Goal: Task Accomplishment & Management: Manage account settings

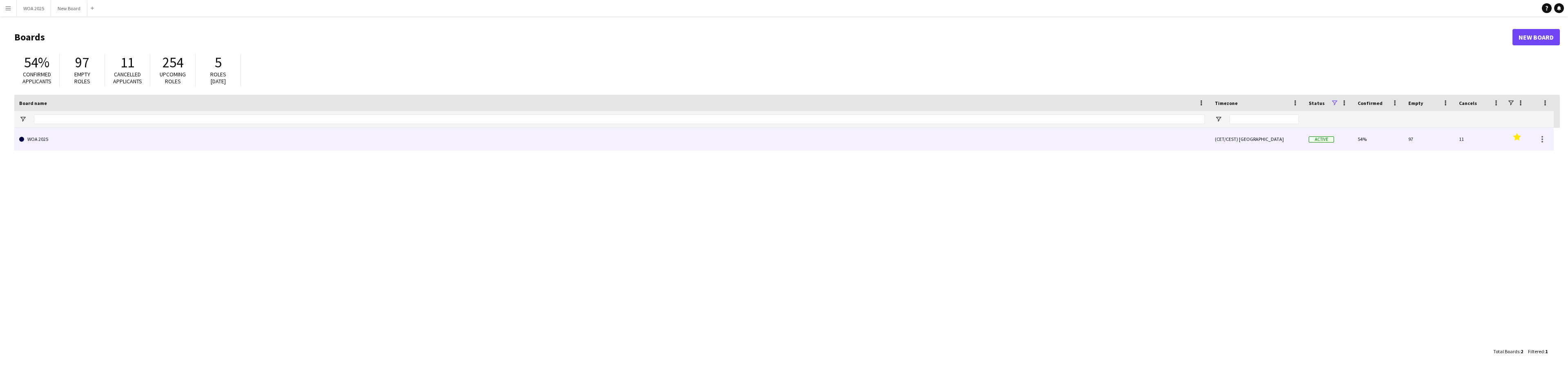
click at [79, 135] on link "WOA 2025" at bounding box center [612, 139] width 1186 height 23
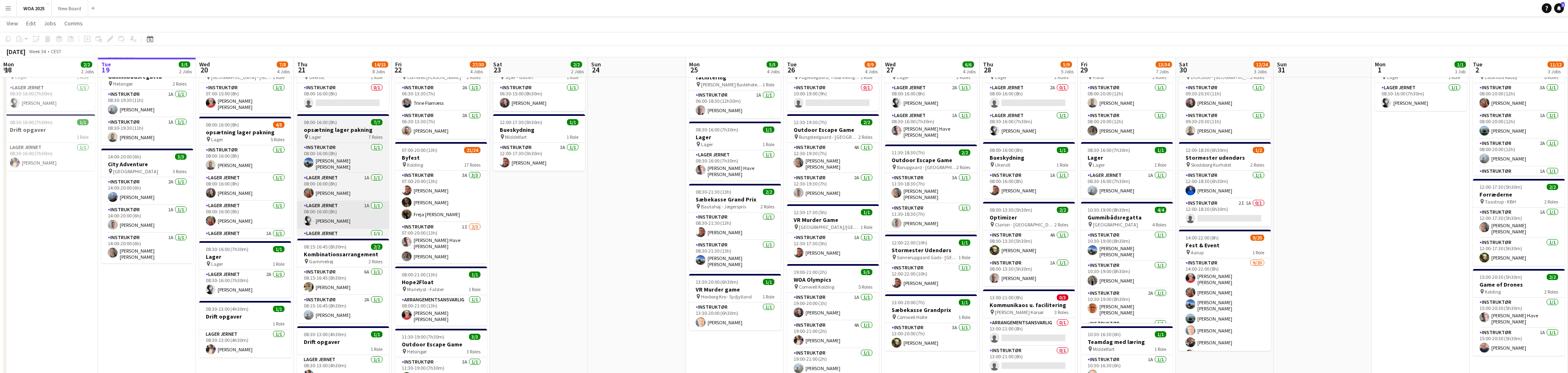
scroll to position [41, 0]
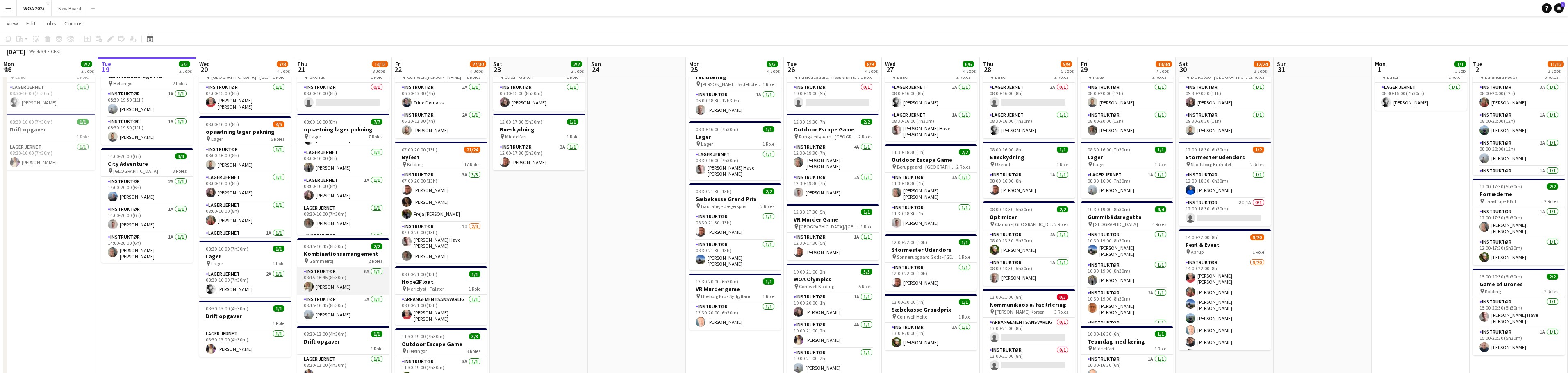
click at [343, 284] on app-card-role "Instruktør 6A [DATE] 08:15-16:45 (8h30m) [PERSON_NAME]" at bounding box center [343, 281] width 92 height 28
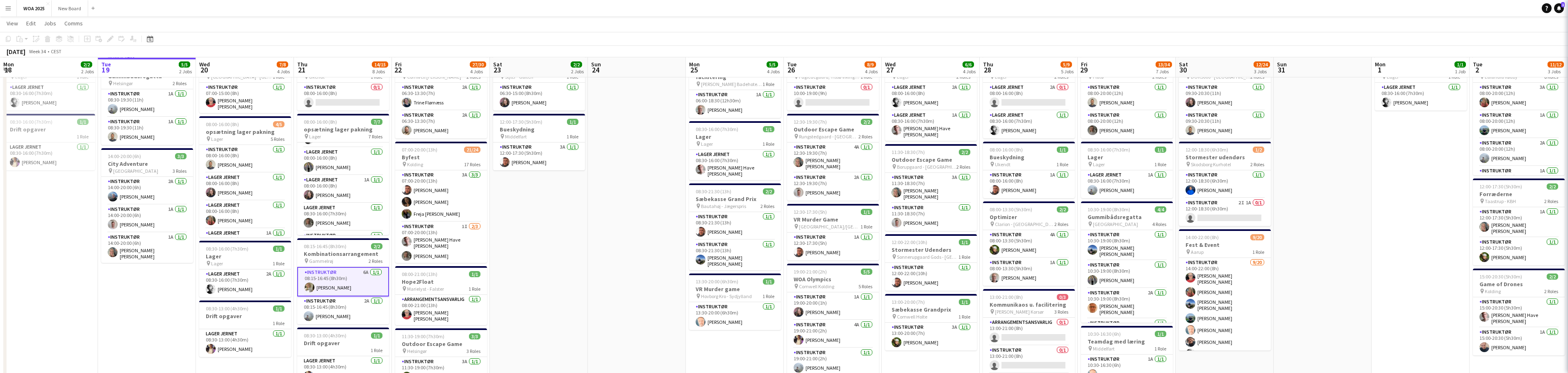
scroll to position [42, 0]
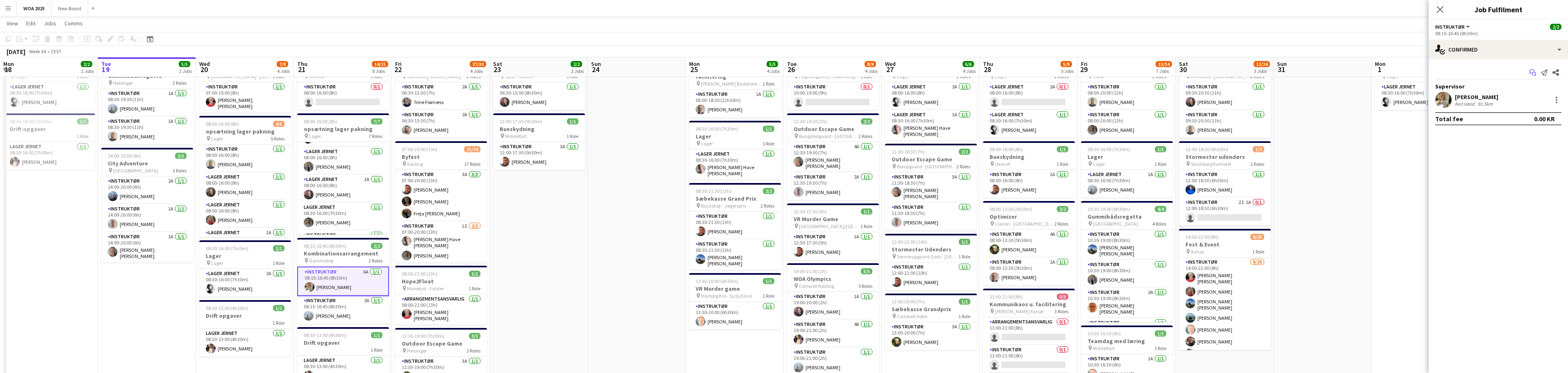
click at [1529, 75] on app-icon "Start chat" at bounding box center [1533, 72] width 12 height 12
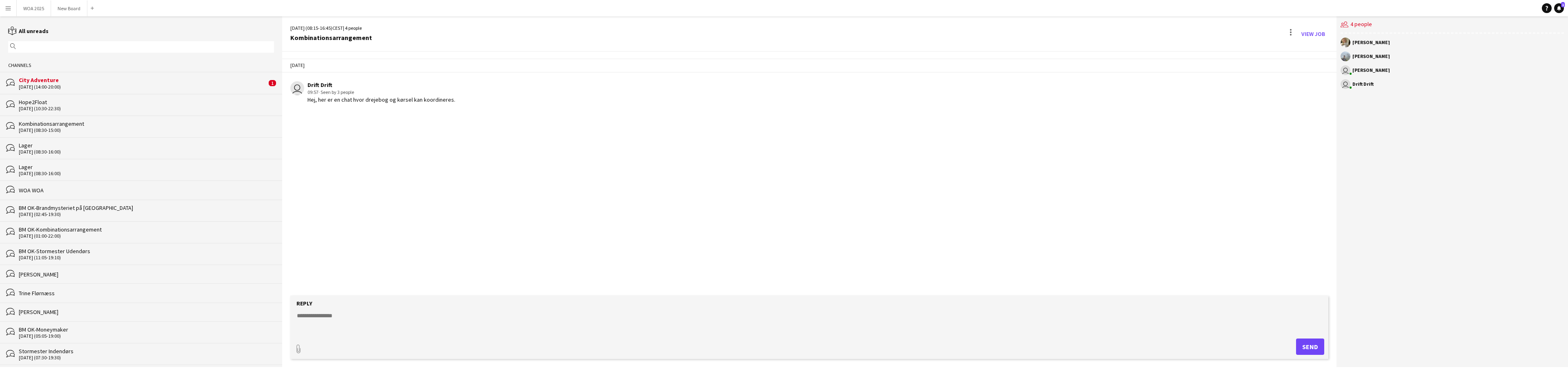
click at [177, 86] on div "[DATE] (14:00-20:00)" at bounding box center [142, 86] width 248 height 5
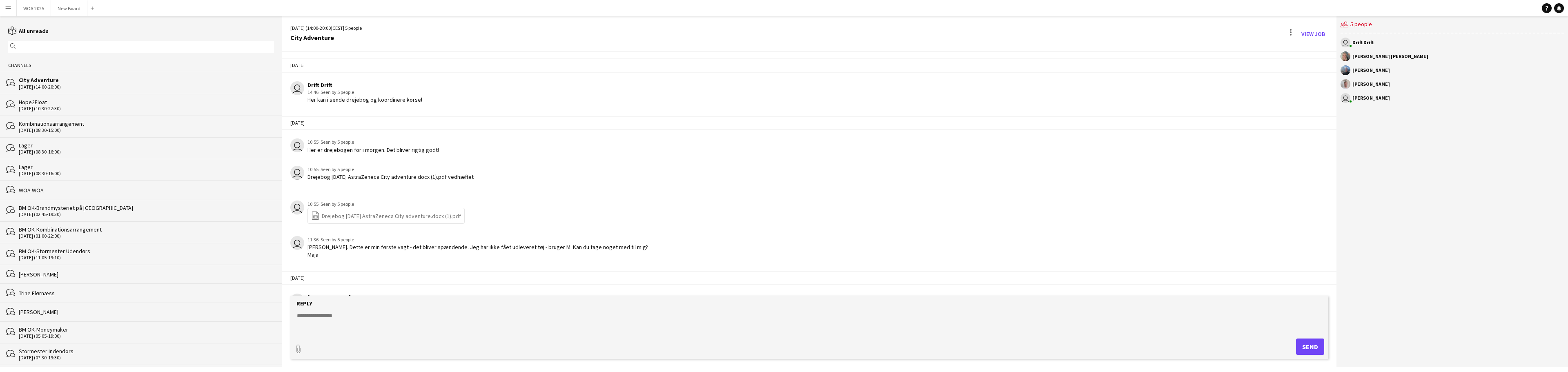
scroll to position [72, 0]
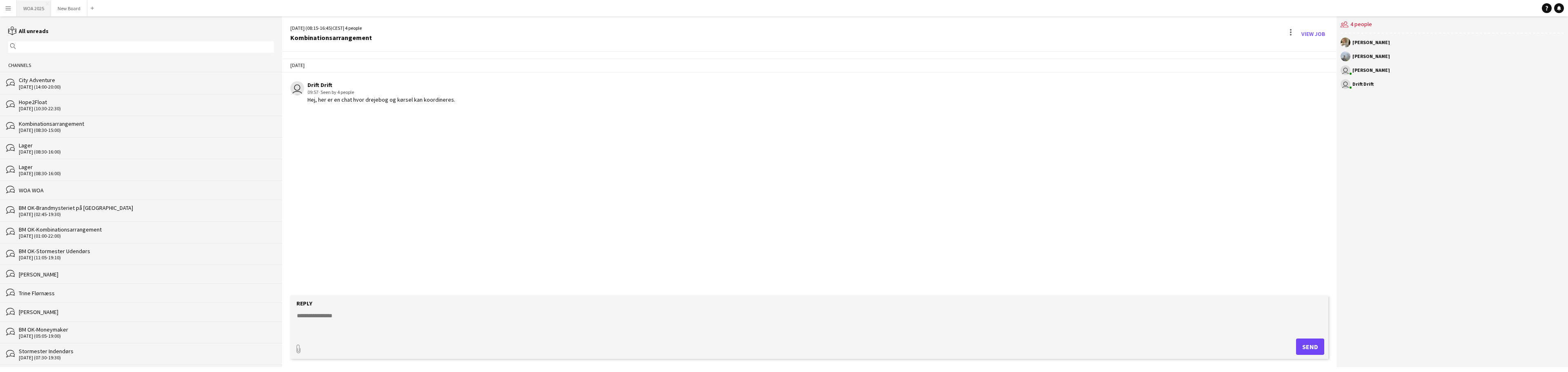
click at [36, 8] on button "WOA 2025 Close" at bounding box center [34, 9] width 34 height 16
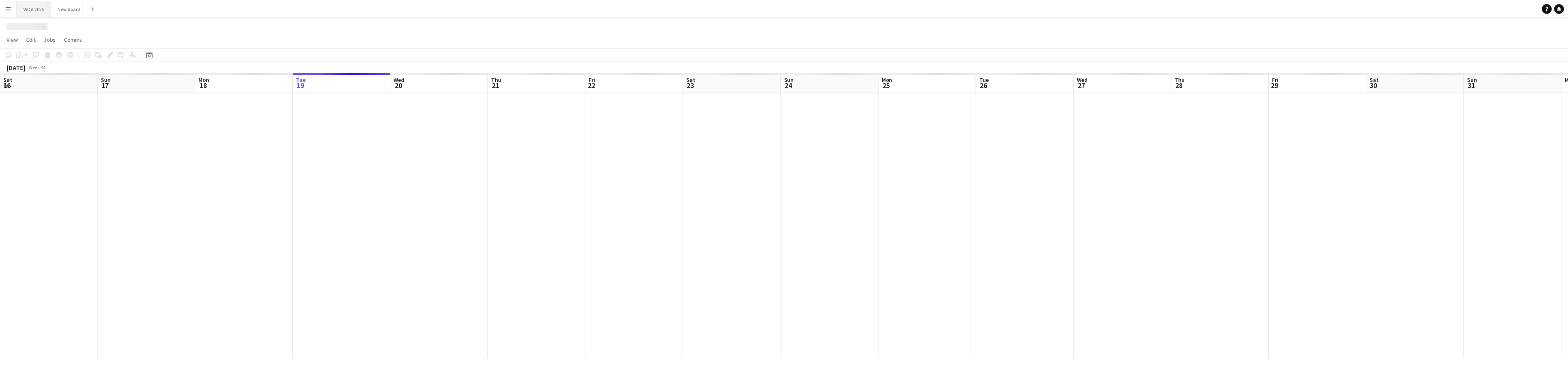
scroll to position [0, 196]
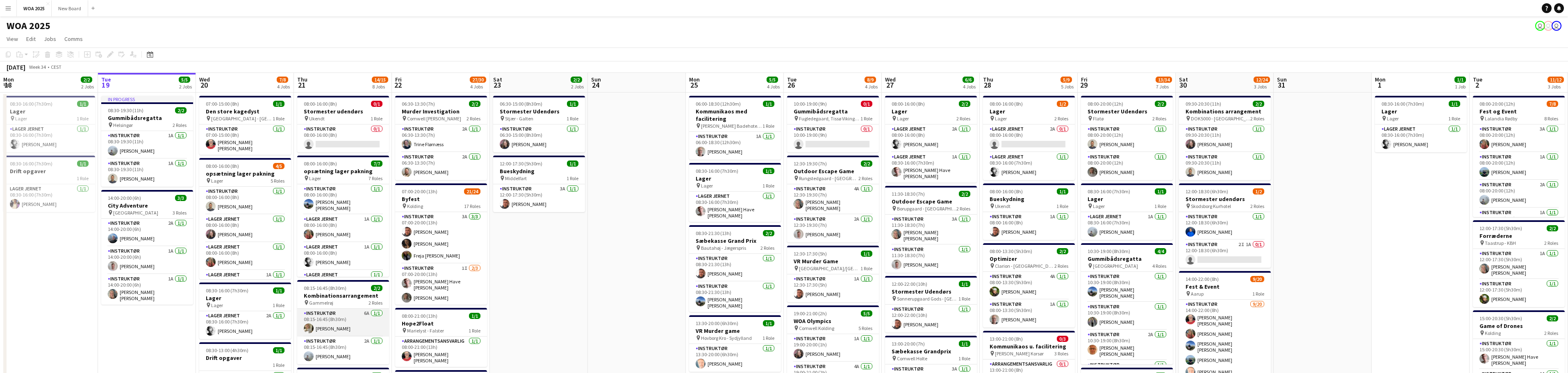
click at [338, 329] on app-card-role "Instruktør 6A [DATE] 08:15-16:45 (8h30m) [PERSON_NAME]" at bounding box center [343, 323] width 92 height 28
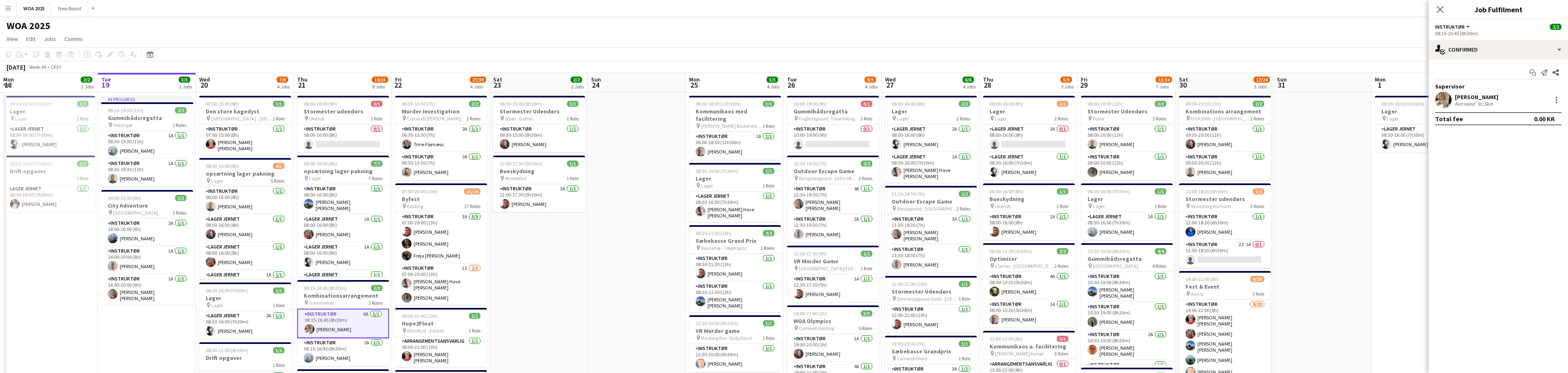
click at [1479, 95] on div "[PERSON_NAME]" at bounding box center [1476, 97] width 43 height 7
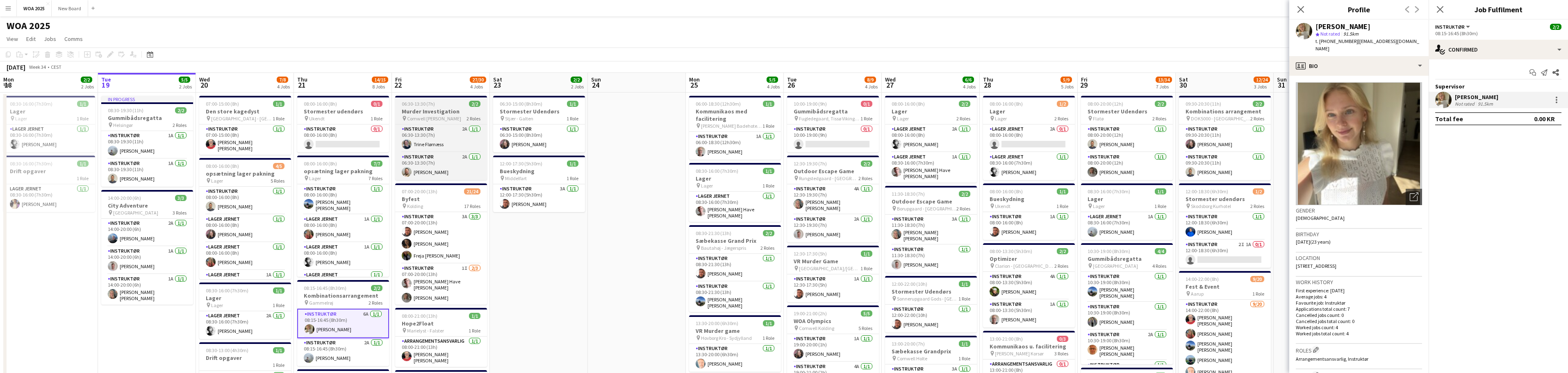
click at [436, 113] on h3 "Murder Investigation" at bounding box center [441, 111] width 92 height 7
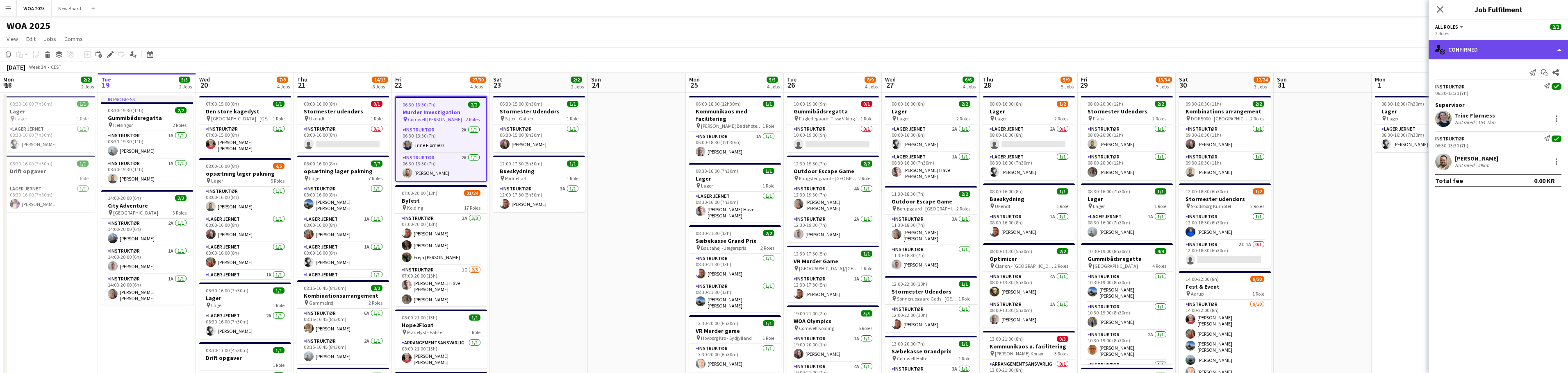
click at [1541, 53] on div "single-neutral-actions-check-2 Confirmed" at bounding box center [1498, 49] width 139 height 20
click at [1516, 89] on div "pen-write Job Details" at bounding box center [1525, 85] width 81 height 16
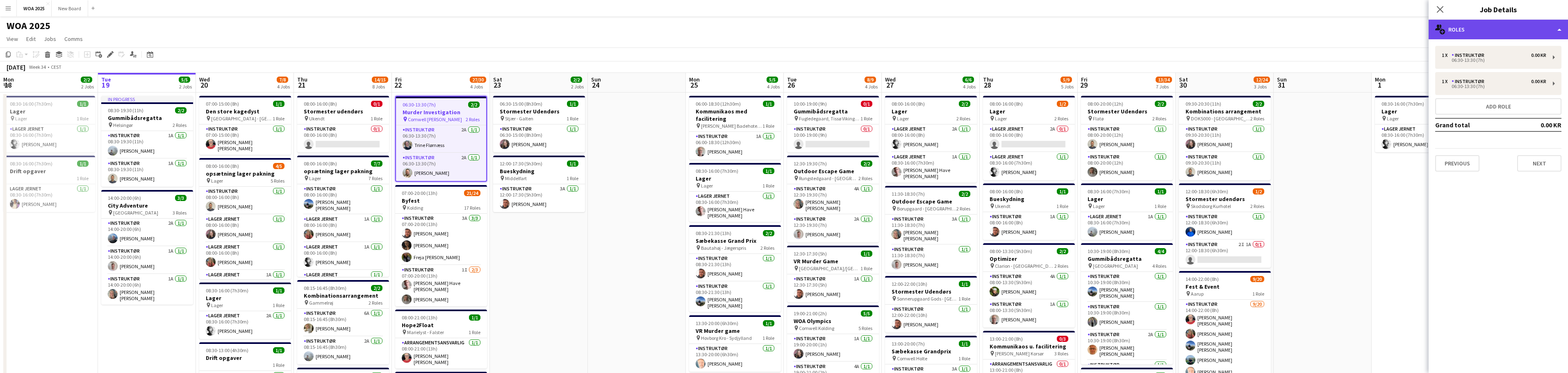
click at [1495, 31] on div "multiple-users-add Roles" at bounding box center [1498, 29] width 139 height 20
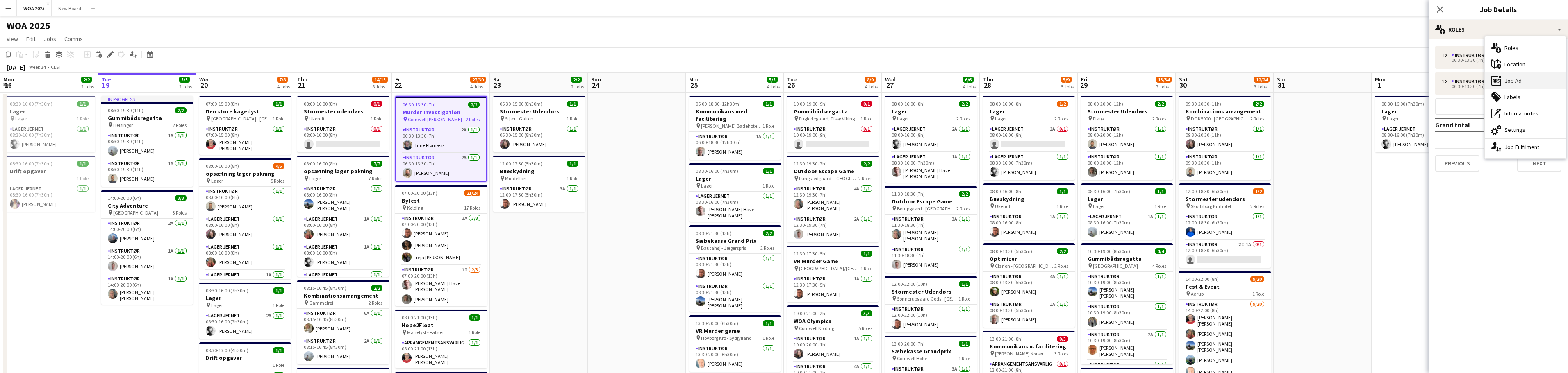
click at [1515, 81] on div "ads-window Job Ad" at bounding box center [1525, 81] width 81 height 16
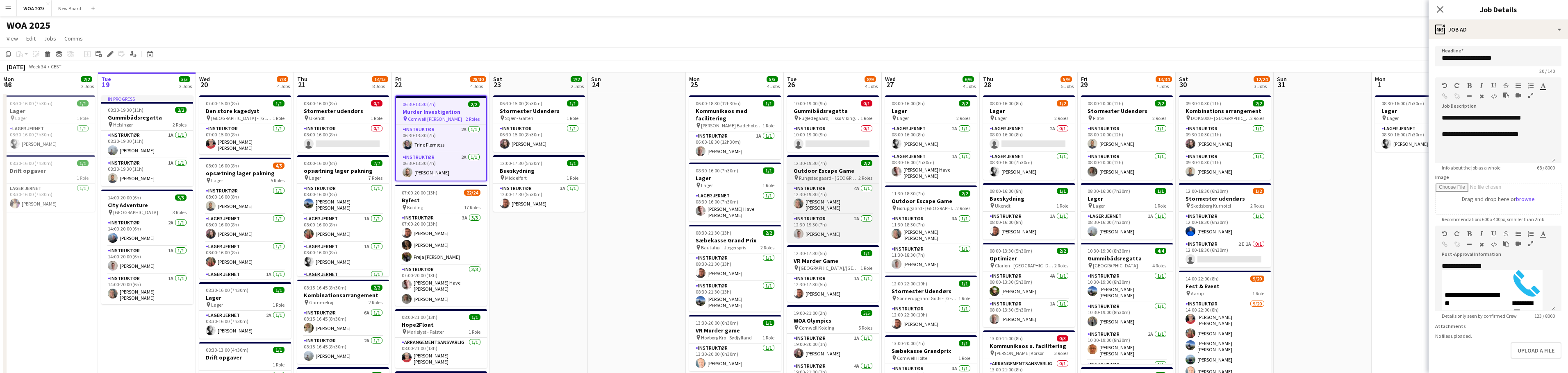
scroll to position [0, 0]
click at [1036, 129] on app-card-role "Lager Jernet 2A 0/1 08:00-16:00 (8h) single-neutral-actions" at bounding box center [1029, 139] width 92 height 28
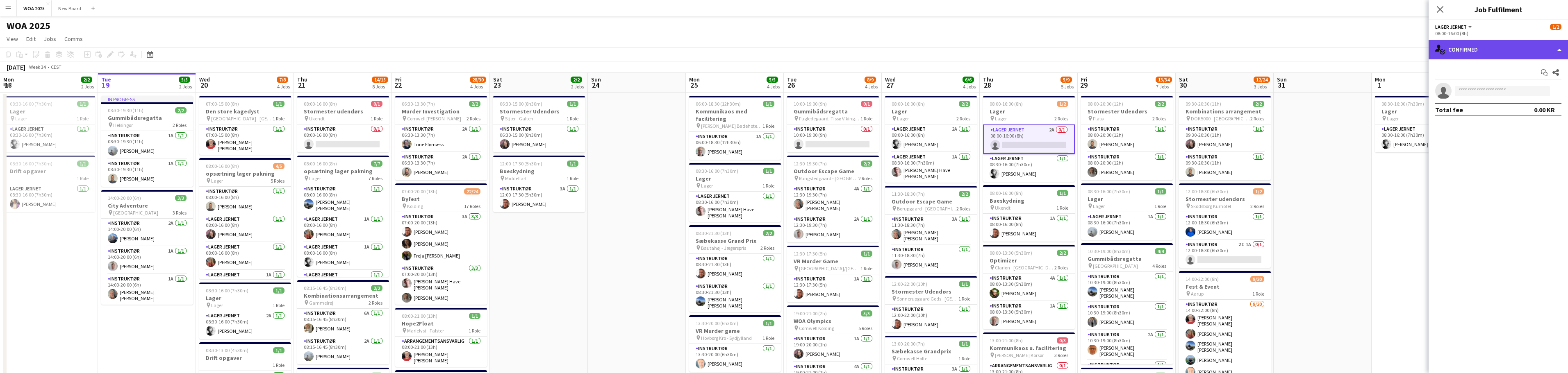
click at [1533, 51] on div "single-neutral-actions-check-2 Confirmed" at bounding box center [1498, 49] width 139 height 20
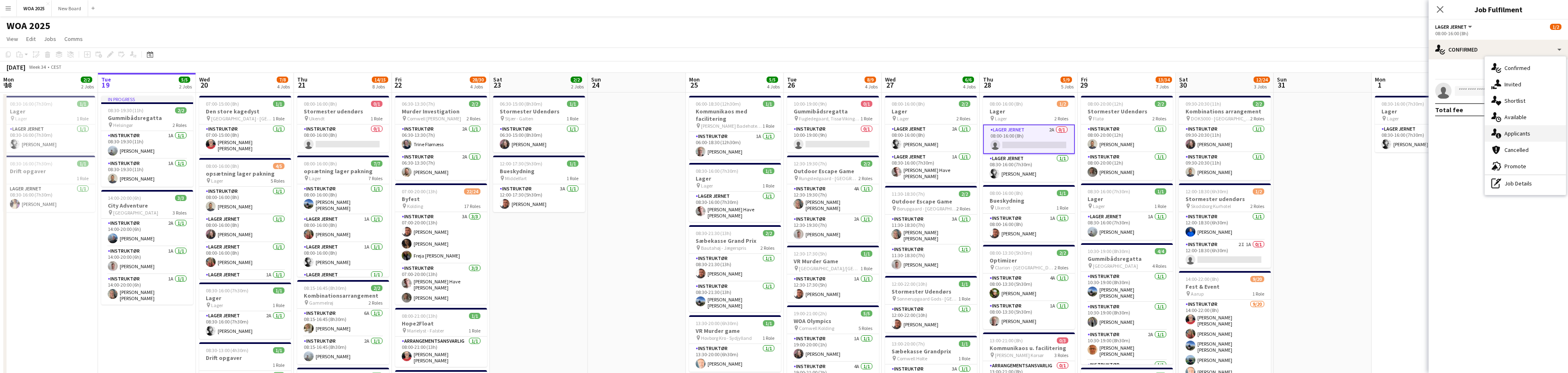
click at [1542, 134] on div "single-neutral-actions-information Applicants" at bounding box center [1525, 133] width 81 height 16
click at [1545, 110] on app-icon "Confirm" at bounding box center [1545, 112] width 7 height 7
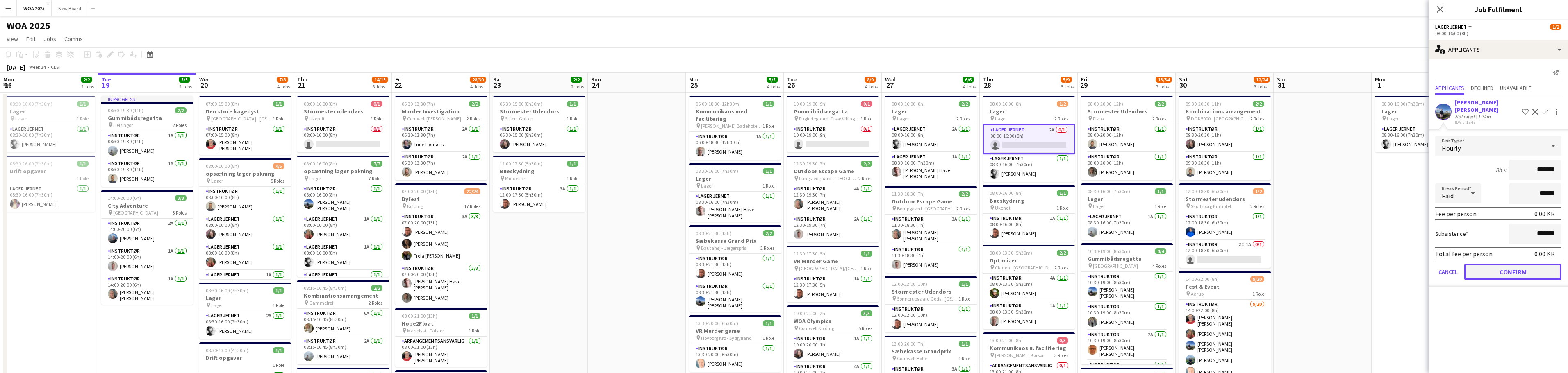
click at [1511, 270] on button "Confirm" at bounding box center [1512, 272] width 97 height 16
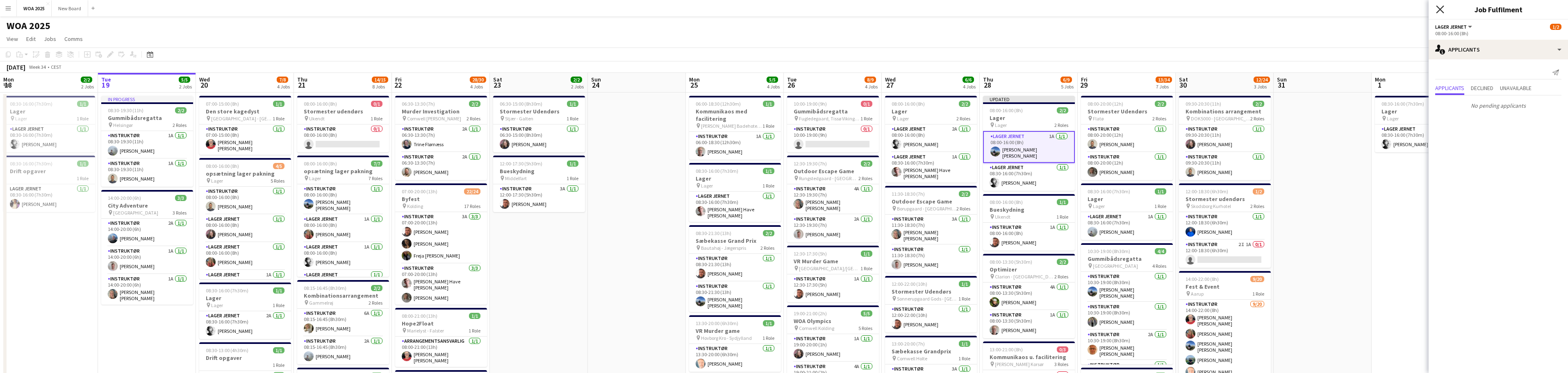
click at [1439, 9] on icon at bounding box center [1440, 9] width 8 height 8
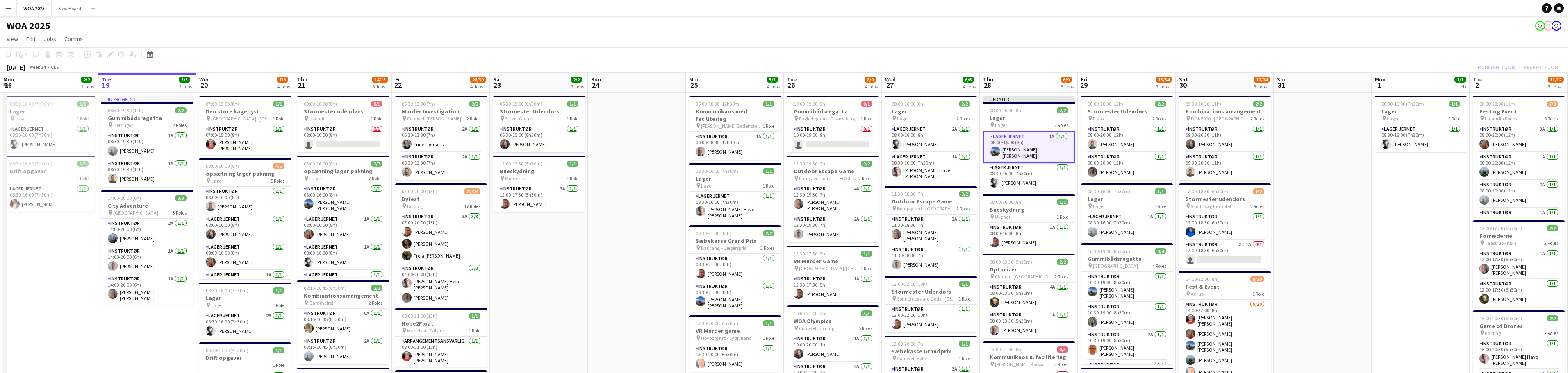
click at [1493, 68] on div "Publish 1 job Revert 1 job" at bounding box center [1518, 67] width 100 height 10
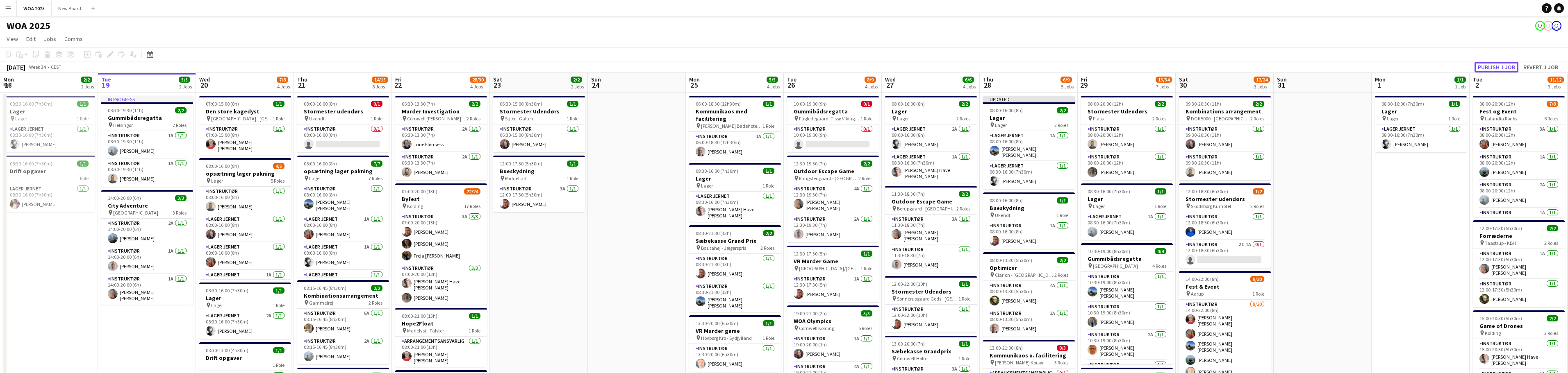
click at [1493, 68] on button "Publish 1 job" at bounding box center [1497, 67] width 44 height 10
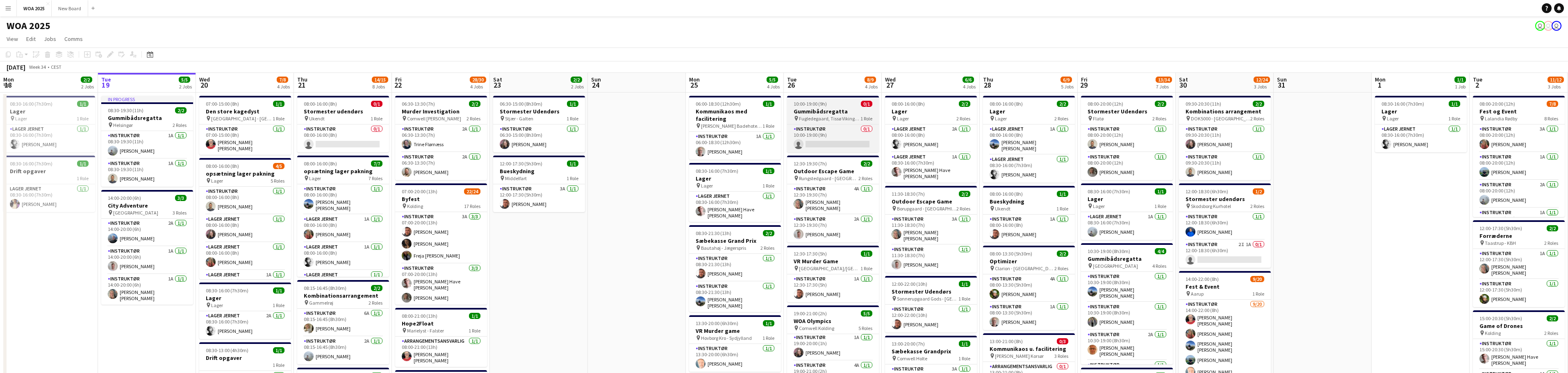
click at [836, 114] on h3 "Gummibådsregatta" at bounding box center [833, 111] width 92 height 7
click at [836, 114] on h3 "Gummibådsregatta" at bounding box center [833, 112] width 90 height 7
click at [836, 114] on h3 "Gummibådsregatta" at bounding box center [833, 111] width 92 height 7
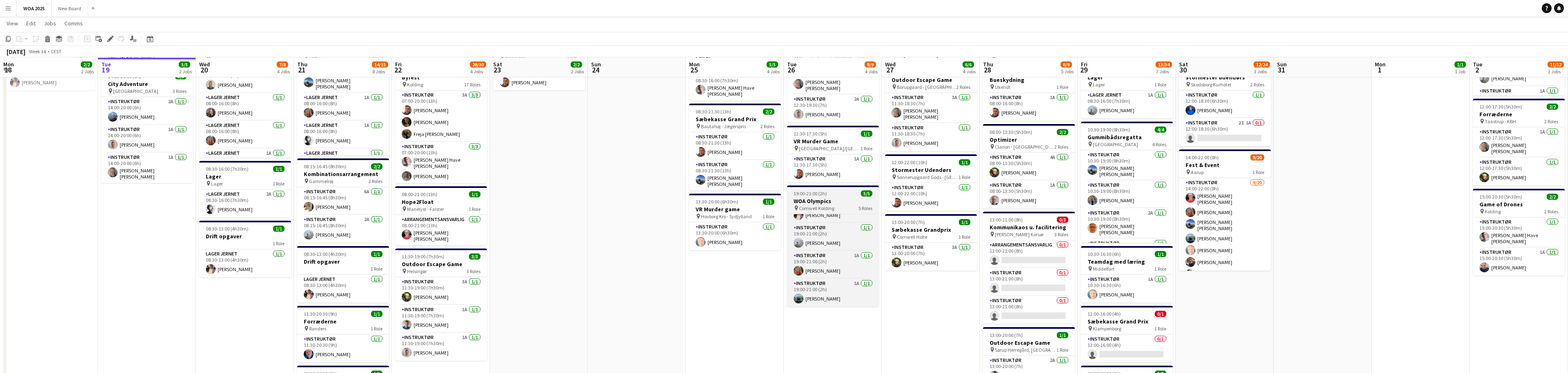
scroll to position [121, 0]
click at [844, 263] on app-card-role "Instruktør 1A [DATE] 19:00-21:00 (2h) [PERSON_NAME]" at bounding box center [833, 265] width 92 height 28
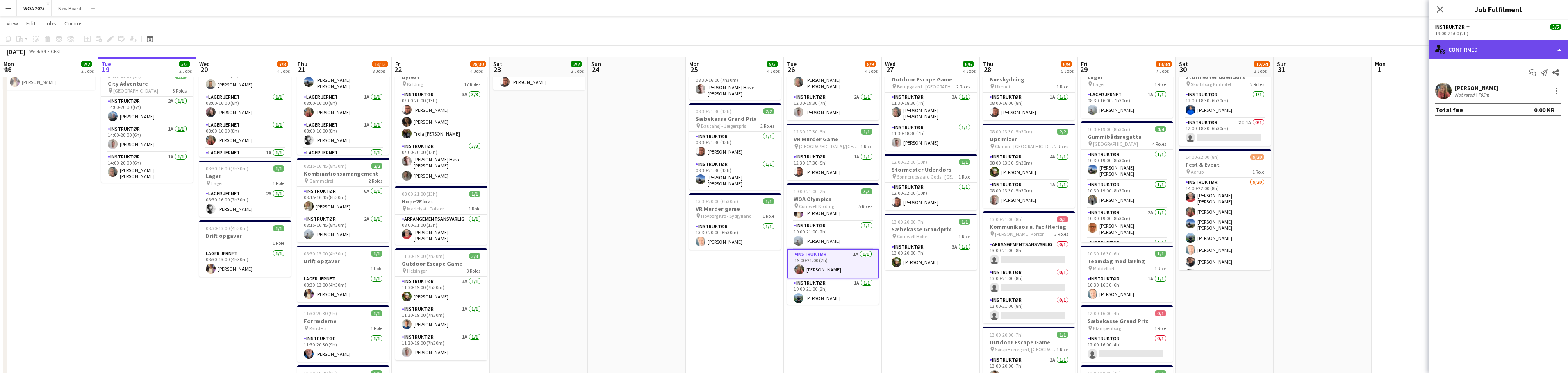
click at [1531, 53] on div "single-neutral-actions-check-2 Confirmed" at bounding box center [1498, 49] width 139 height 20
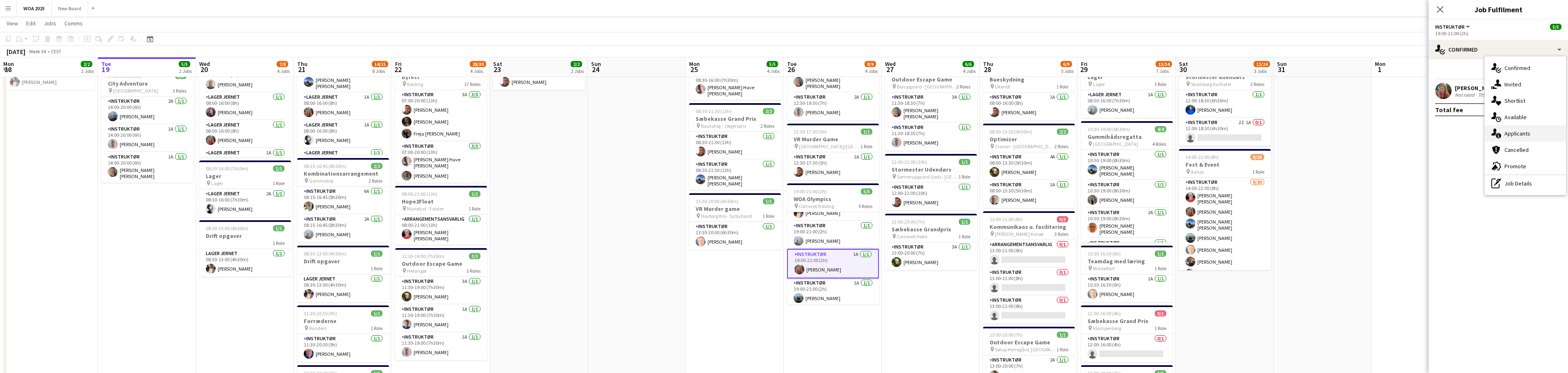
click at [1547, 136] on div "single-neutral-actions-information Applicants" at bounding box center [1525, 133] width 81 height 16
click at [1522, 90] on span "Unavailable" at bounding box center [1516, 88] width 32 height 5
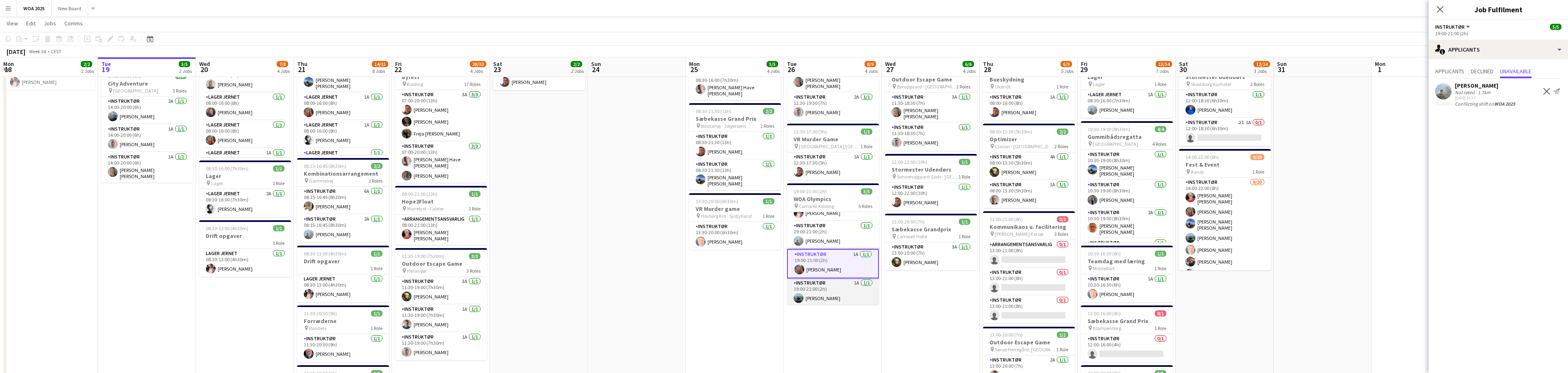
click at [843, 287] on app-card-role "Instruktør 1A [DATE] 19:00-21:00 (2h) [PERSON_NAME]" at bounding box center [833, 292] width 92 height 28
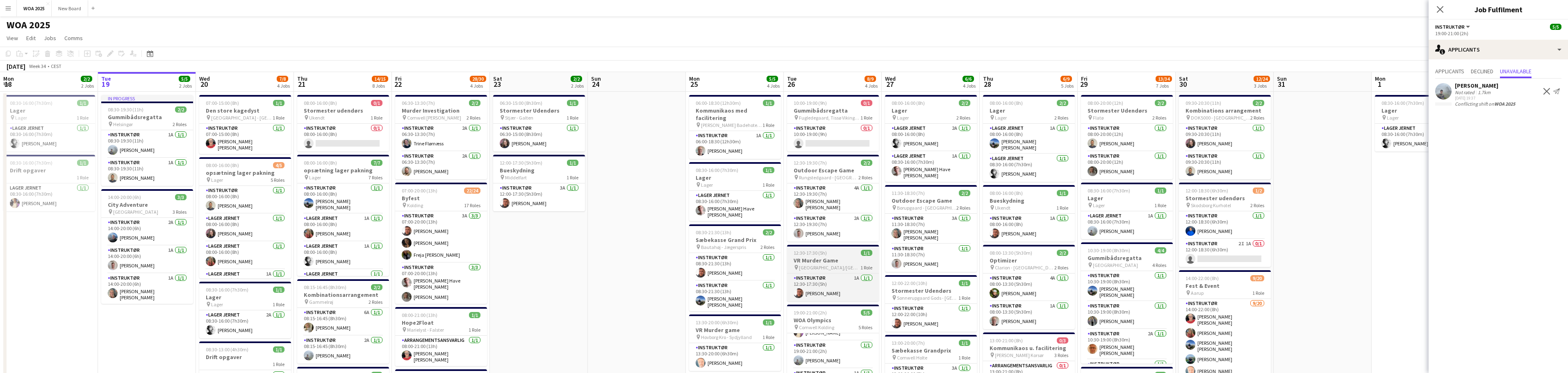
scroll to position [0, 0]
click at [840, 114] on h3 "Gummibådsregatta" at bounding box center [833, 111] width 92 height 7
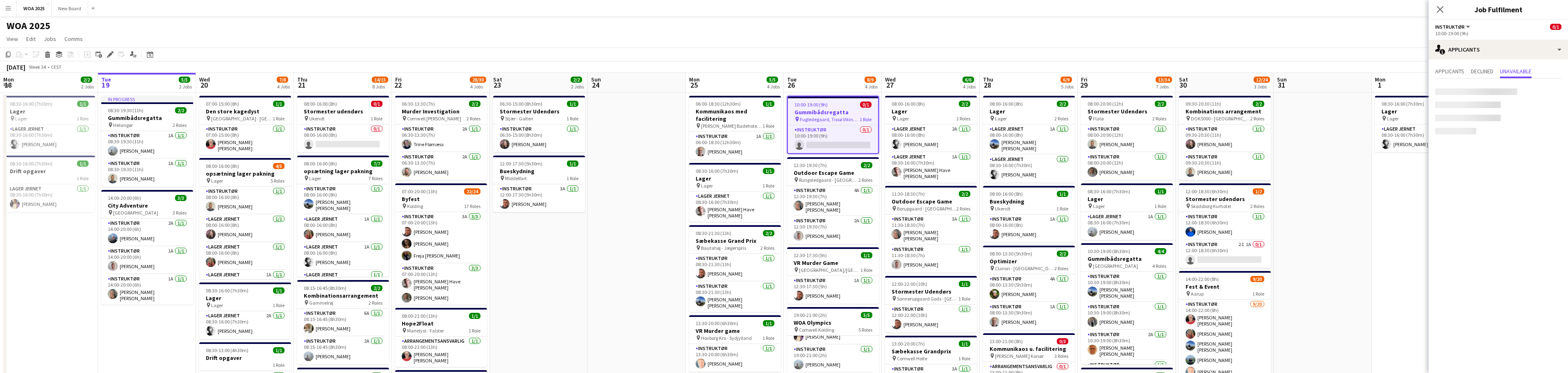
scroll to position [46, 0]
click at [111, 55] on icon at bounding box center [109, 54] width 4 height 4
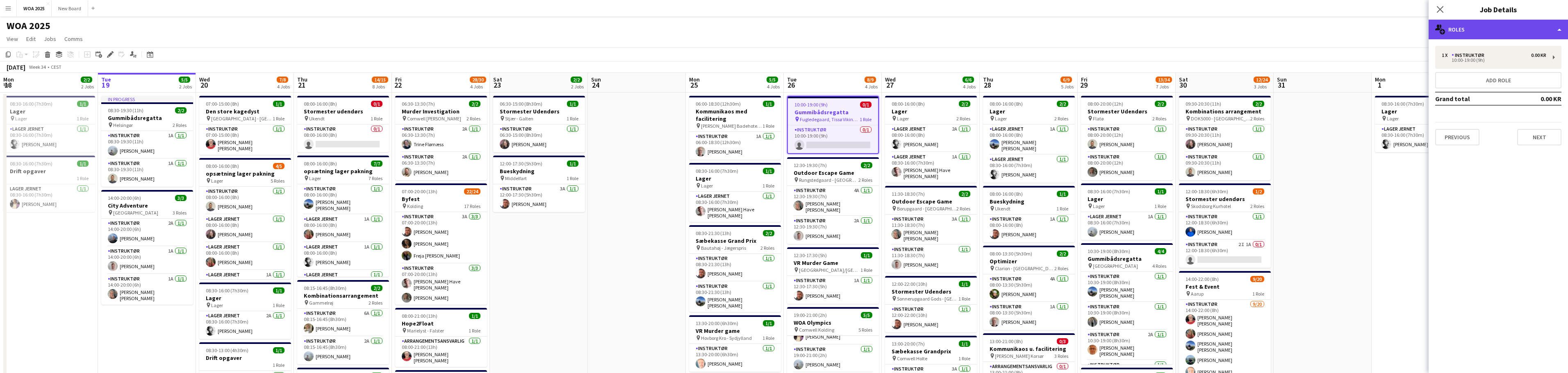
click at [1511, 35] on div "multiple-users-add Roles" at bounding box center [1498, 29] width 139 height 20
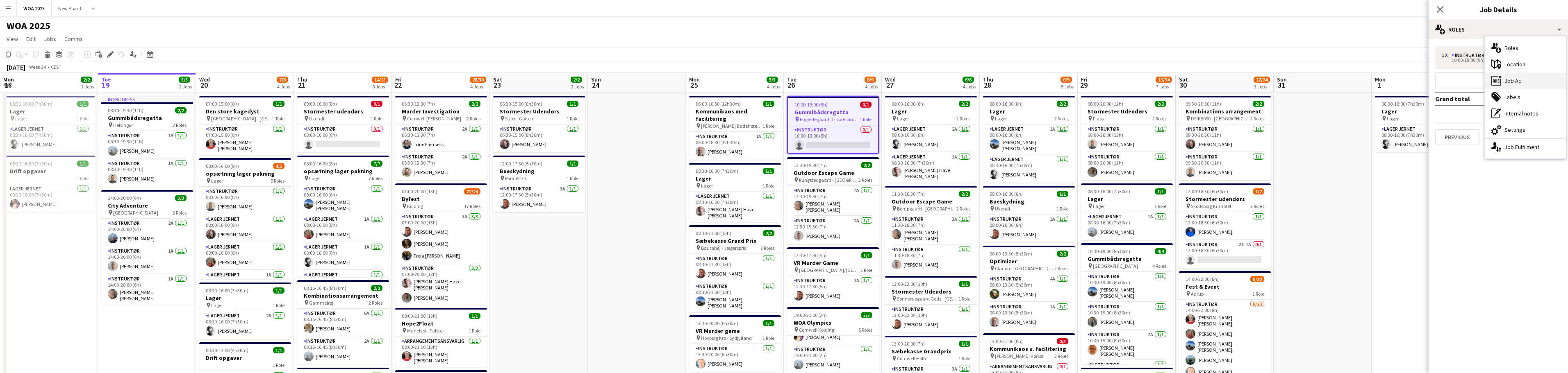
click at [1512, 83] on div "ads-window Job Ad" at bounding box center [1525, 81] width 81 height 16
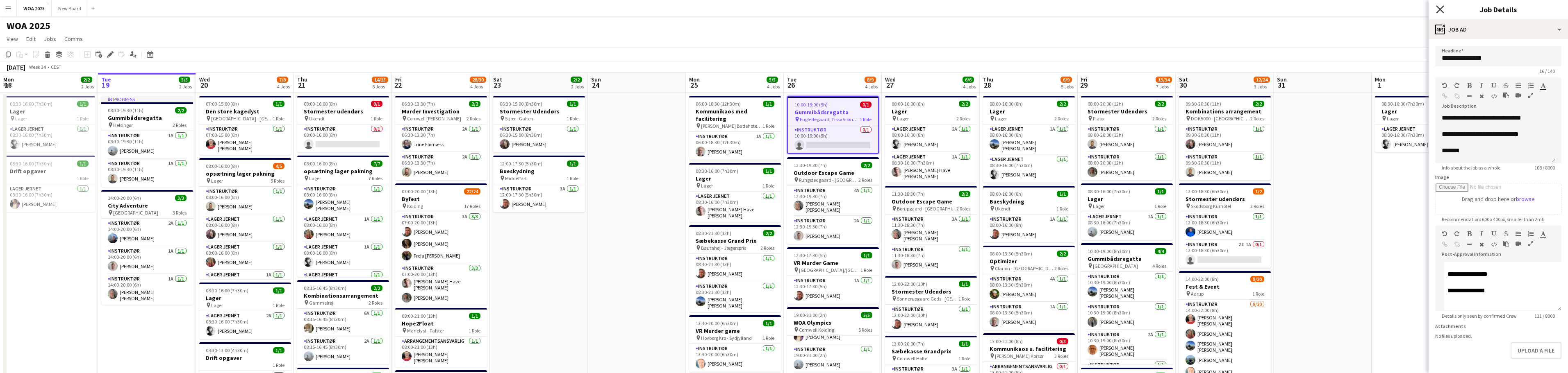
click at [1442, 9] on icon at bounding box center [1440, 9] width 8 height 8
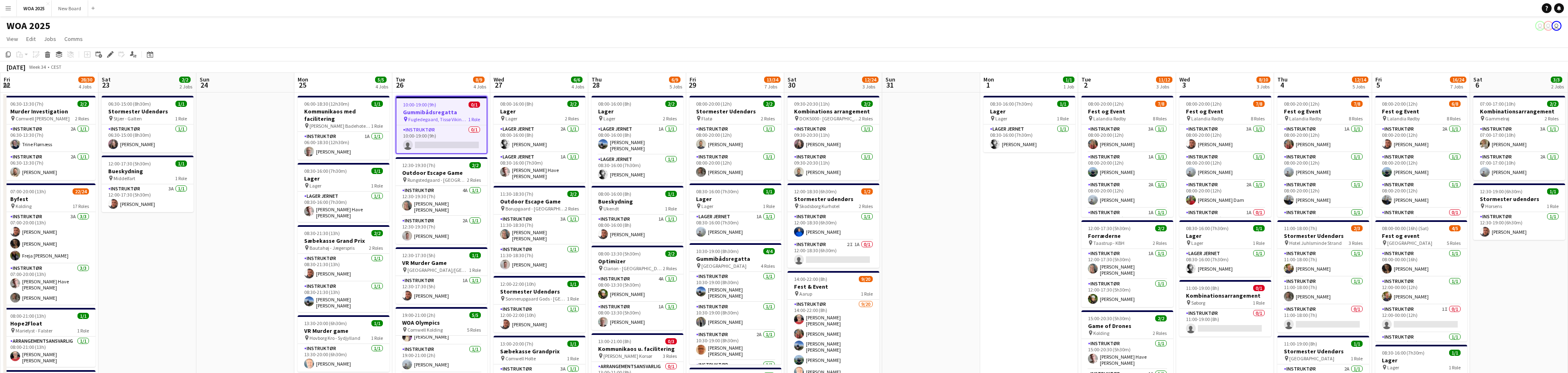
drag, startPoint x: 1403, startPoint y: 236, endPoint x: 1009, endPoint y: 231, distance: 394.0
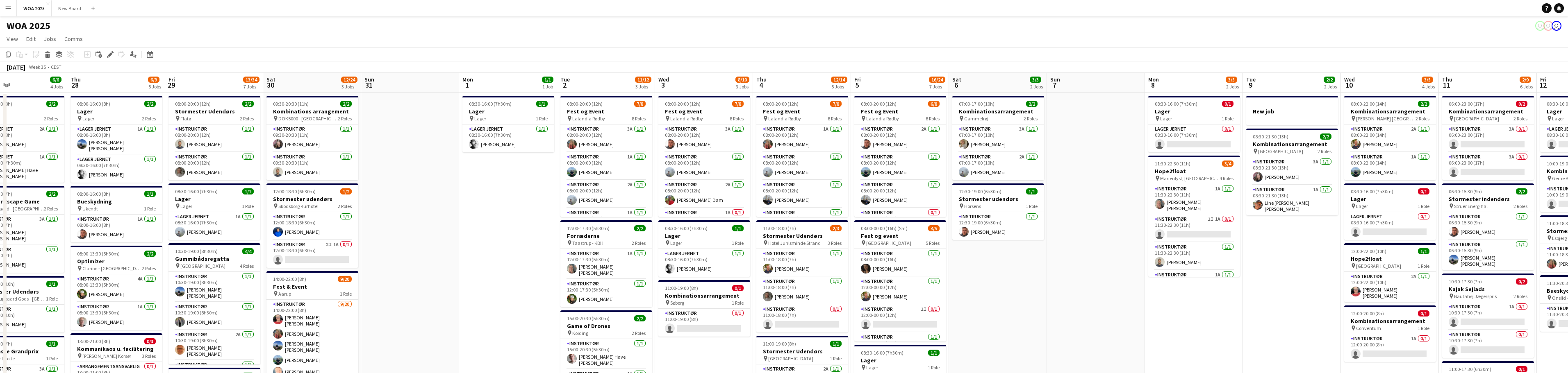
drag, startPoint x: 1528, startPoint y: 263, endPoint x: 1008, endPoint y: 217, distance: 522.0
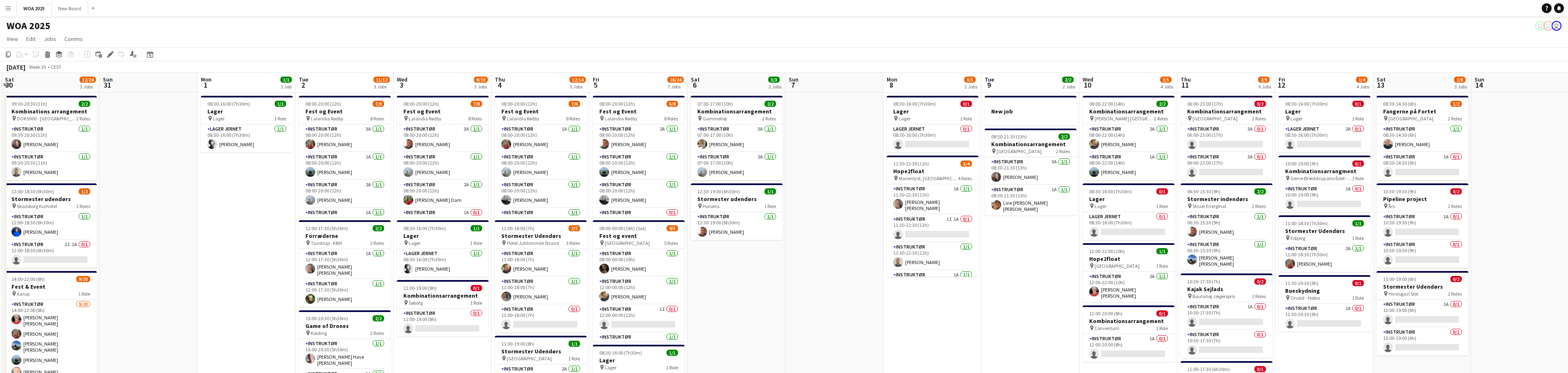
drag, startPoint x: 1293, startPoint y: 334, endPoint x: 1027, endPoint y: 305, distance: 267.6
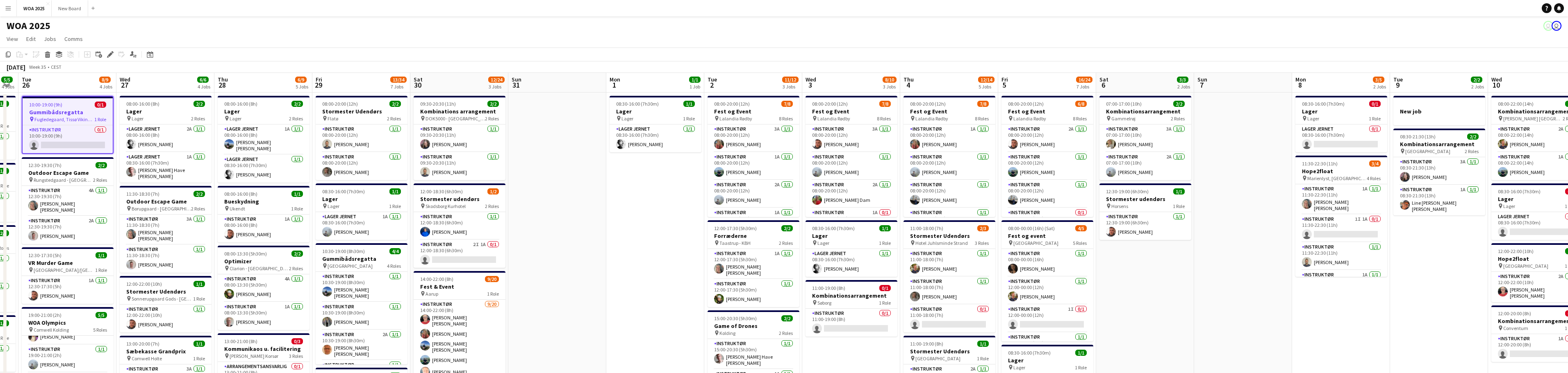
scroll to position [0, 236]
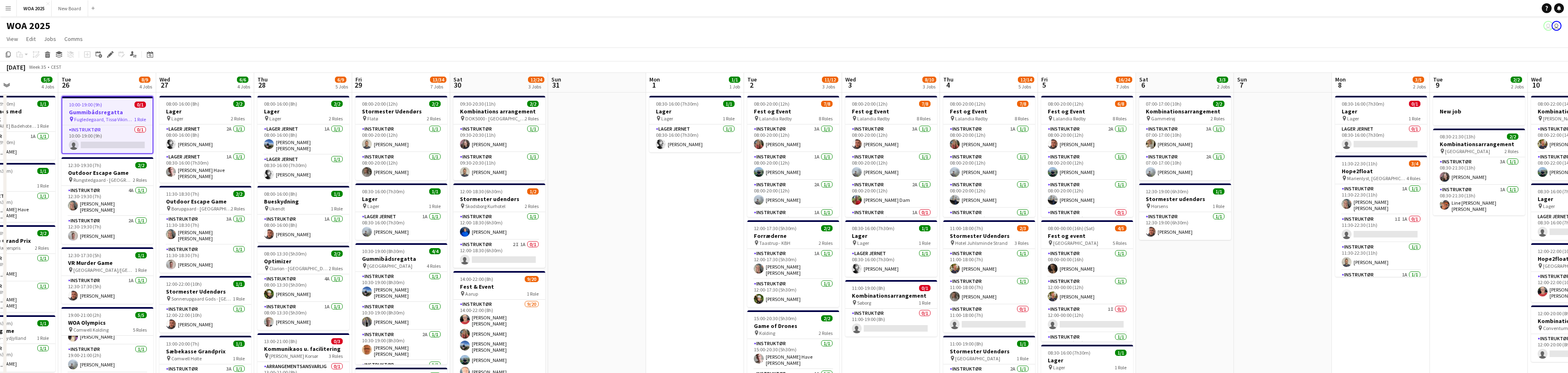
drag, startPoint x: 252, startPoint y: 209, endPoint x: 706, endPoint y: 206, distance: 454.0
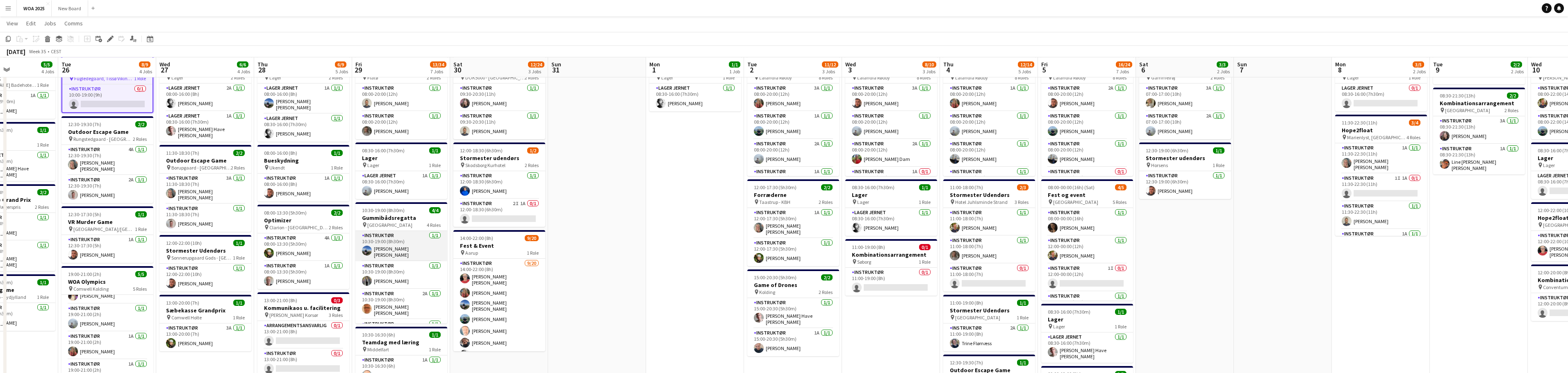
scroll to position [40, 0]
click at [389, 310] on app-card-role "Instruktør 2A [DATE] 10:30-19:00 (8h30m) [PERSON_NAME] [PERSON_NAME]" at bounding box center [401, 304] width 92 height 31
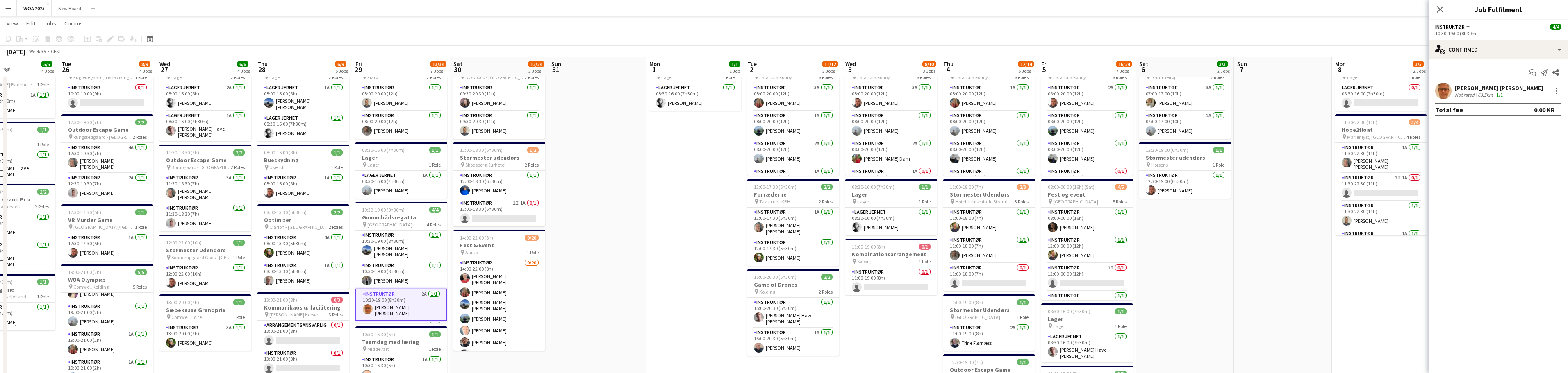
click at [1462, 88] on div "[PERSON_NAME] [PERSON_NAME]" at bounding box center [1499, 88] width 88 height 7
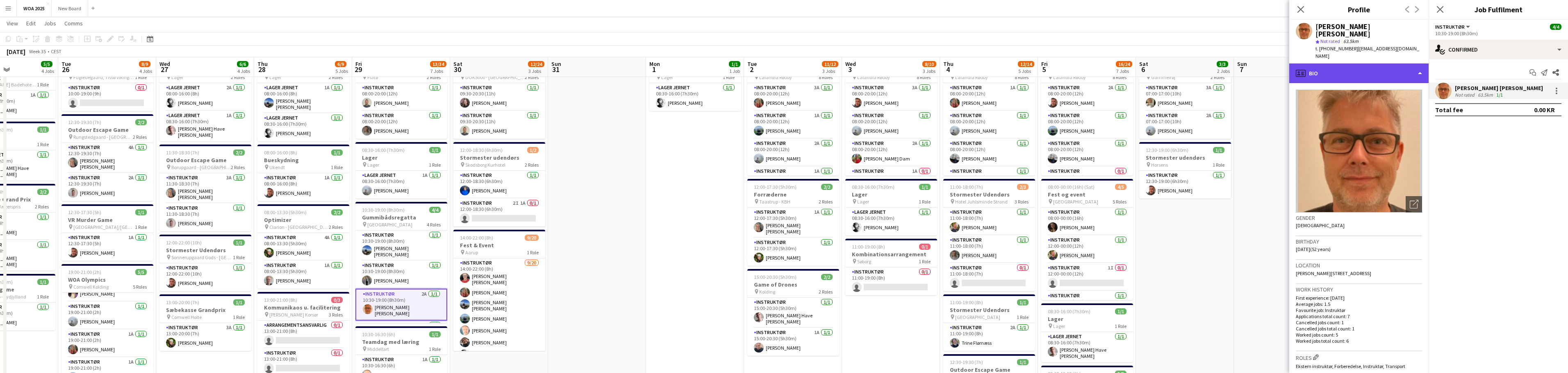
click at [1416, 63] on div "profile Bio" at bounding box center [1359, 73] width 139 height 20
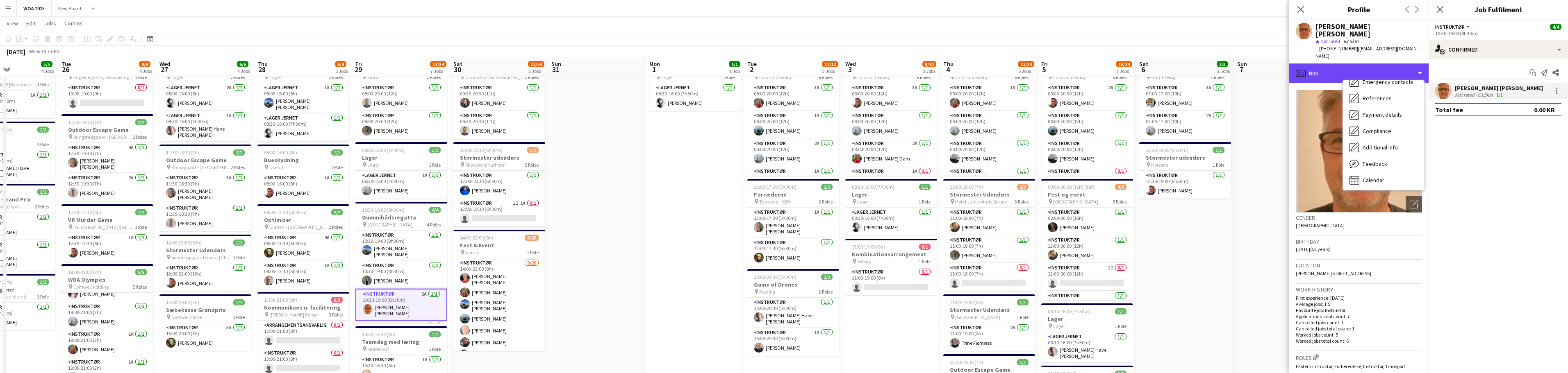
scroll to position [77, 0]
click at [1373, 175] on span "Calendar" at bounding box center [1374, 178] width 22 height 7
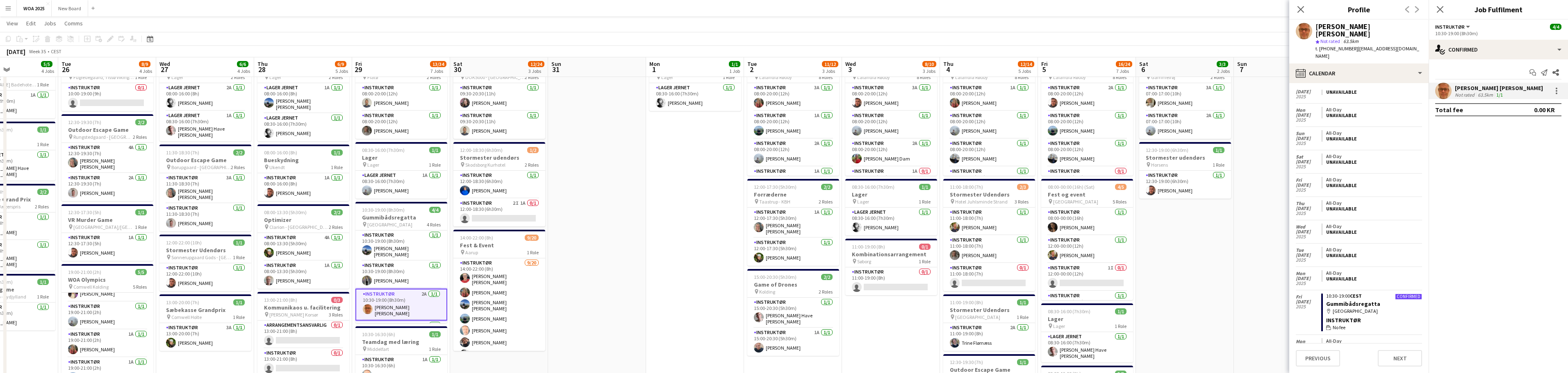
scroll to position [82, 0]
click at [1429, 166] on mat-expansion-panel "check Confirmed Start chat Send notification Share [PERSON_NAME] [PERSON_NAME] …" at bounding box center [1498, 216] width 139 height 314
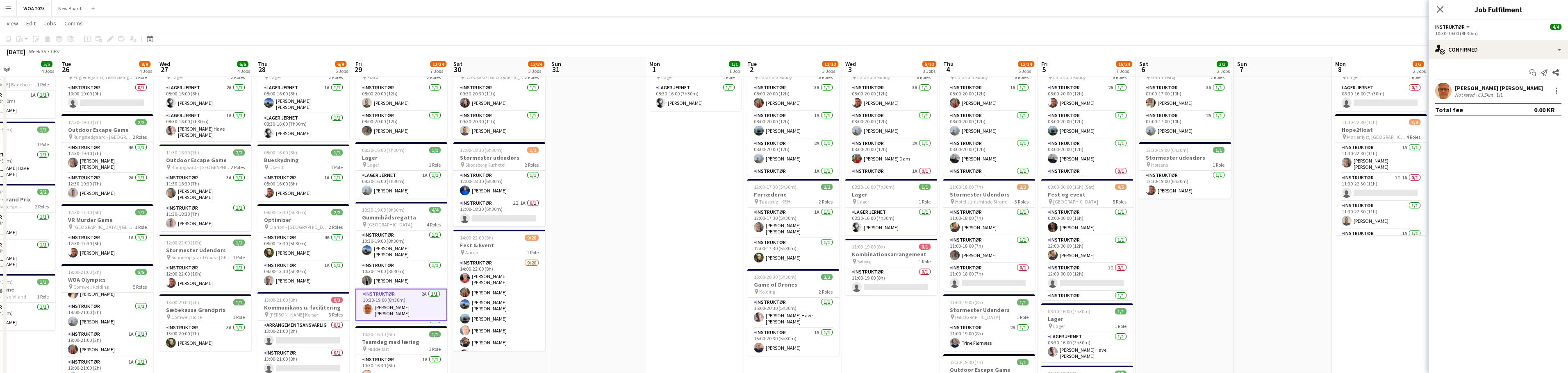
click at [1465, 88] on div "[PERSON_NAME] [PERSON_NAME]" at bounding box center [1499, 88] width 88 height 7
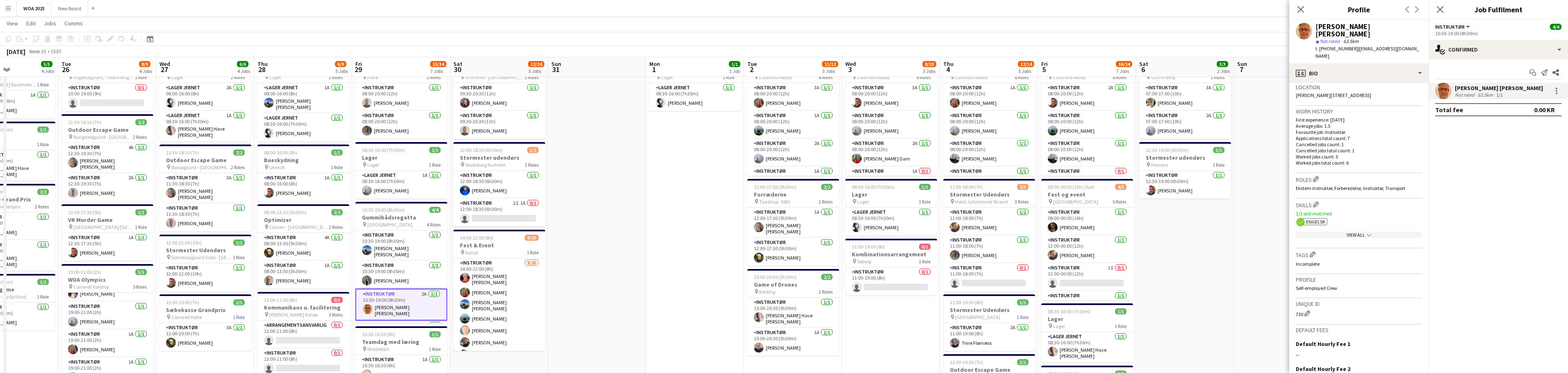
scroll to position [259, 0]
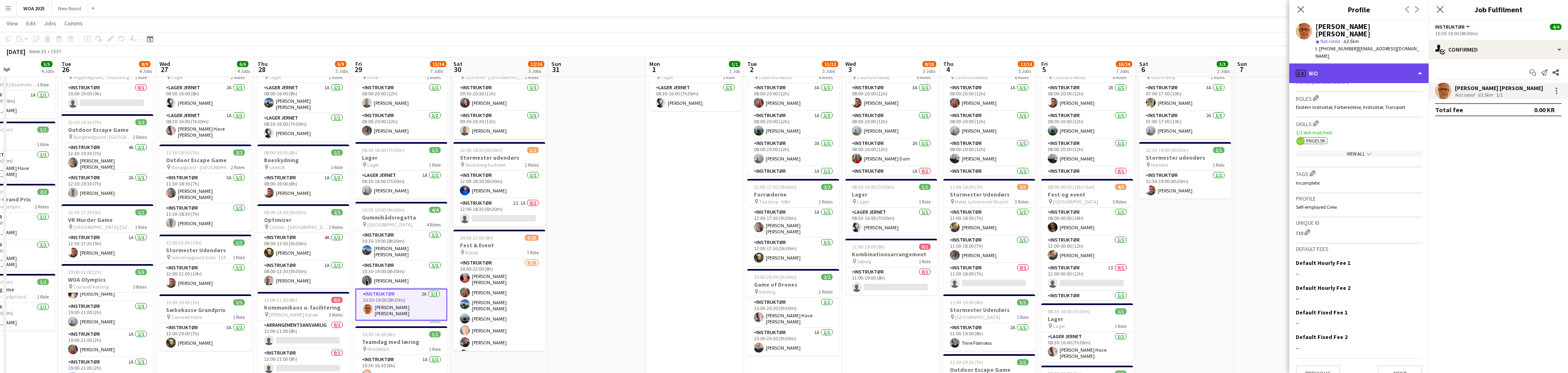
click at [1364, 64] on div "profile Bio" at bounding box center [1359, 73] width 139 height 20
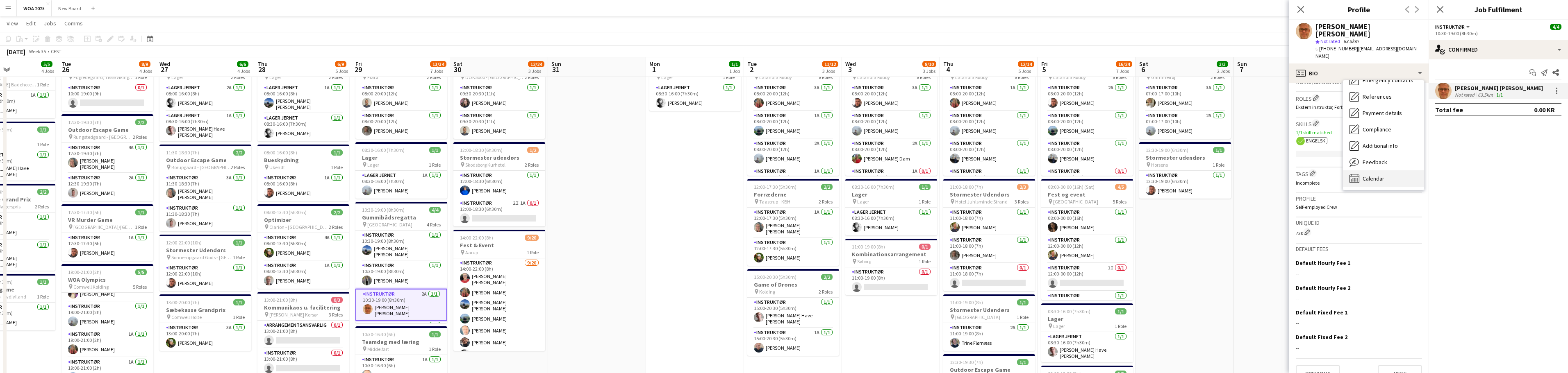
click at [1391, 170] on div "Calendar Calendar" at bounding box center [1383, 178] width 81 height 16
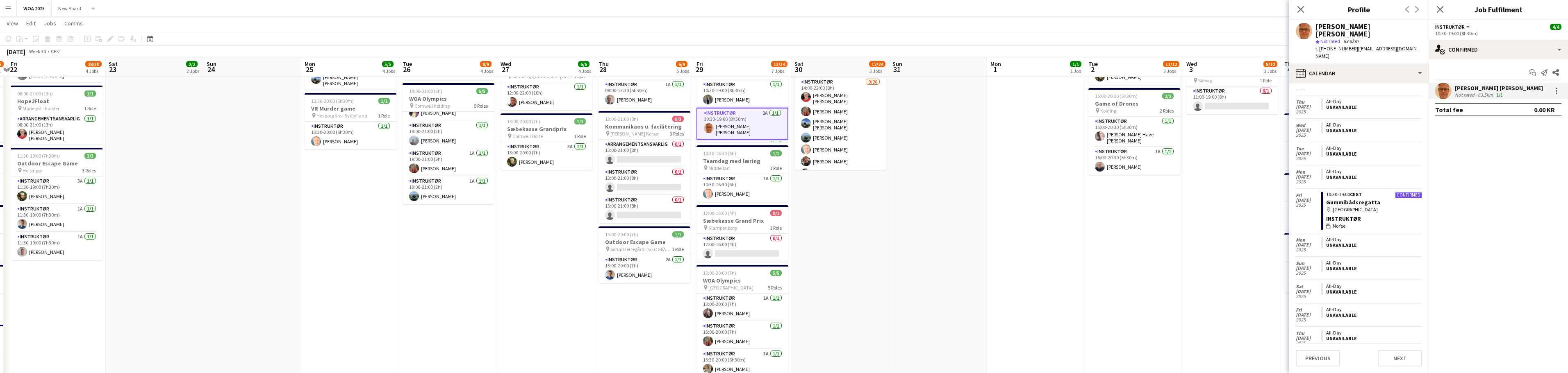
scroll to position [0, 250]
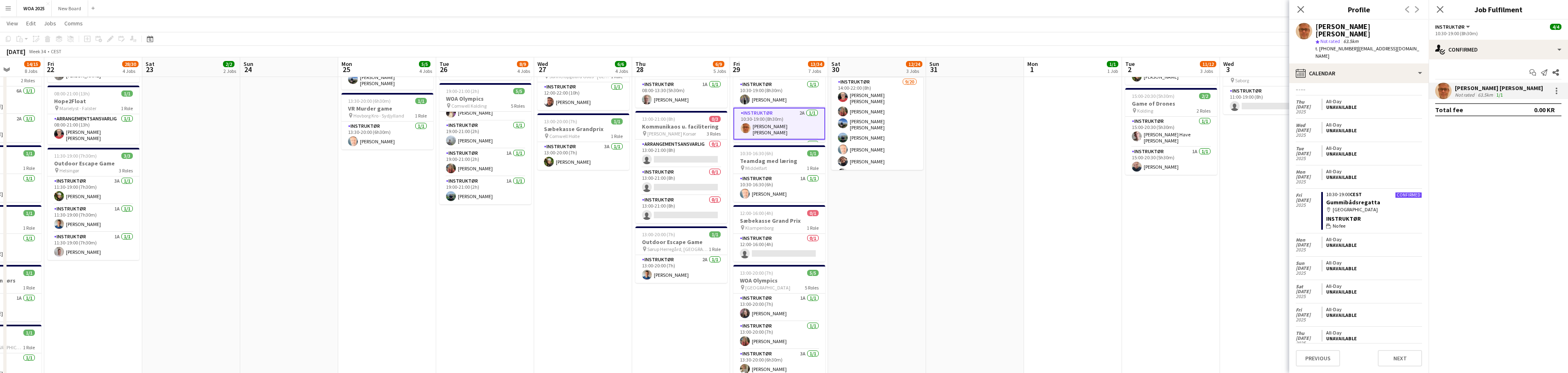
drag, startPoint x: 589, startPoint y: 267, endPoint x: 967, endPoint y: 225, distance: 380.3
click at [967, 225] on app-calendar-viewport "Tue 19 5/5 2 Jobs Wed 20 7/8 4 Jobs Thu 21 14/15 8 Jobs Fri 22 28/30 4 Jobs Sat…" at bounding box center [784, 170] width 1568 height 719
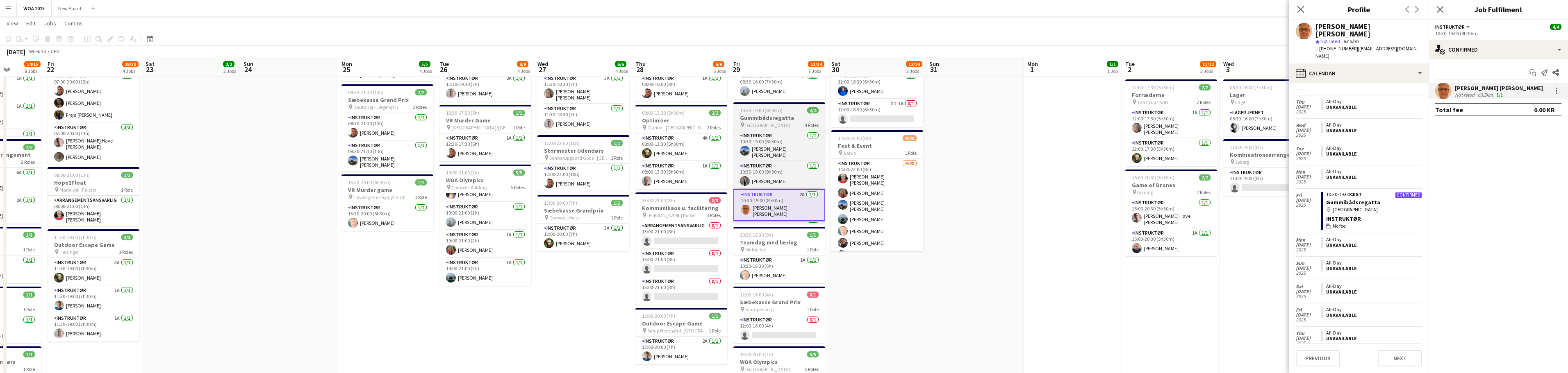
scroll to position [140, 0]
click at [778, 114] on app-job-card "10:30-19:00 (8h30m) 4/4 Gummibådsregatta pin Odense 4 Roles Instruktør [DATE] 1…" at bounding box center [779, 163] width 92 height 121
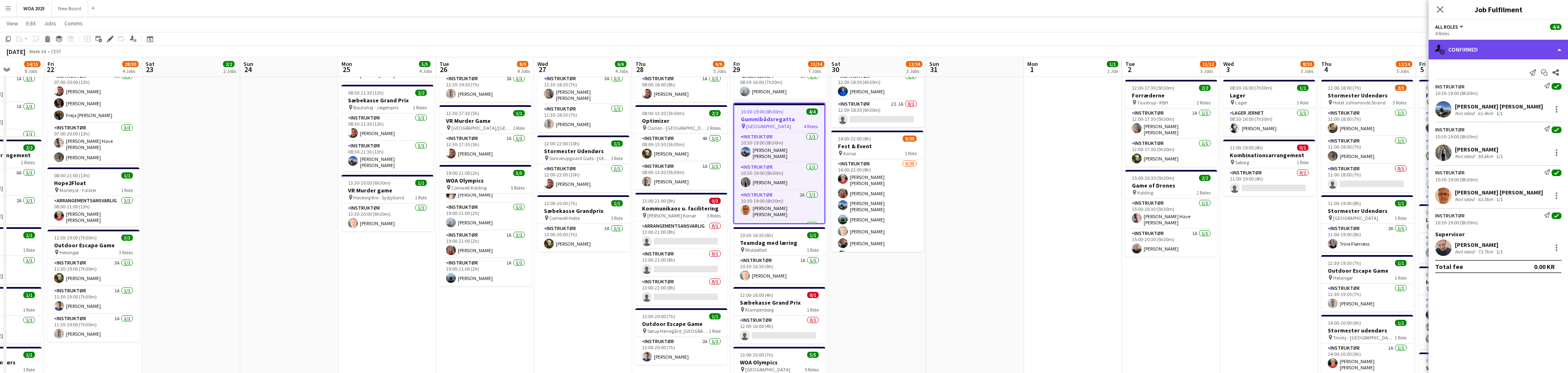
click at [1558, 49] on div "single-neutral-actions-check-2 Confirmed" at bounding box center [1498, 49] width 139 height 20
click at [1461, 71] on div "Send notification Start chat Share" at bounding box center [1498, 73] width 126 height 13
click at [1544, 70] on icon "Start chat" at bounding box center [1544, 72] width 7 height 7
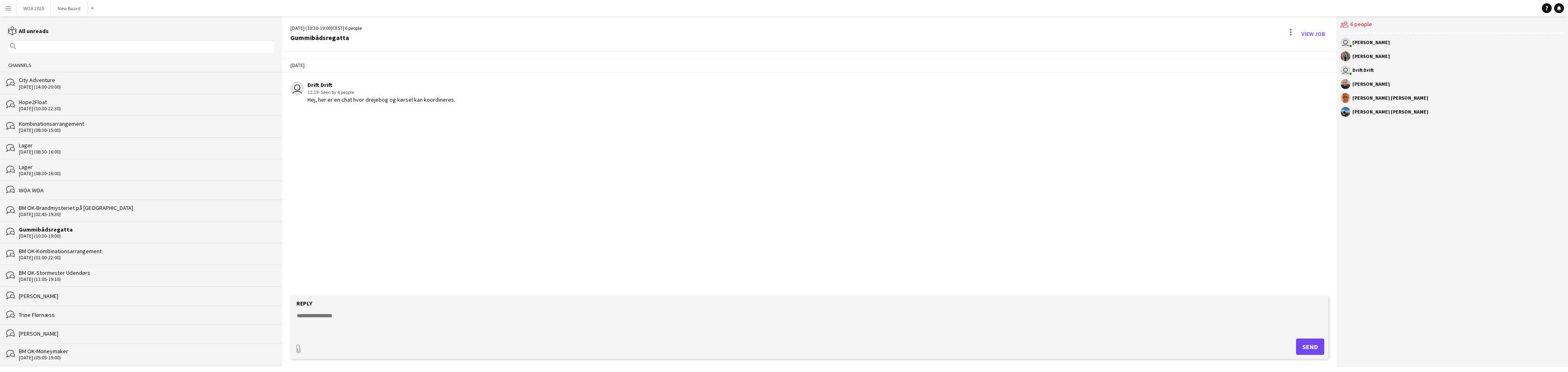
click at [10, 10] on app-icon "Menu" at bounding box center [8, 8] width 7 height 7
click at [128, 51] on link "My Workforce" at bounding box center [124, 44] width 82 height 16
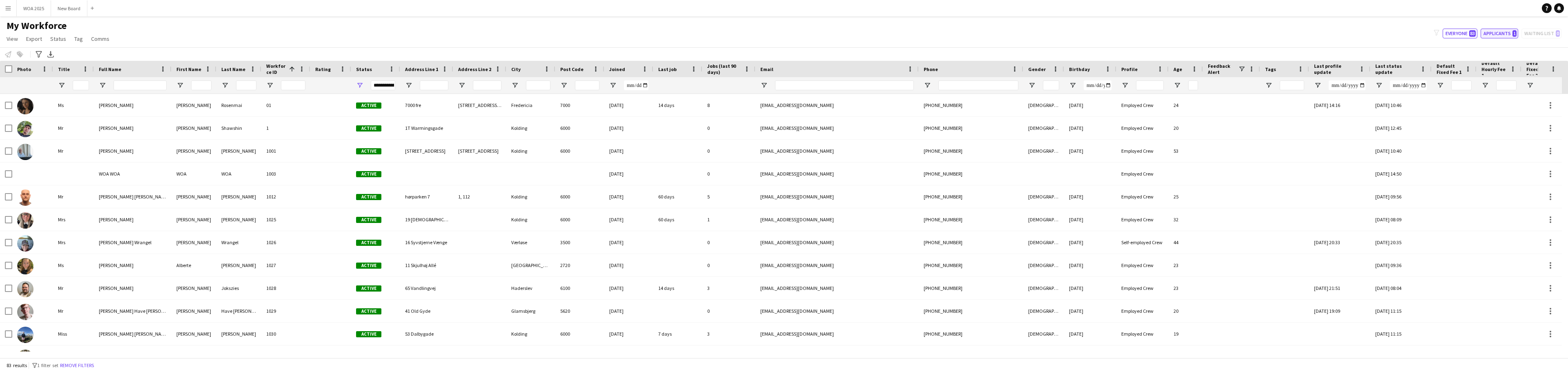
click at [1501, 33] on button "Applicants 1" at bounding box center [1499, 33] width 38 height 10
type input "**********"
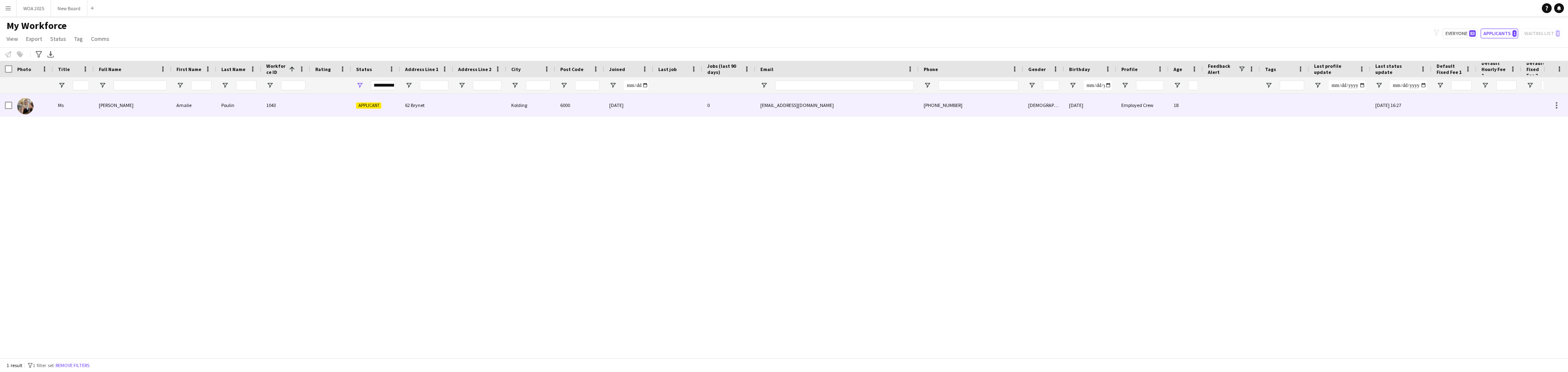
click at [233, 102] on div "Poulin" at bounding box center [239, 105] width 45 height 23
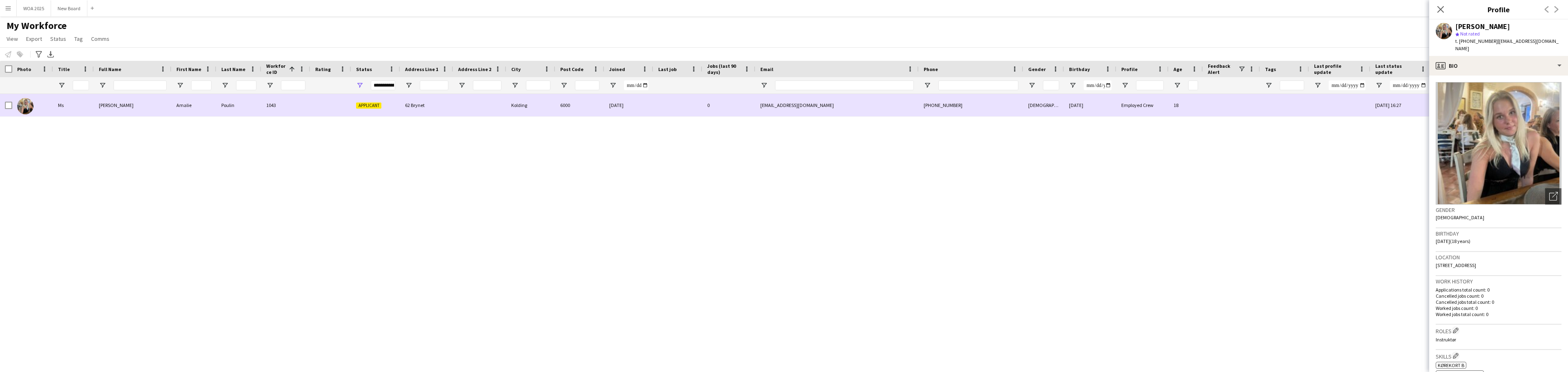
click at [160, 105] on div "[PERSON_NAME]" at bounding box center [132, 105] width 77 height 23
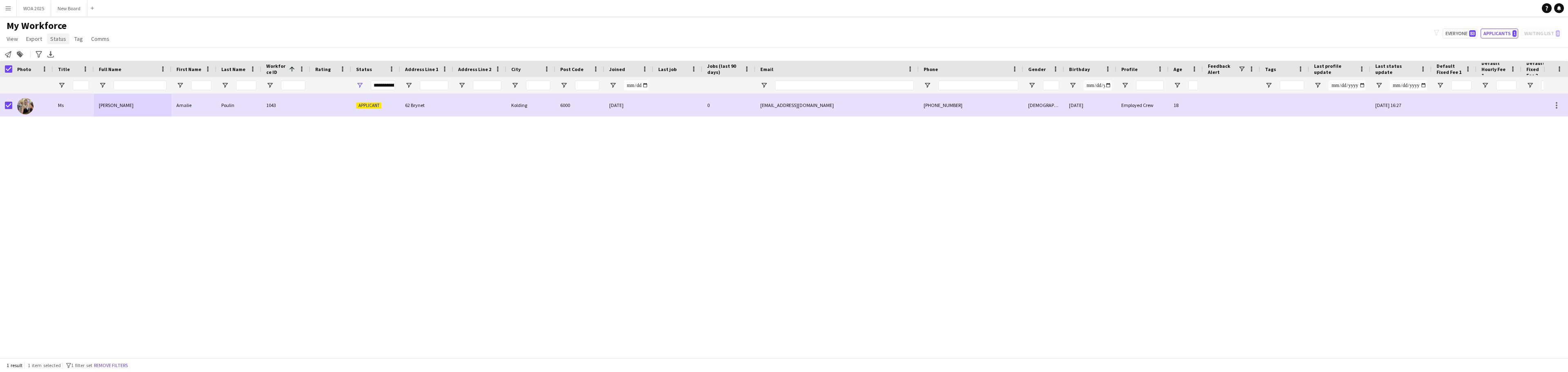
click at [59, 41] on span "Status" at bounding box center [58, 39] width 16 height 7
click at [57, 54] on span "Edit" at bounding box center [58, 57] width 9 height 7
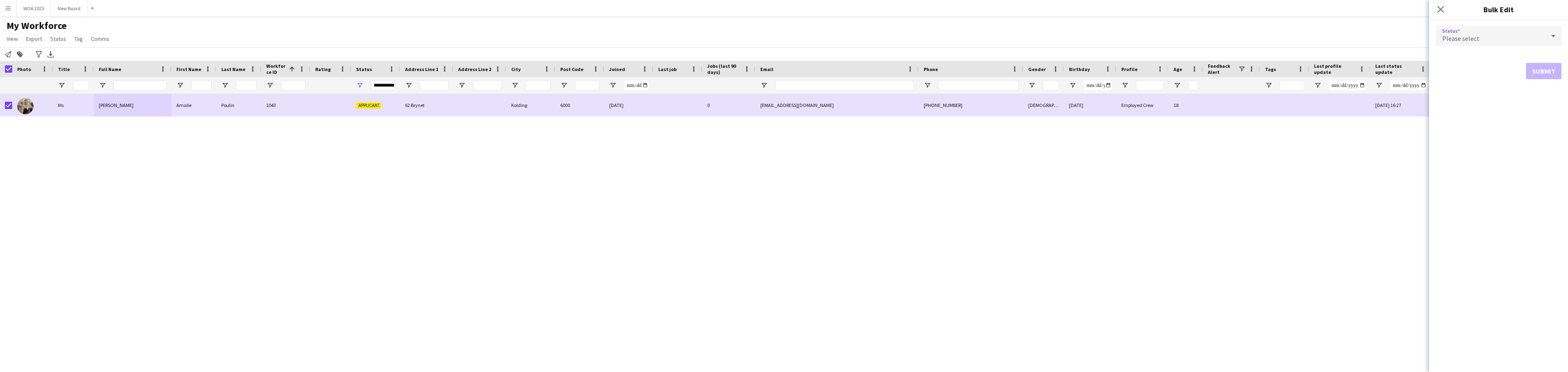
click at [1472, 40] on span "Please select" at bounding box center [1460, 38] width 37 height 8
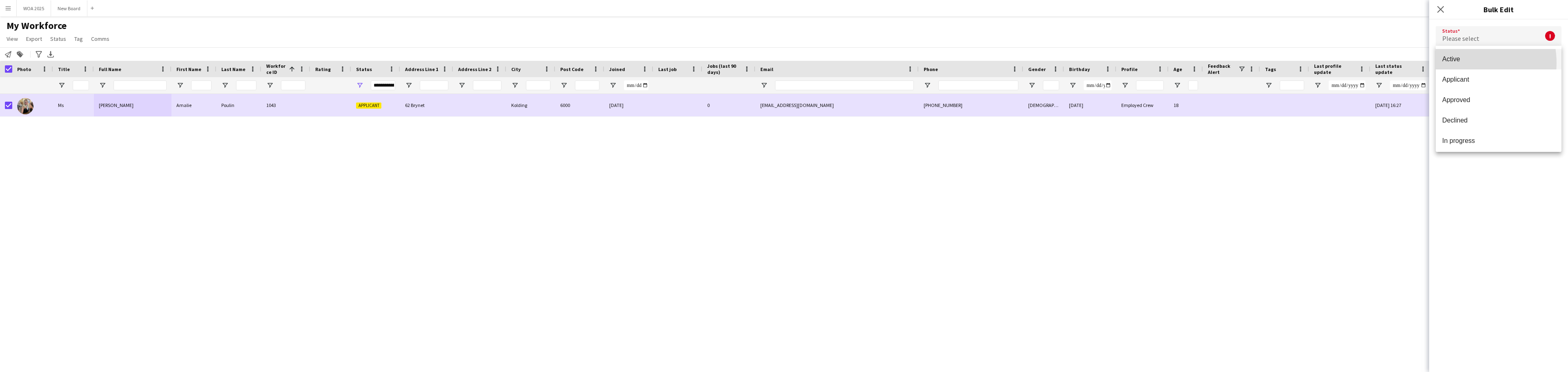
click at [1466, 63] on span "Active" at bounding box center [1498, 59] width 113 height 8
click at [1561, 98] on button "Submit" at bounding box center [1544, 99] width 35 height 16
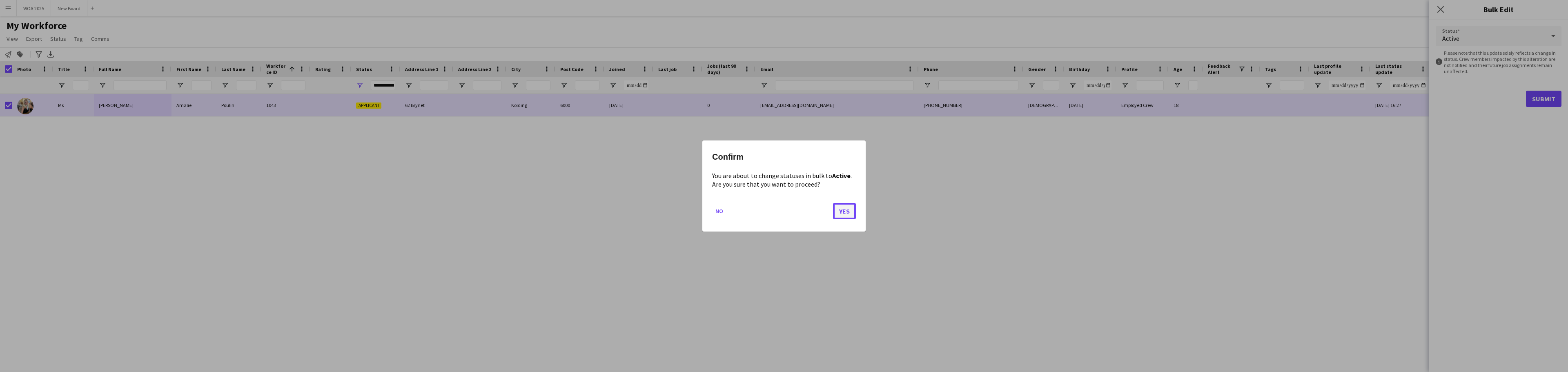
click at [850, 209] on button "Yes" at bounding box center [844, 211] width 23 height 16
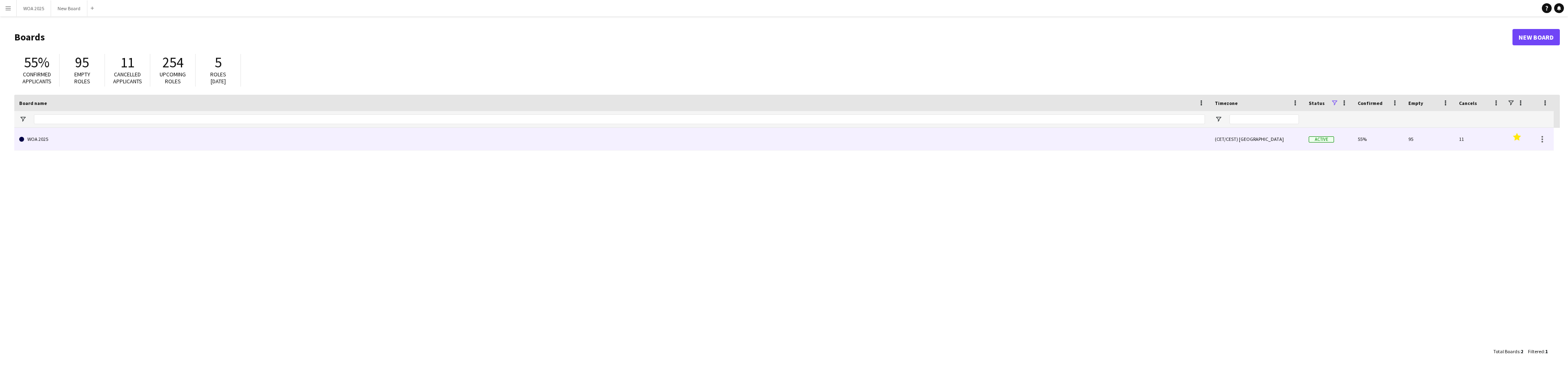
click at [243, 142] on link "WOA 2025" at bounding box center [612, 139] width 1186 height 23
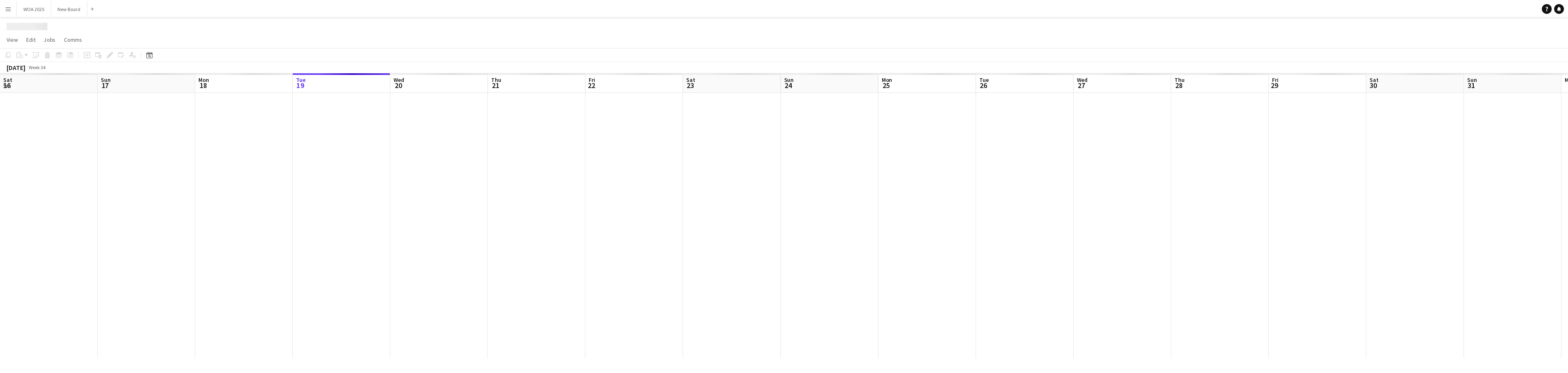
scroll to position [0, 196]
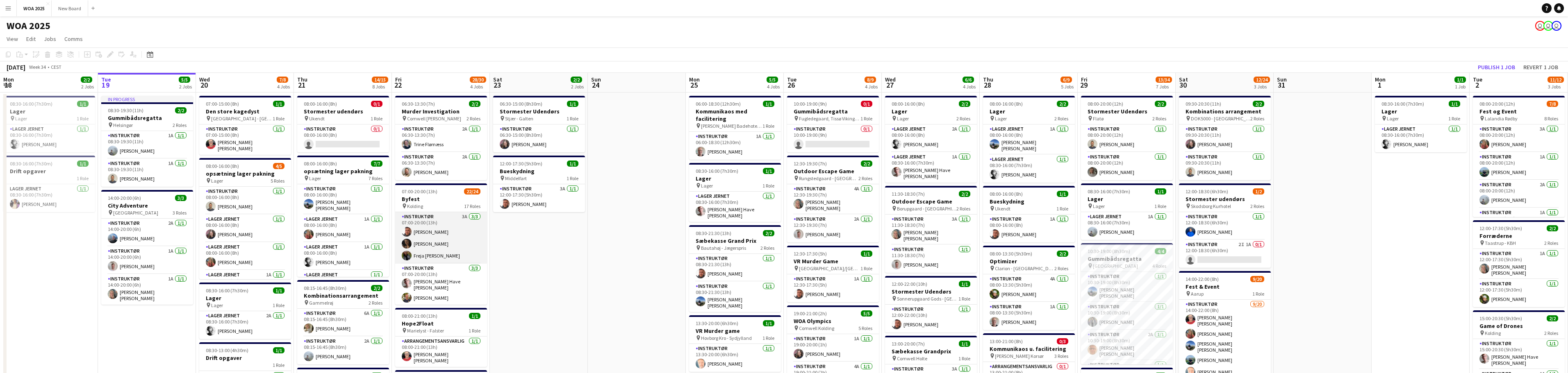
click at [455, 229] on app-card-role "Instruktør 3A 3/3 07:00-20:00 (13h) Adam Garlin Larsen Ida Rosenmai Freja Schne…" at bounding box center [441, 237] width 92 height 52
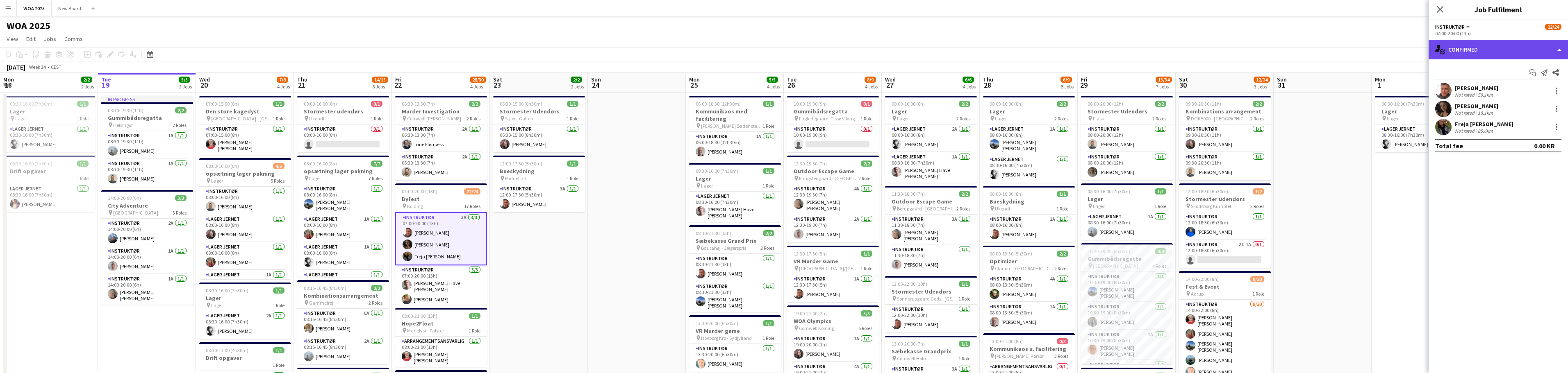
click at [1558, 51] on div "single-neutral-actions-check-2 Confirmed" at bounding box center [1498, 49] width 139 height 20
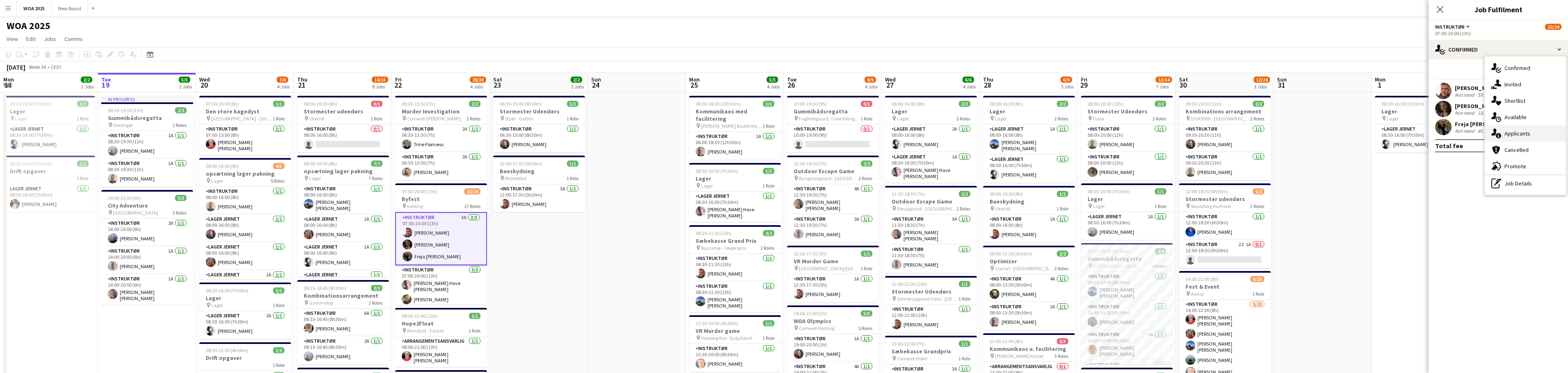
click at [1551, 137] on div "single-neutral-actions-information Applicants" at bounding box center [1525, 133] width 81 height 16
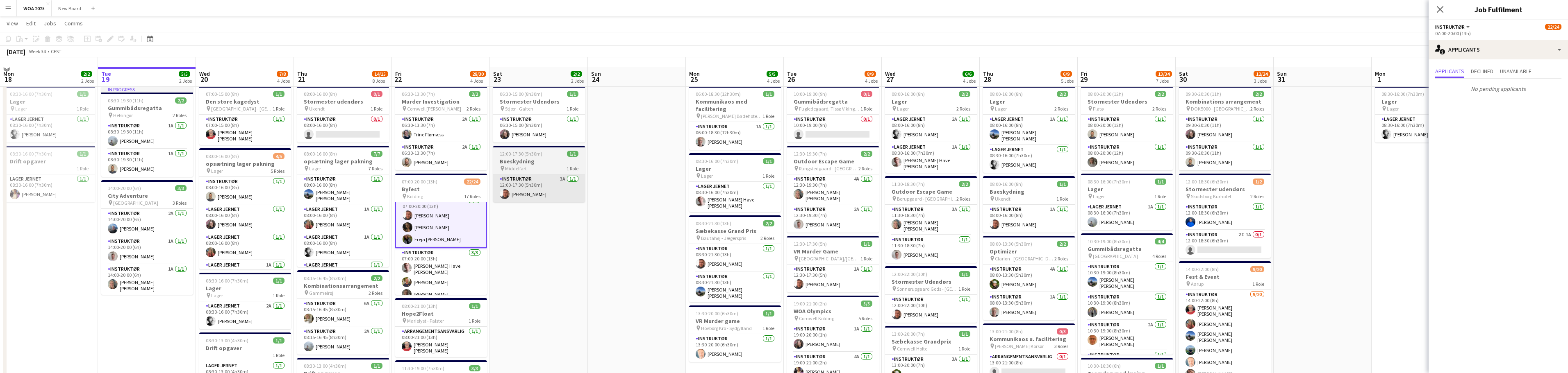
scroll to position [0, 0]
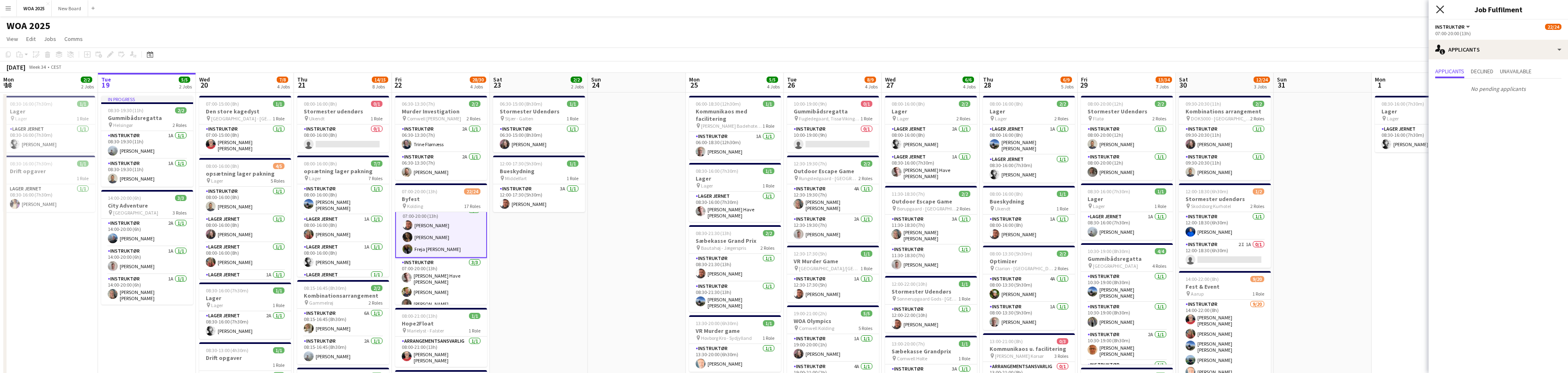
click at [1442, 9] on icon "Close pop-in" at bounding box center [1440, 9] width 8 height 8
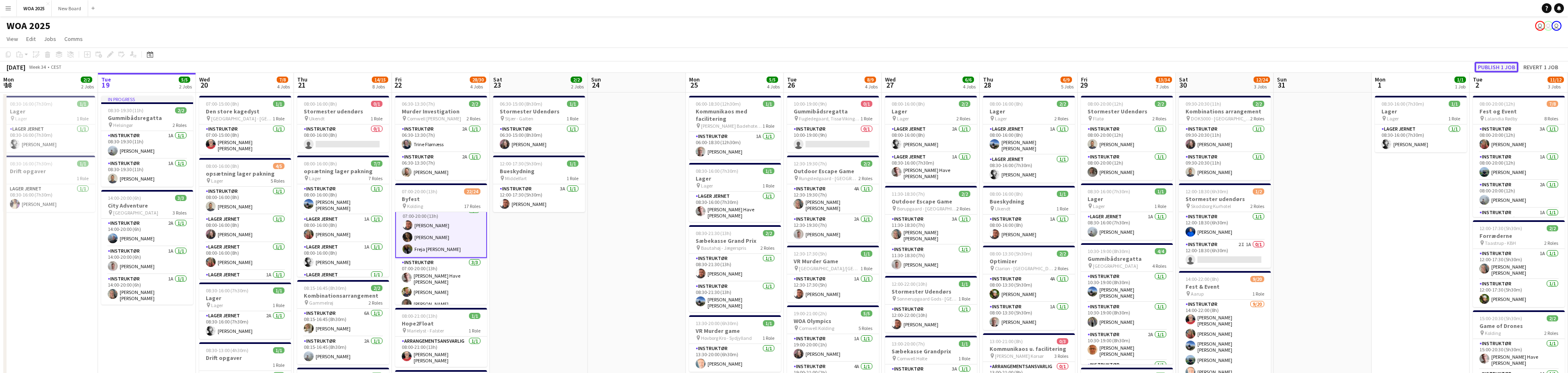
click at [1503, 66] on button "Publish 1 job" at bounding box center [1497, 67] width 44 height 10
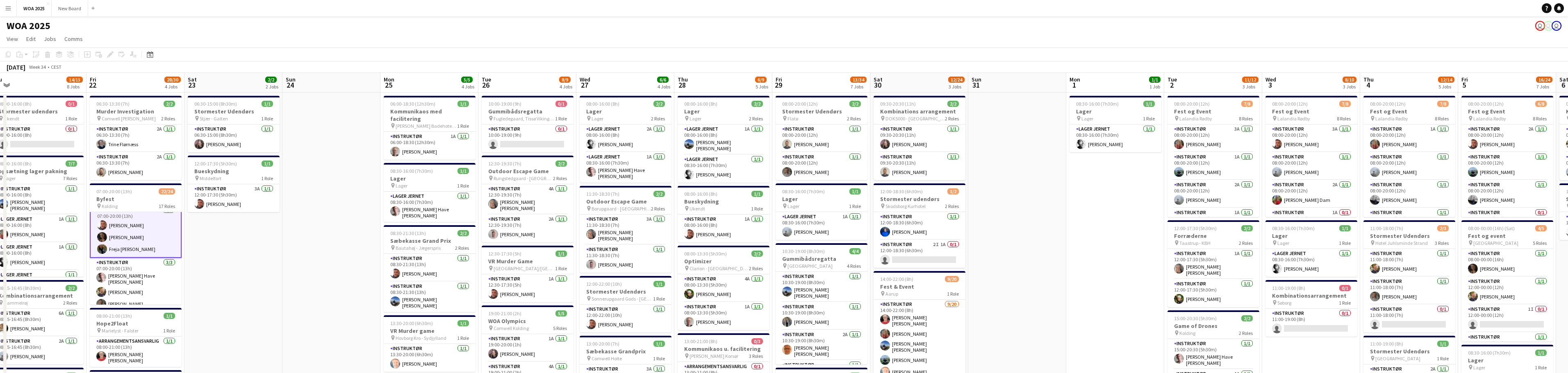
scroll to position [0, 306]
drag, startPoint x: 1338, startPoint y: 208, endPoint x: 1033, endPoint y: 210, distance: 305.0
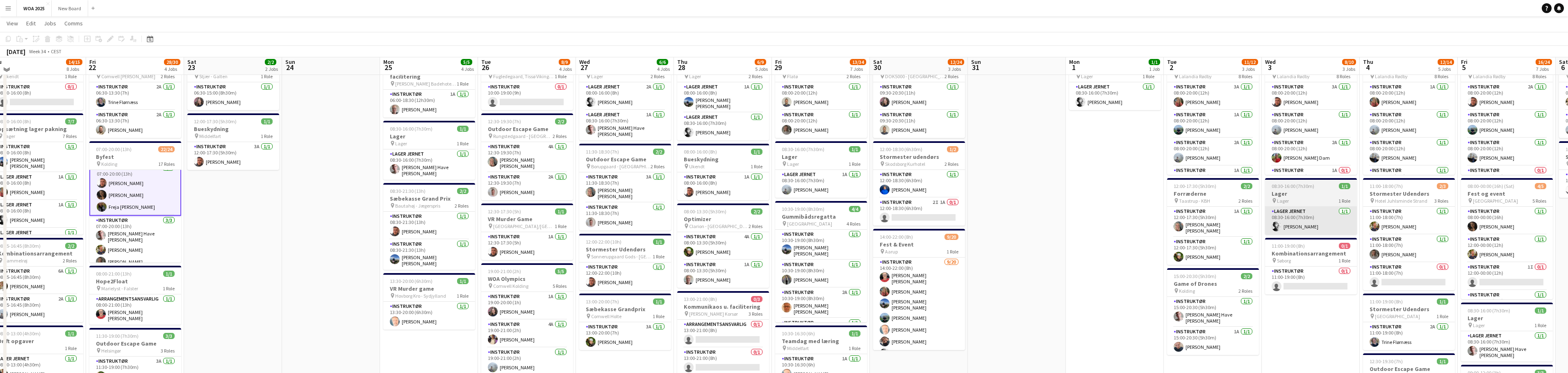
scroll to position [42, 0]
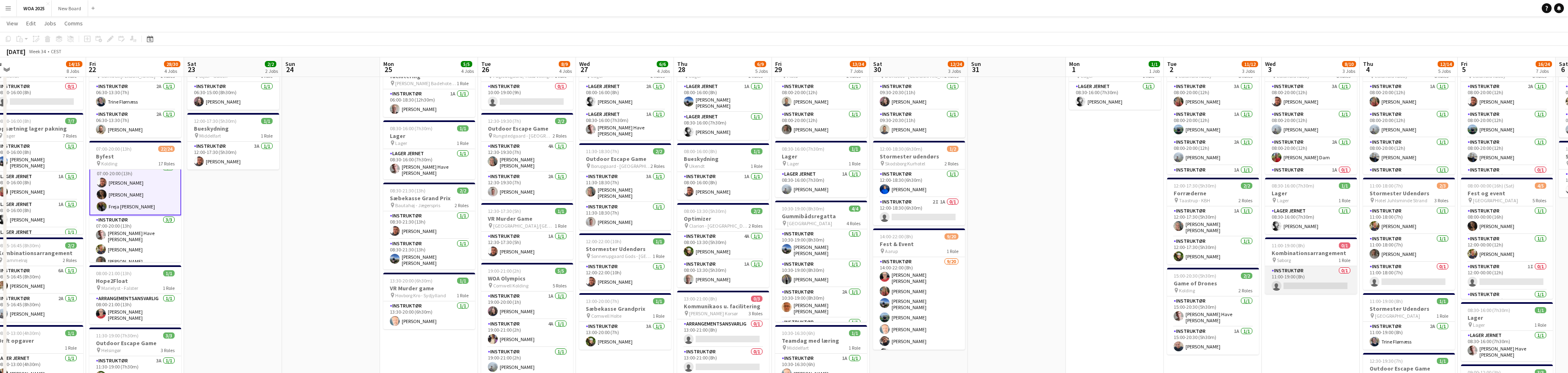
click at [1319, 278] on app-card-role "Instruktør 0/1 11:00-19:00 (8h) single-neutral-actions" at bounding box center [1311, 280] width 92 height 28
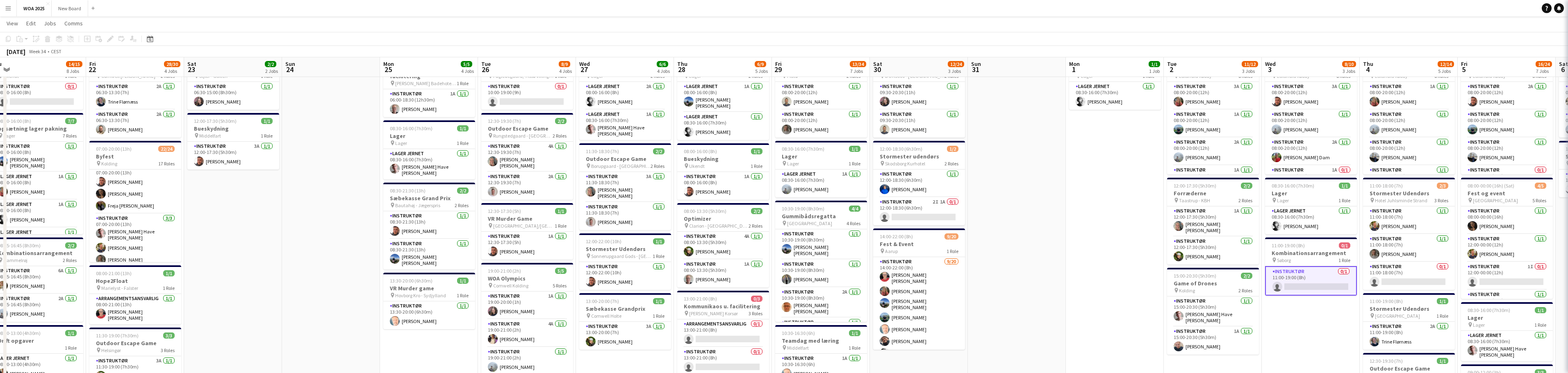
scroll to position [7, 0]
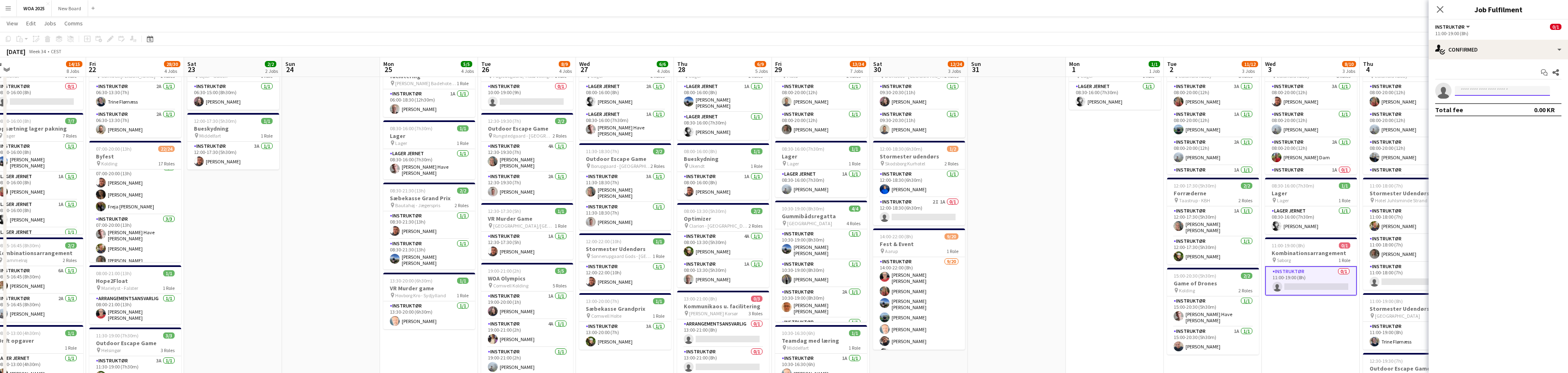
click at [1503, 87] on input at bounding box center [1503, 91] width 95 height 10
click at [1533, 49] on div "single-neutral-actions-check-2 Confirmed" at bounding box center [1498, 49] width 139 height 20
click at [1527, 85] on div "single-neutral-actions-share-1 Invited" at bounding box center [1525, 84] width 81 height 16
click at [1498, 92] on input "text" at bounding box center [1498, 92] width 126 height 21
type input "*"
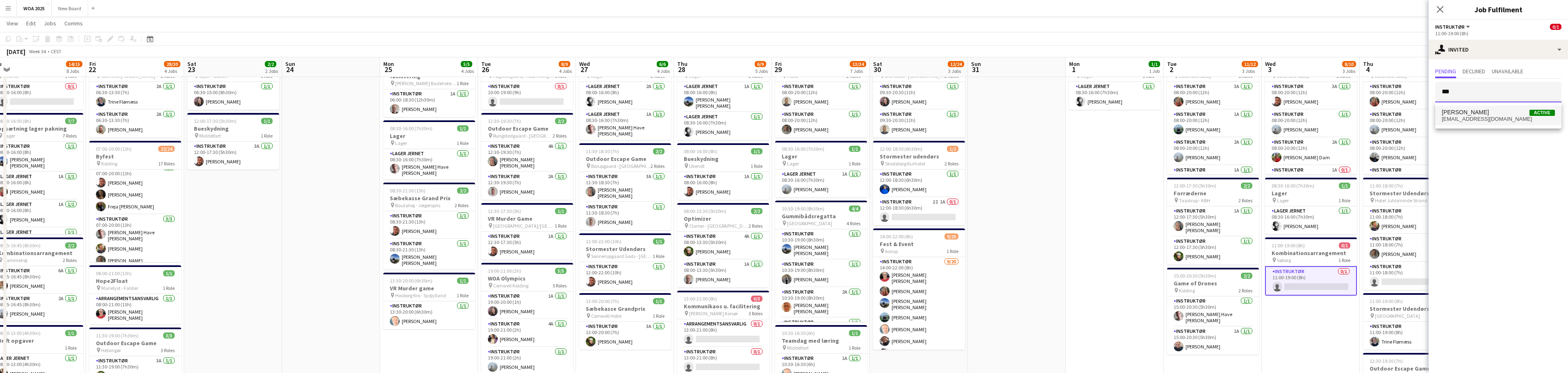
type input "***"
click at [1501, 110] on span "Anna Nielsen Active" at bounding box center [1498, 112] width 113 height 7
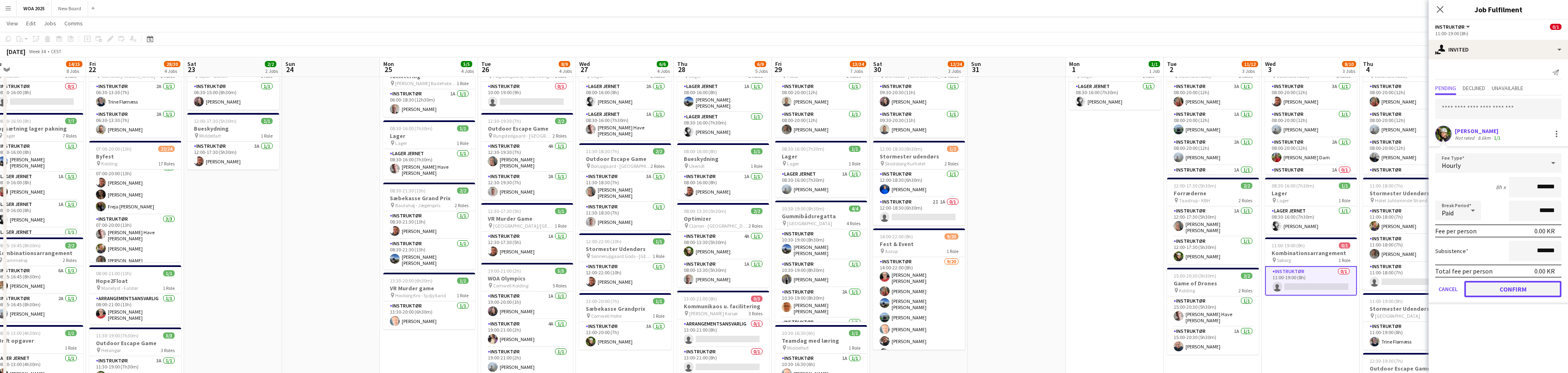
click at [1509, 288] on button "Confirm" at bounding box center [1512, 289] width 97 height 16
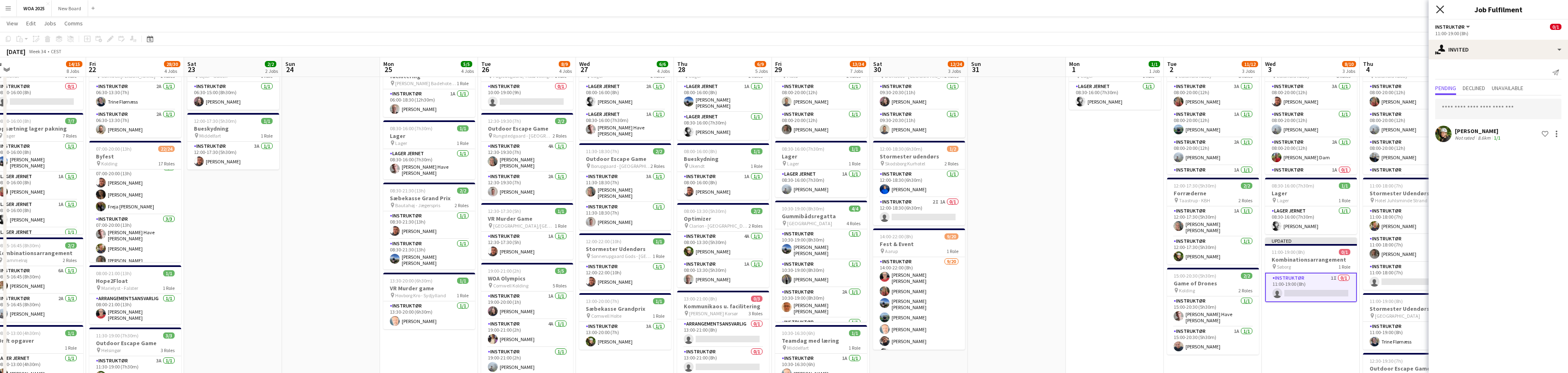
click at [1443, 7] on icon at bounding box center [1440, 9] width 8 height 8
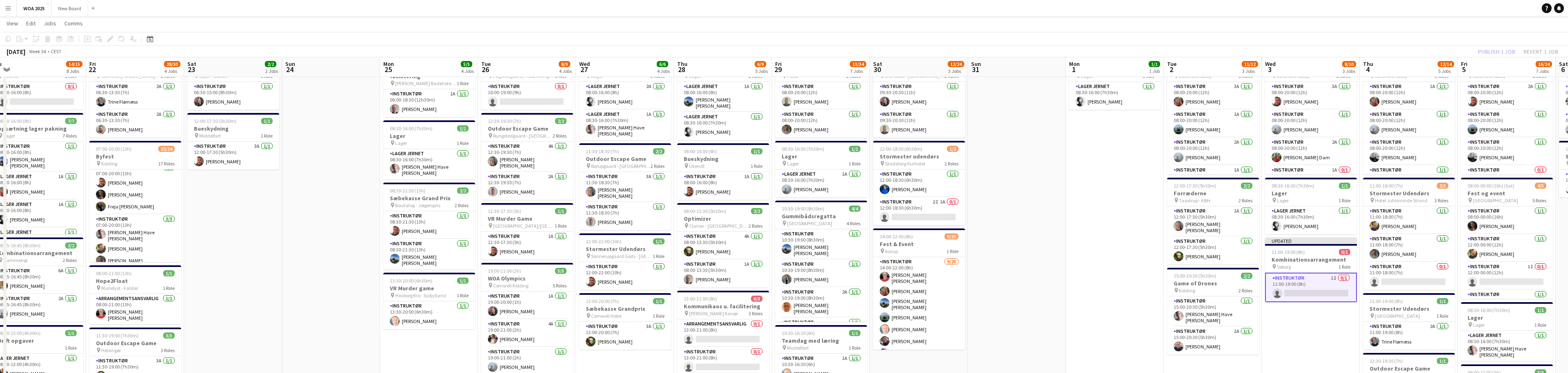
click at [1500, 52] on div "Publish 1 job Revert 1 job" at bounding box center [1518, 51] width 100 height 10
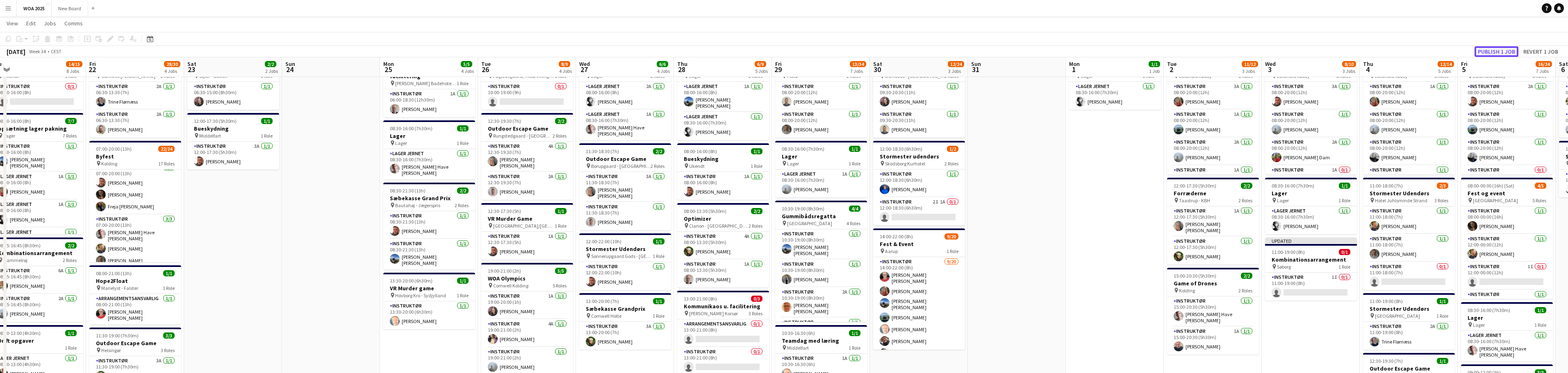
click at [1500, 52] on button "Publish 1 job" at bounding box center [1497, 51] width 44 height 10
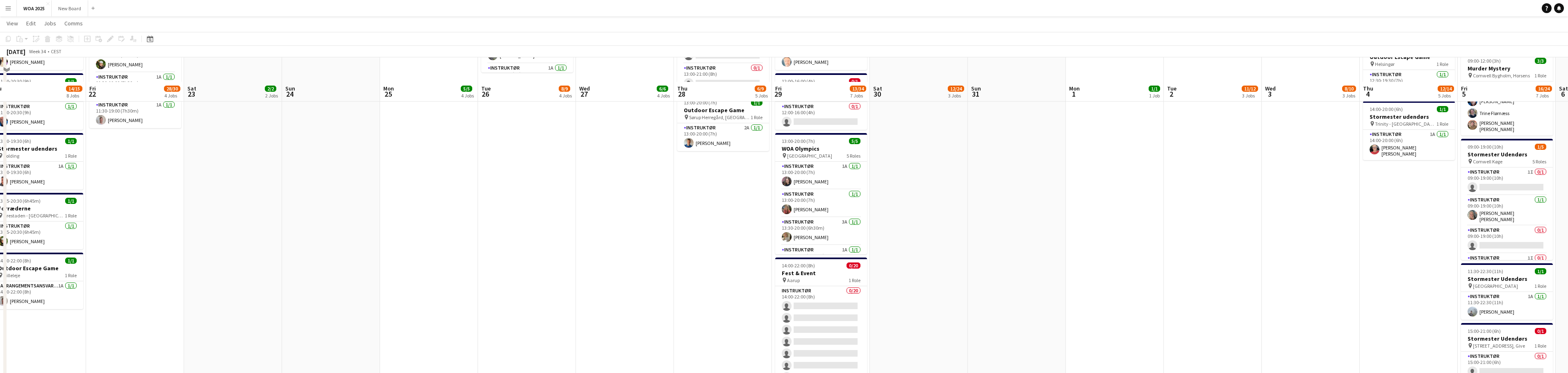
scroll to position [378, 0]
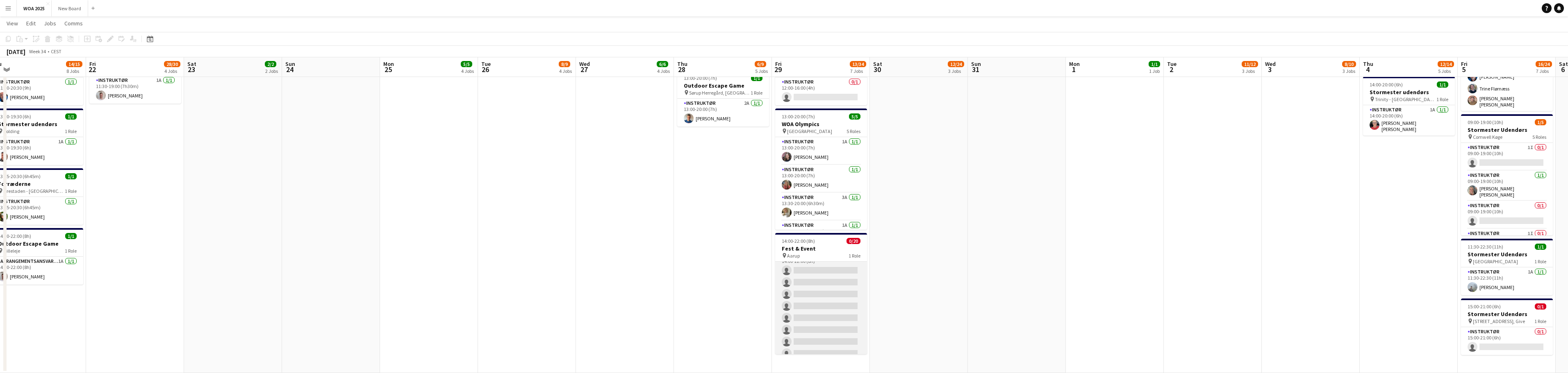
click at [820, 262] on app-card-role "Instruktør 0/20 14:00-22:00 (8h) single-neutral-actions single-neutral-actions …" at bounding box center [821, 377] width 92 height 253
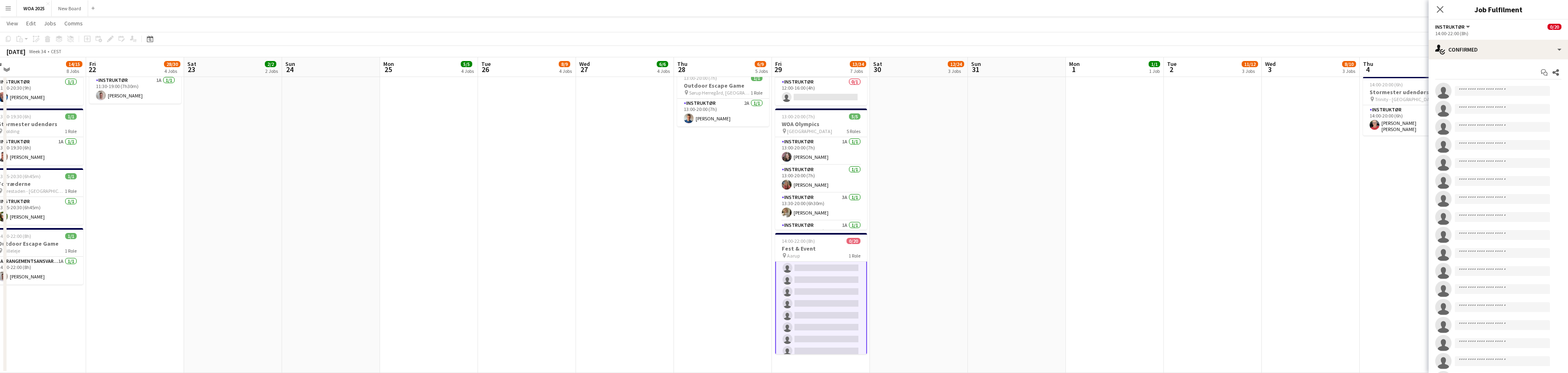
scroll to position [15, 0]
click at [1556, 50] on div "single-neutral-actions-check-2 Confirmed" at bounding box center [1498, 49] width 139 height 20
click at [1536, 186] on div "pen-write Job Details" at bounding box center [1525, 183] width 81 height 16
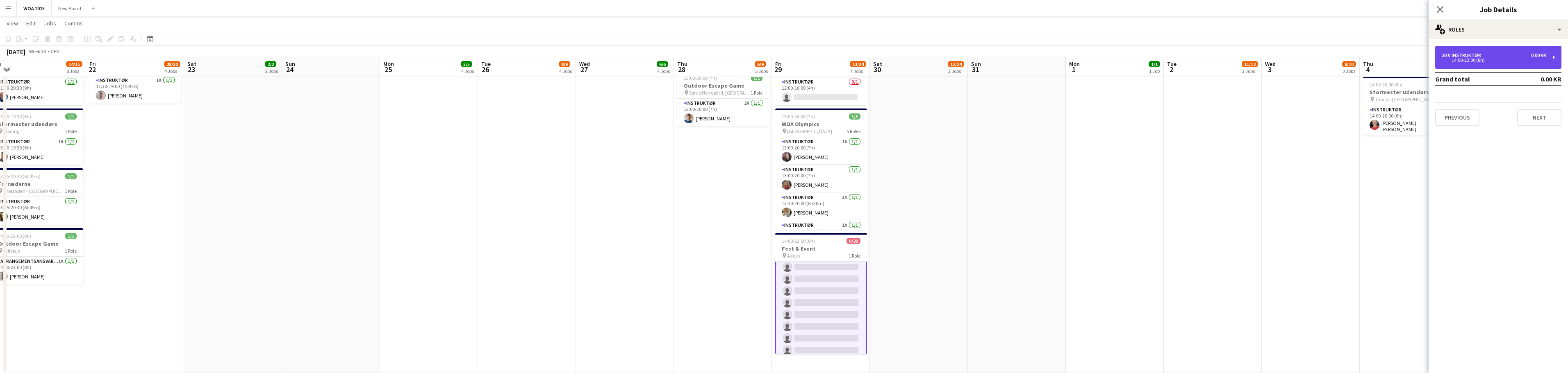
click at [1550, 59] on div "20 x Instruktør 0.00 KR 14:00-22:00 (8h)" at bounding box center [1498, 57] width 126 height 23
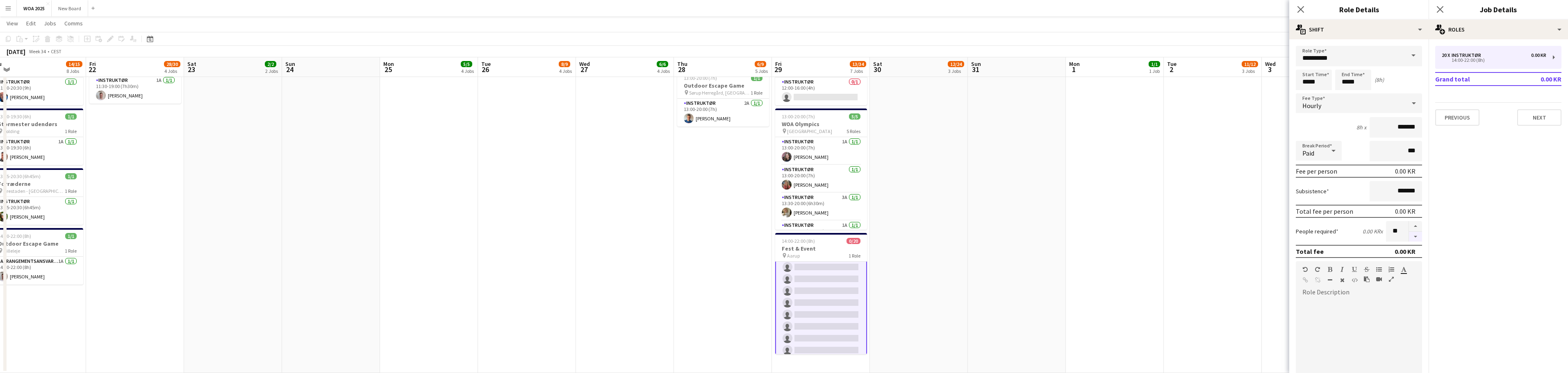
click at [1409, 236] on button "button" at bounding box center [1415, 237] width 13 height 10
click at [1409, 235] on button "button" at bounding box center [1415, 237] width 13 height 10
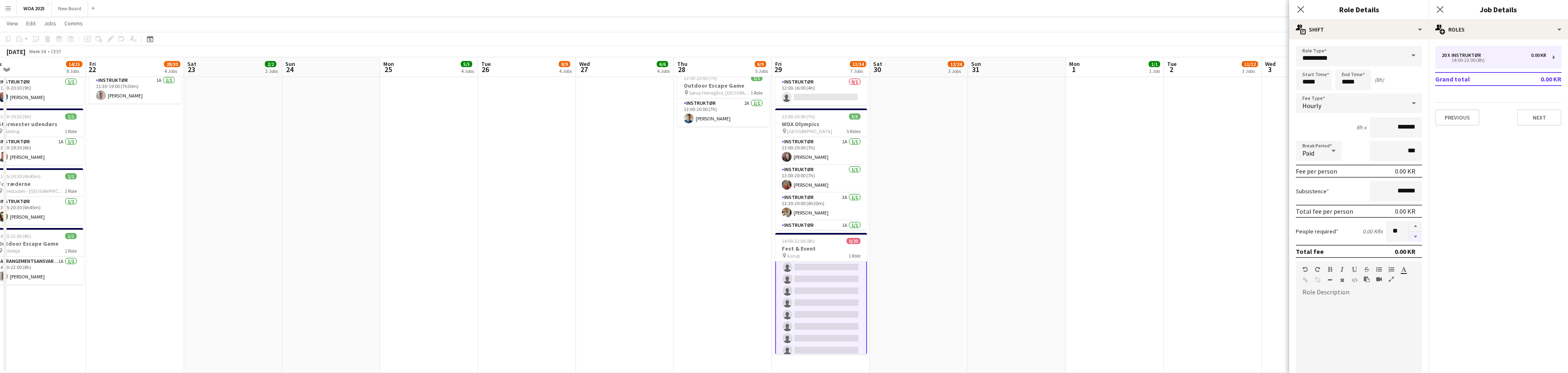
click at [1409, 234] on button "button" at bounding box center [1415, 237] width 13 height 10
click at [1409, 234] on button "button" at bounding box center [1415, 237] width 13 height 10
click at [1409, 233] on button "button" at bounding box center [1415, 237] width 13 height 10
click at [1409, 232] on button "button" at bounding box center [1415, 237] width 13 height 10
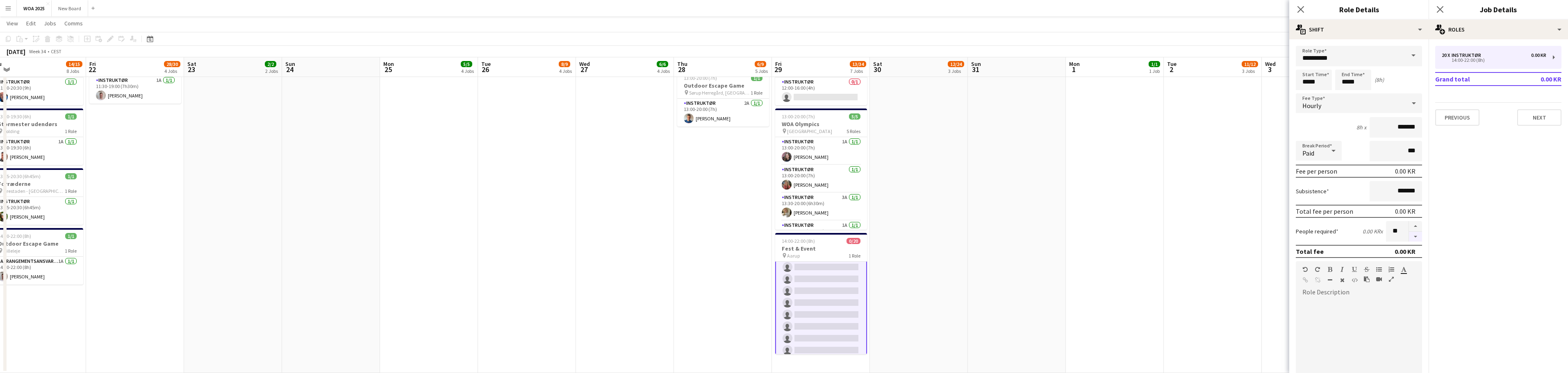
click at [1409, 232] on button "button" at bounding box center [1415, 237] width 13 height 10
type input "*"
click at [1539, 118] on button "Next" at bounding box center [1539, 117] width 44 height 16
click at [1441, 11] on icon "Close pop-in" at bounding box center [1440, 9] width 8 height 8
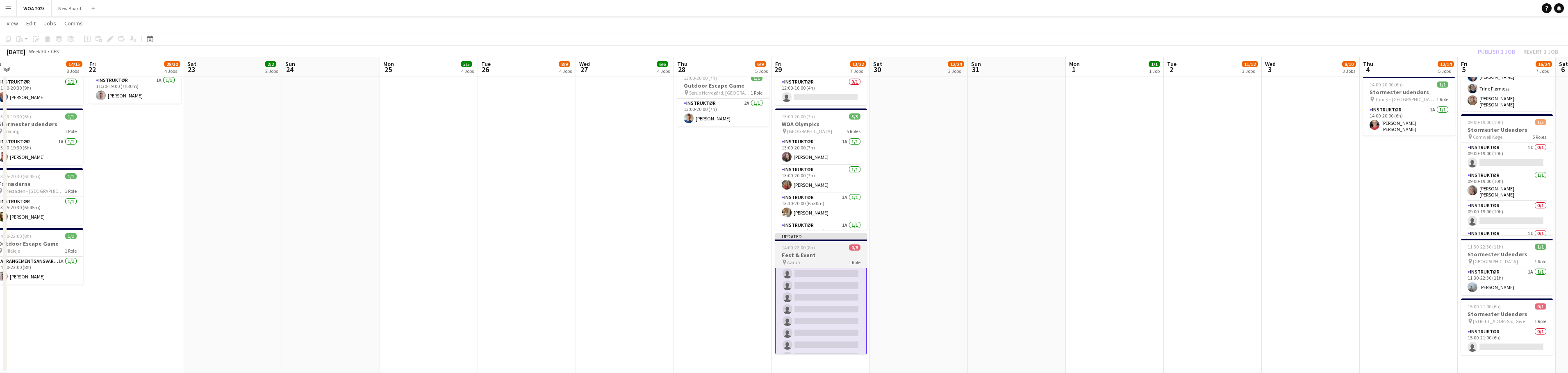
click at [818, 257] on h3 "Fest & Event" at bounding box center [821, 255] width 92 height 7
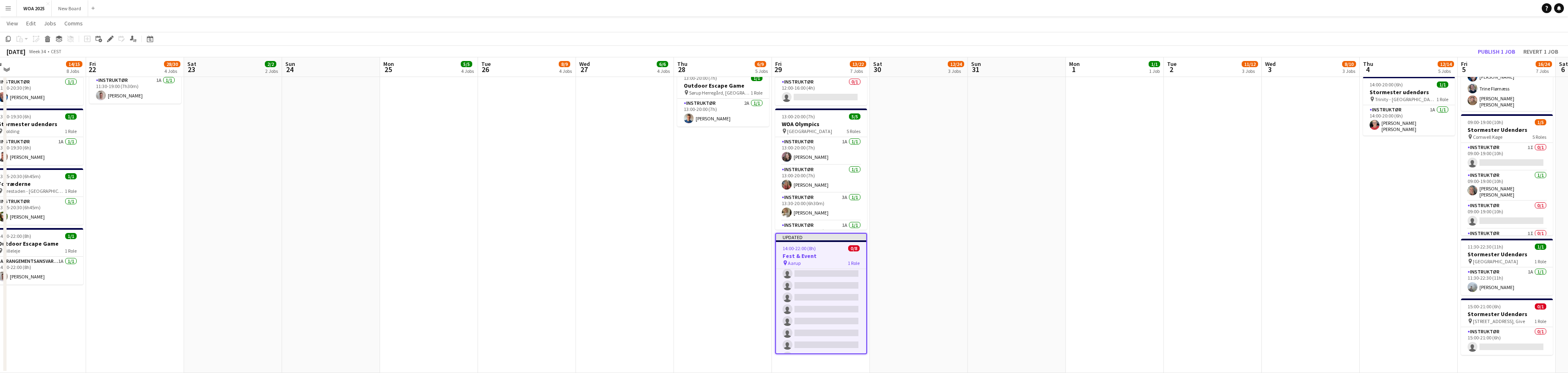
scroll to position [14, 0]
click at [109, 39] on icon at bounding box center [109, 38] width 4 height 4
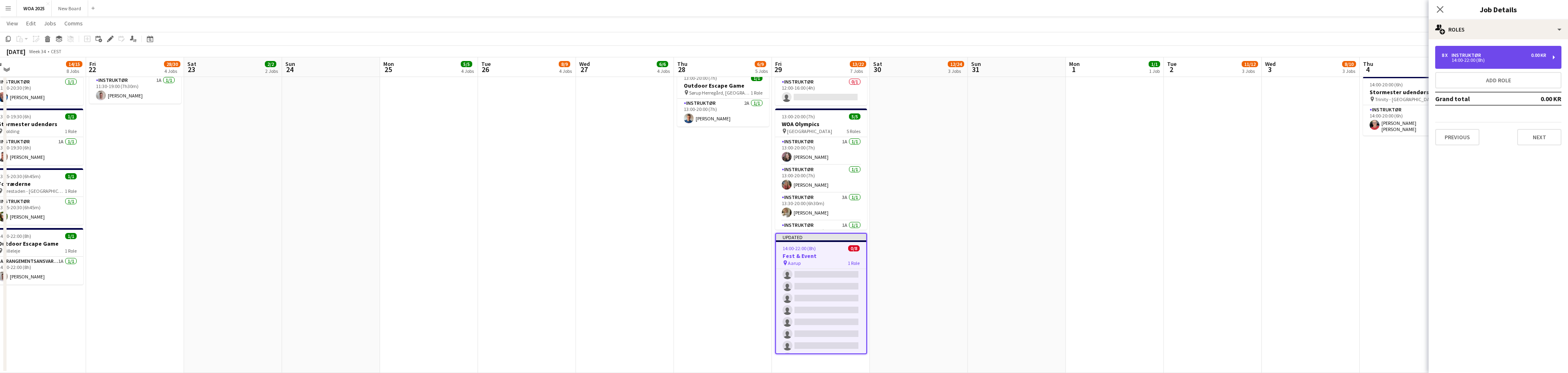
click at [1521, 58] on div "14:00-22:00 (8h)" at bounding box center [1493, 60] width 104 height 4
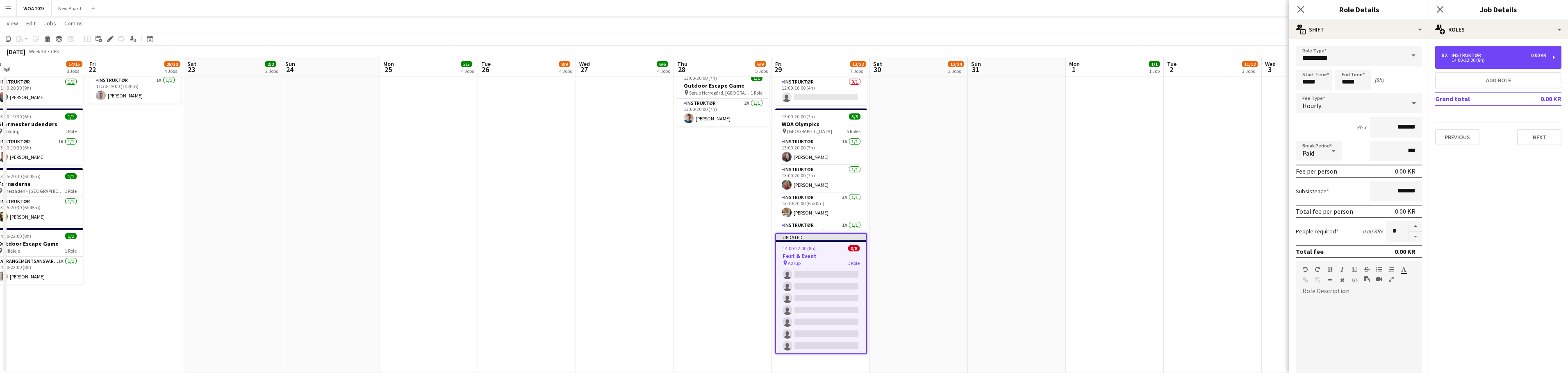
scroll to position [116, 0]
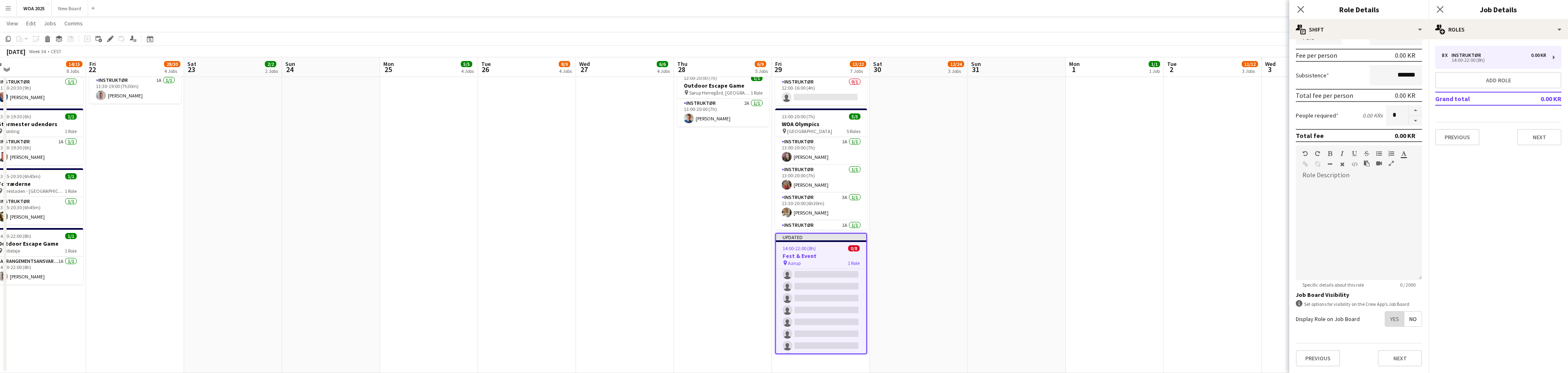
click at [1390, 319] on span "Yes" at bounding box center [1394, 319] width 19 height 15
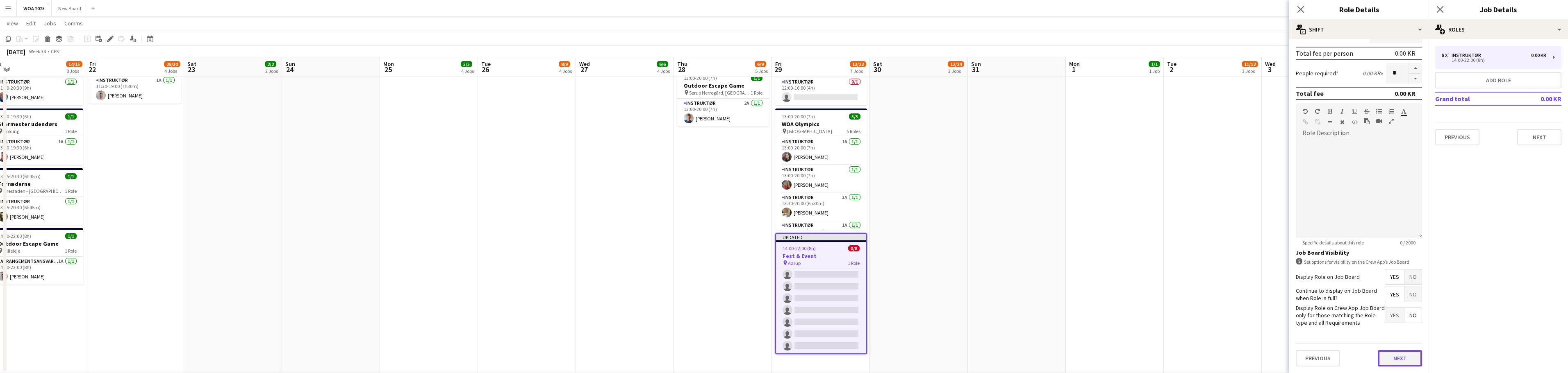
click at [1402, 355] on button "Next" at bounding box center [1400, 358] width 44 height 16
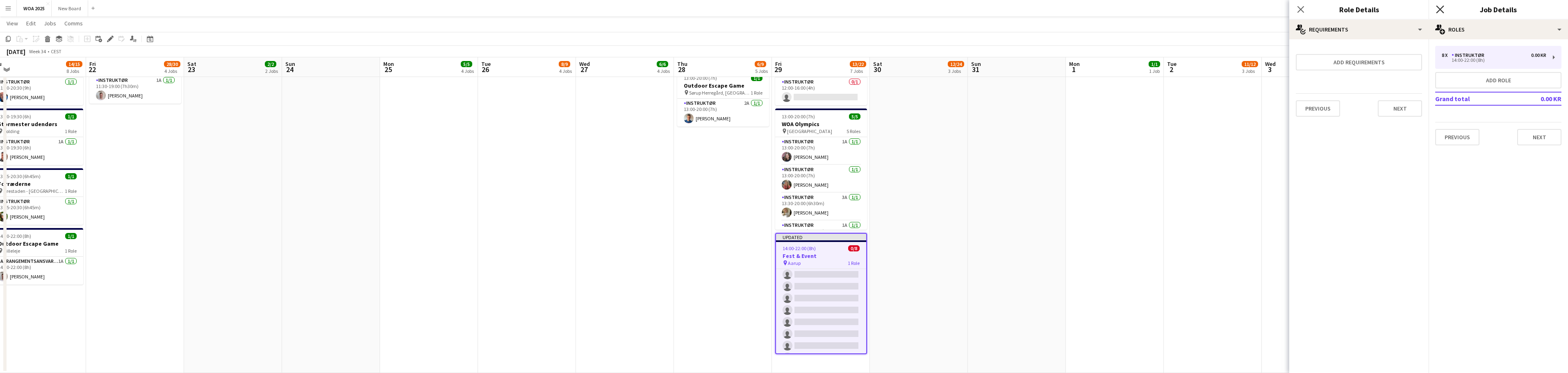
click at [1438, 10] on icon "Close pop-in" at bounding box center [1440, 9] width 8 height 8
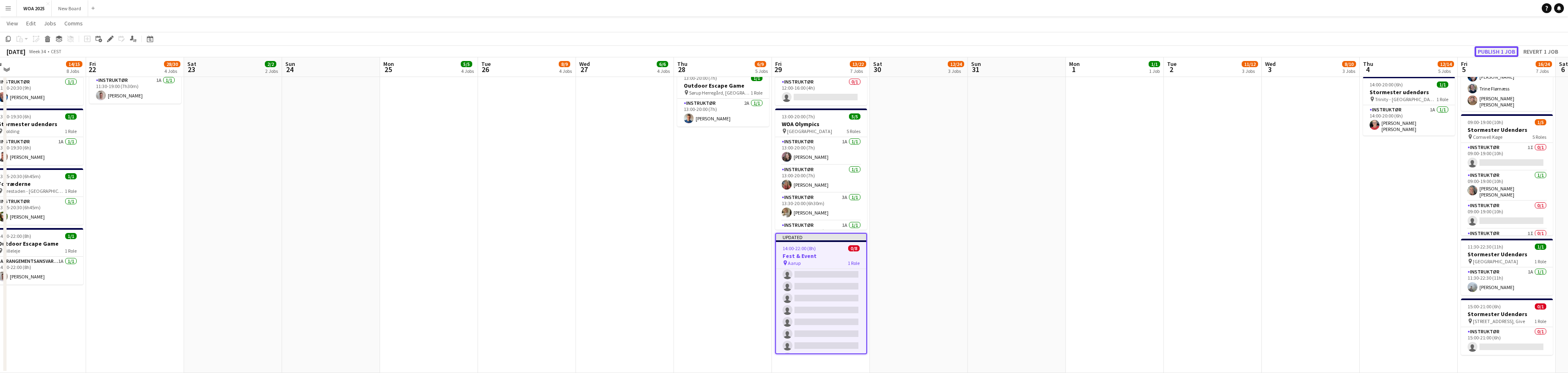
click at [1492, 55] on button "Publish 1 job" at bounding box center [1497, 51] width 44 height 10
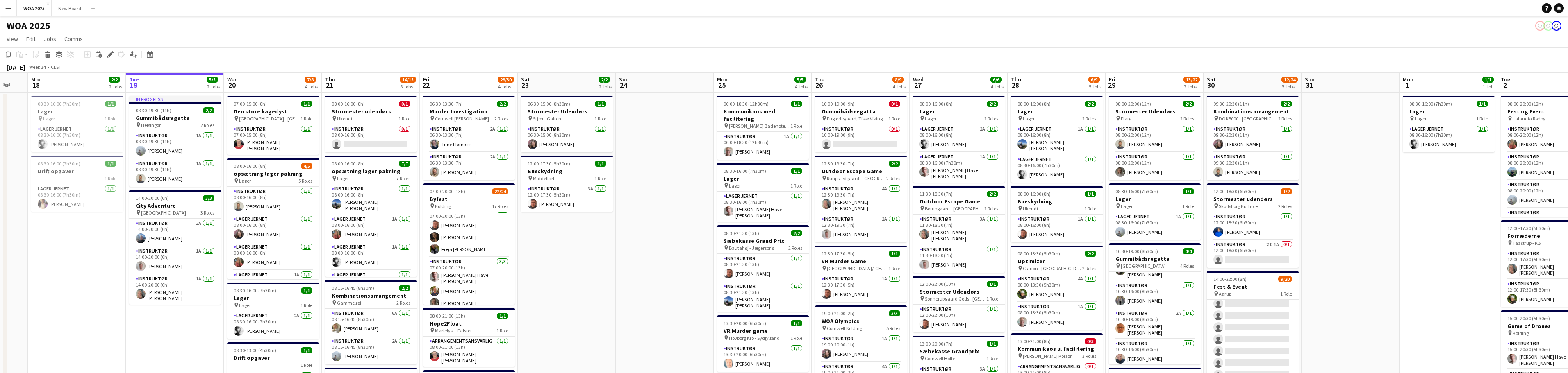
scroll to position [0, 247]
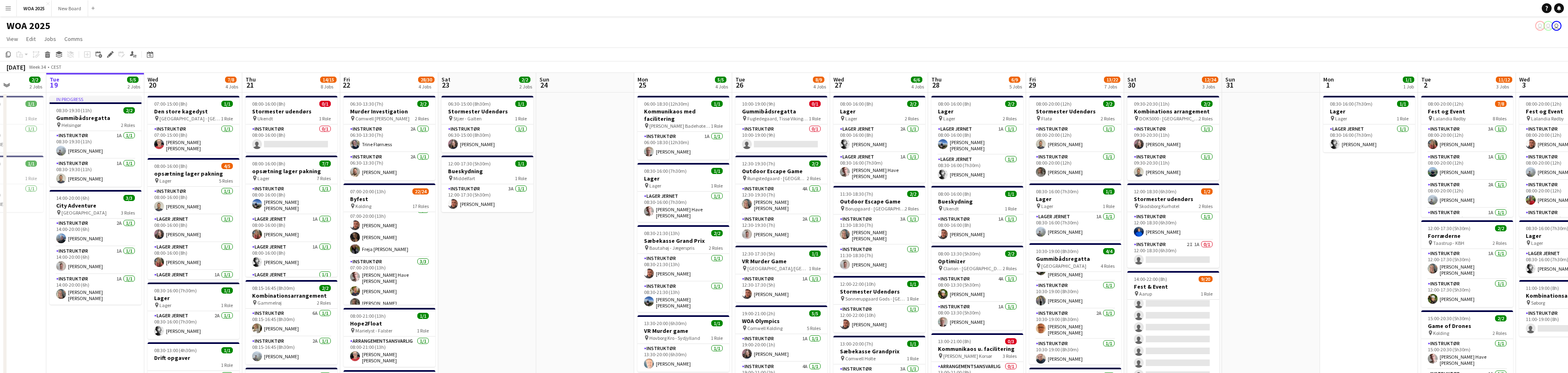
drag, startPoint x: 273, startPoint y: 255, endPoint x: 527, endPoint y: 229, distance: 255.3
click at [301, 118] on div "pin Ukendt 1 Role" at bounding box center [291, 118] width 92 height 7
click at [298, 139] on app-card-role "Instruktør 0/1 08:00-16:00 (8h) single-neutral-actions" at bounding box center [291, 139] width 90 height 28
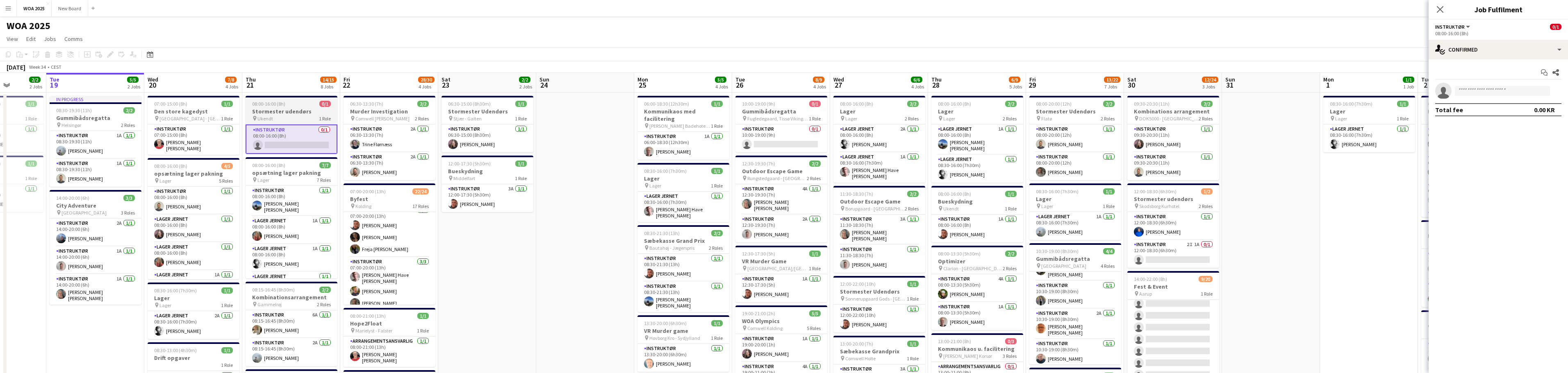
click at [299, 118] on div "pin Ukendt 1 Role" at bounding box center [291, 118] width 92 height 7
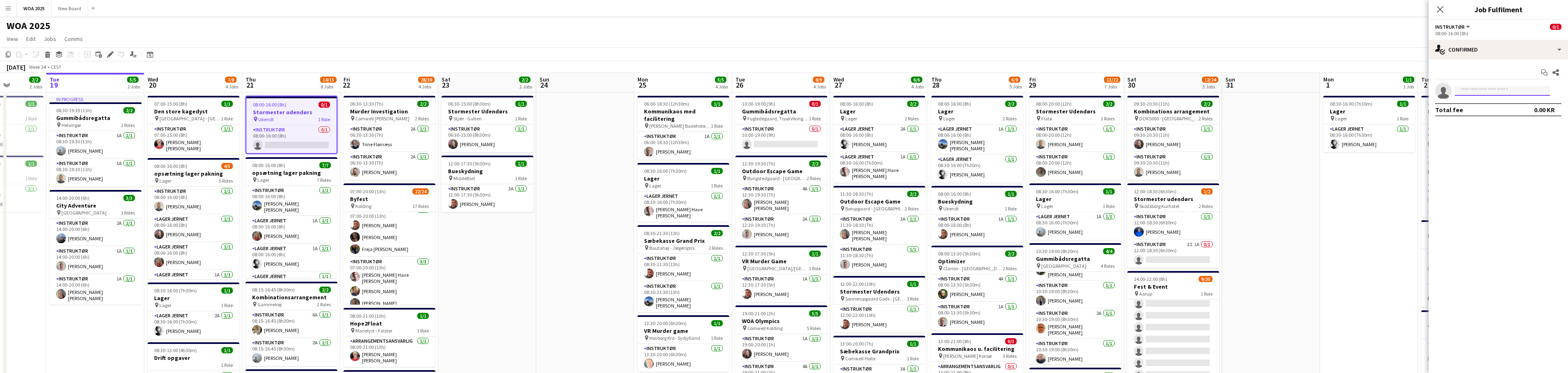
click at [1488, 89] on input at bounding box center [1503, 91] width 95 height 10
type input "*****"
click at [1485, 106] on span "Trine Flørnæss" at bounding box center [1481, 102] width 38 height 7
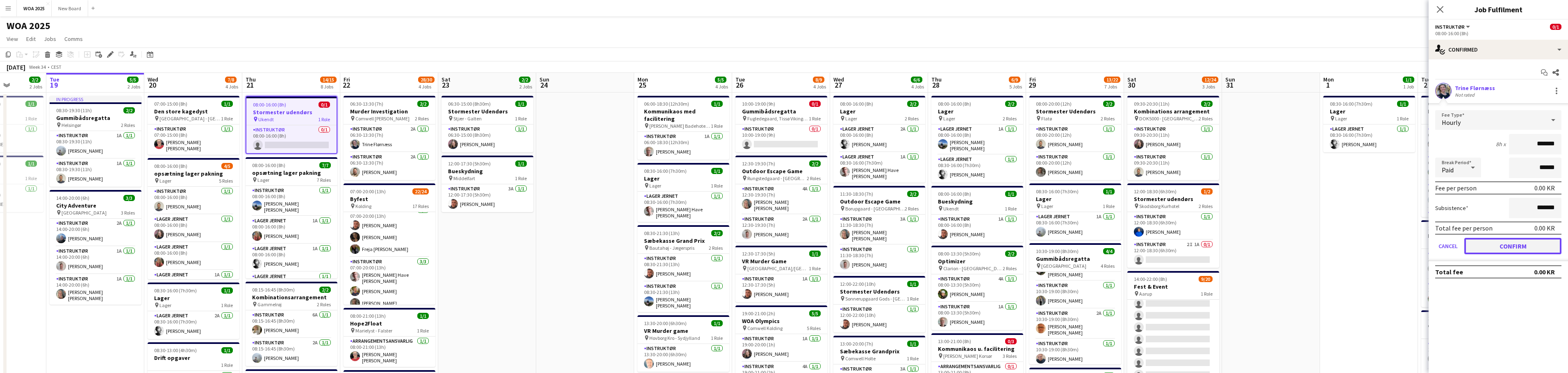
click at [1512, 245] on button "Confirm" at bounding box center [1512, 246] width 97 height 16
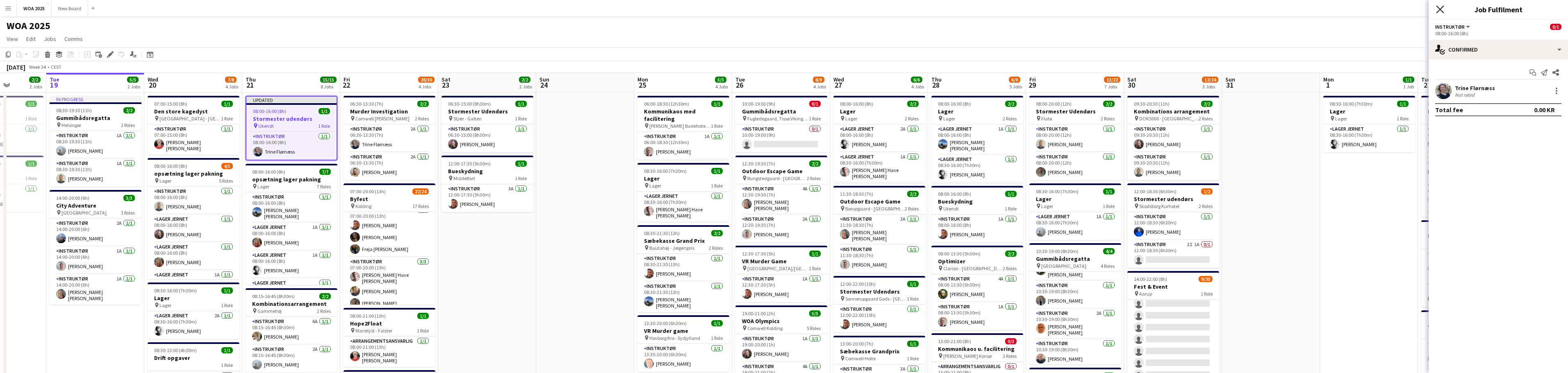
click at [1442, 10] on icon "Close pop-in" at bounding box center [1440, 9] width 8 height 8
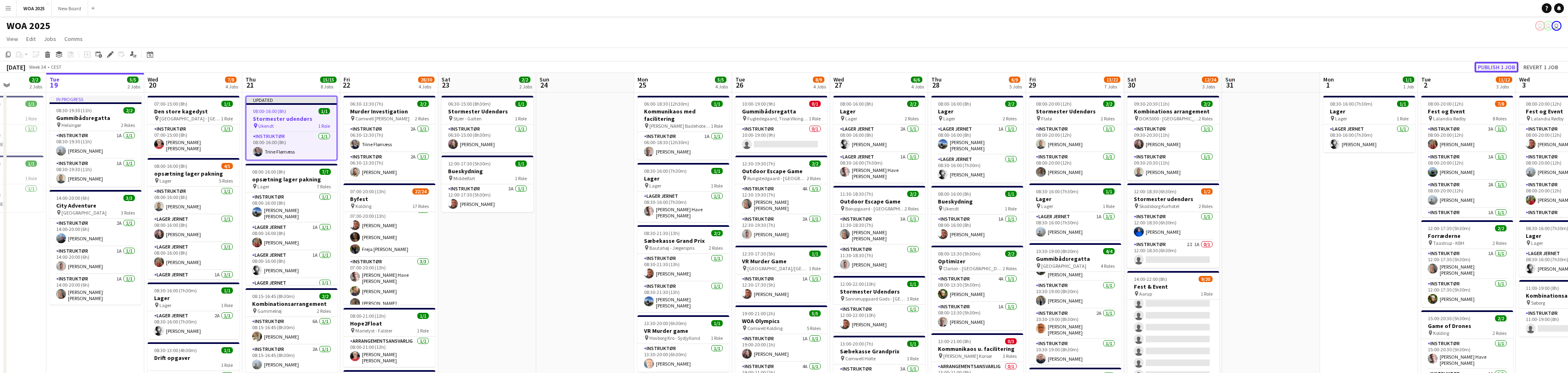
click at [1481, 67] on button "Publish 1 job" at bounding box center [1497, 67] width 44 height 10
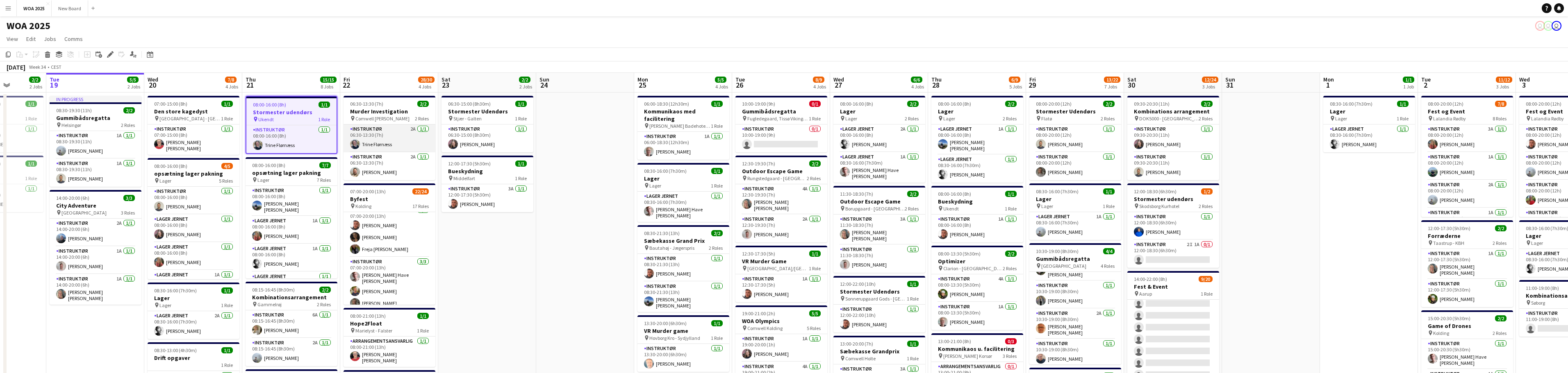
click at [397, 141] on app-card-role "Instruktør 2A 1/1 06:30-13:30 (7h) Trine Flørnæss" at bounding box center [389, 139] width 92 height 28
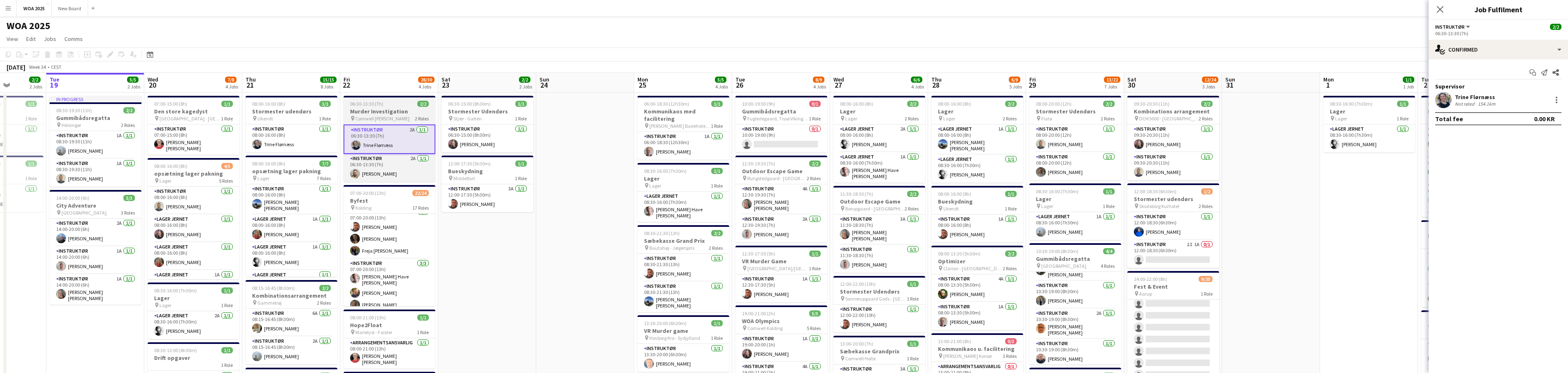
click at [389, 115] on span "Comwell [PERSON_NAME]" at bounding box center [383, 118] width 54 height 6
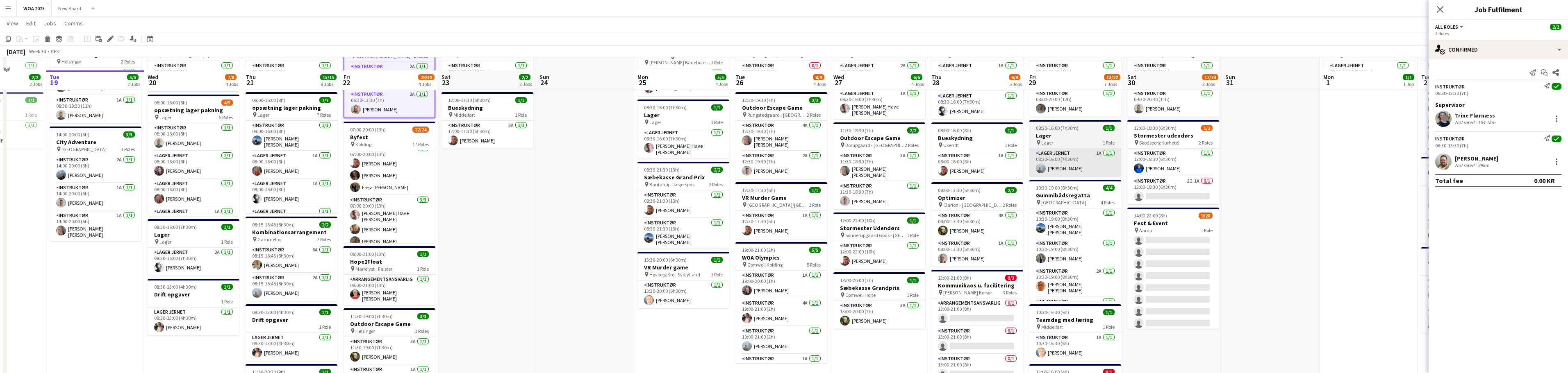
scroll to position [0, 0]
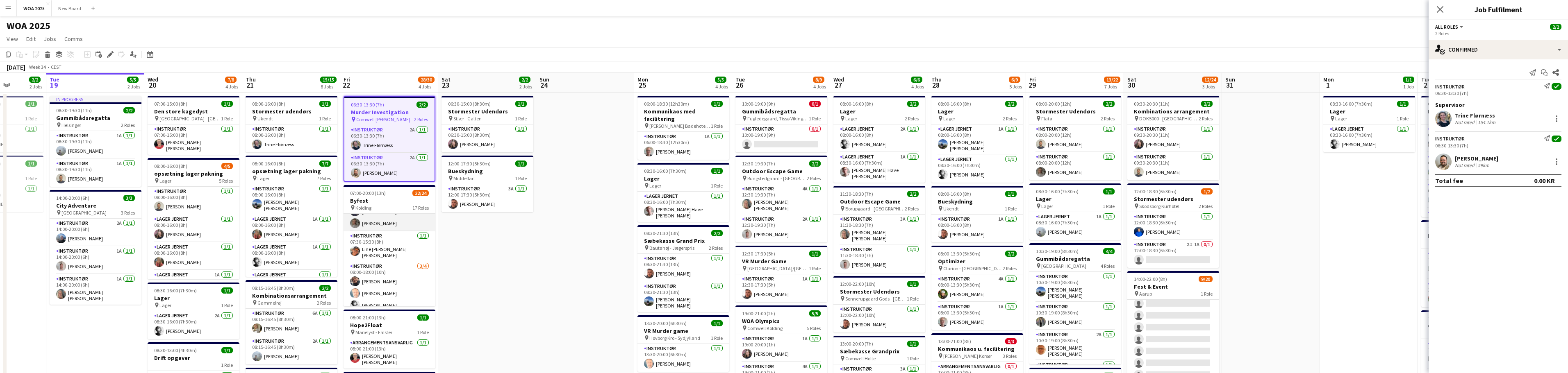
click at [400, 222] on app-card-role "Instruktør 3/3 07:00-20:00 (13h) Lasse Have Clausen Pedersen Alexander Poulsen …" at bounding box center [389, 204] width 92 height 54
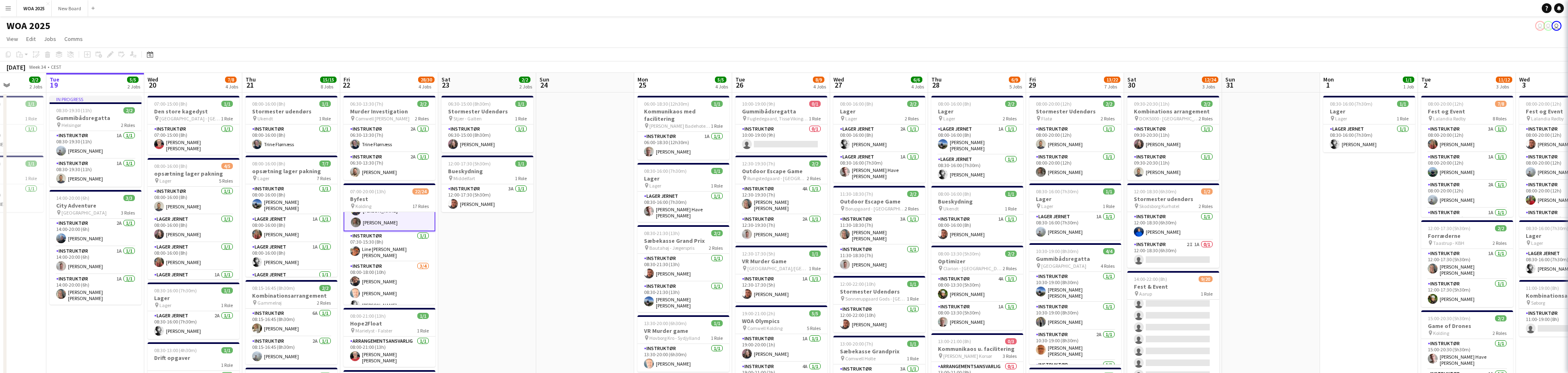
scroll to position [89, 0]
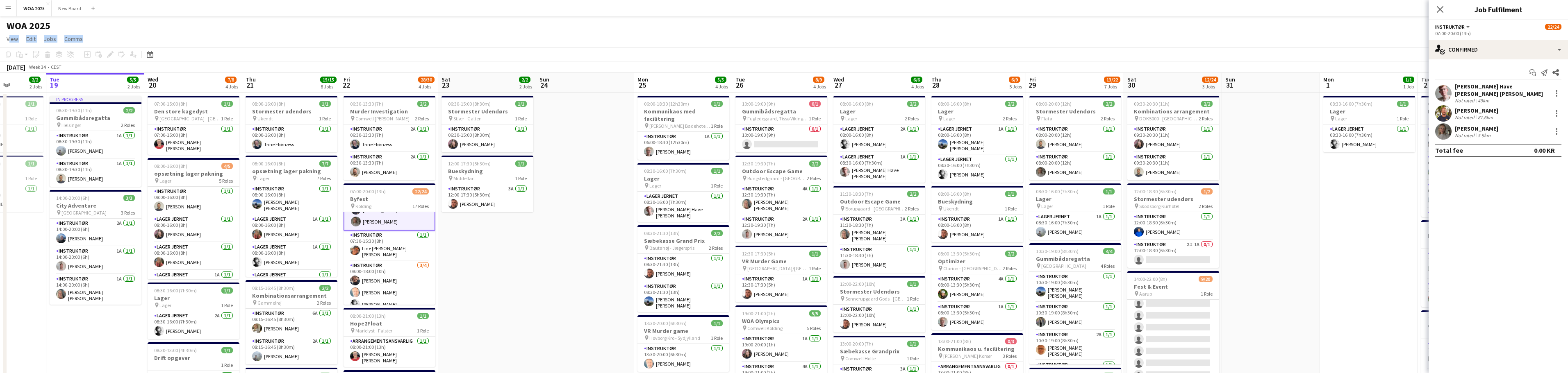
drag, startPoint x: 1213, startPoint y: 33, endPoint x: 917, endPoint y: 63, distance: 297.5
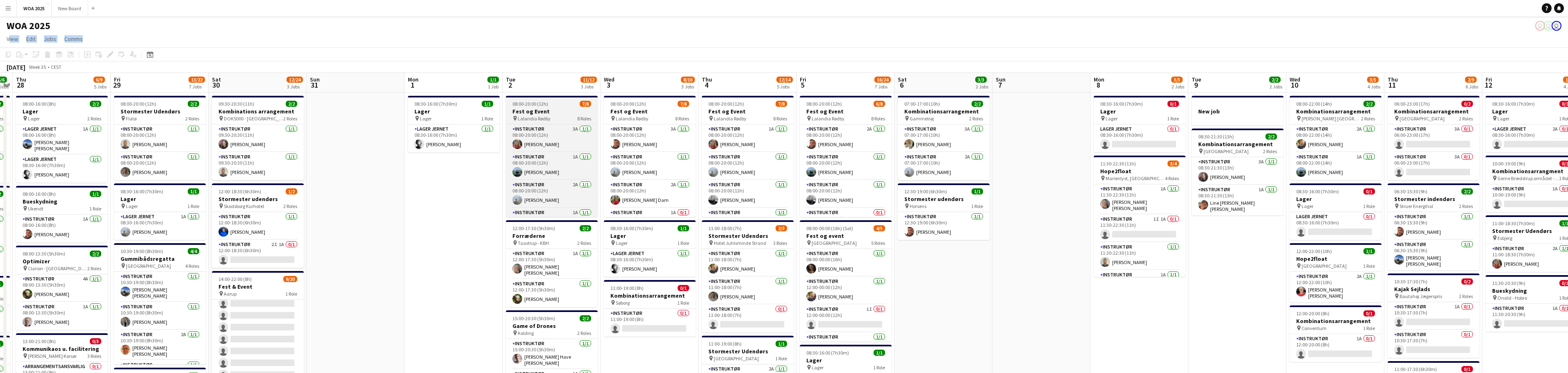
drag, startPoint x: 1277, startPoint y: 193, endPoint x: 532, endPoint y: 96, distance: 751.3
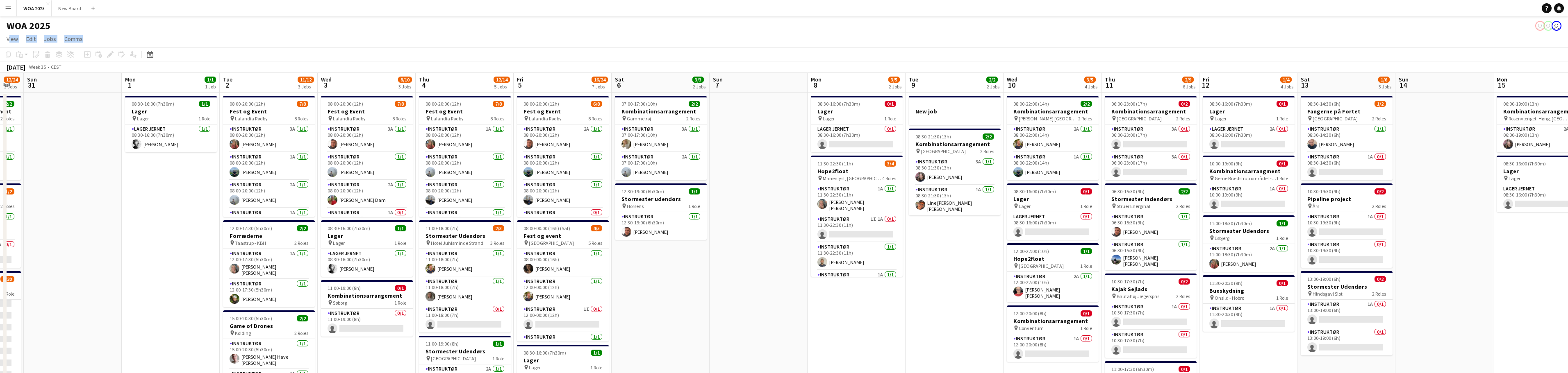
scroll to position [0, 387]
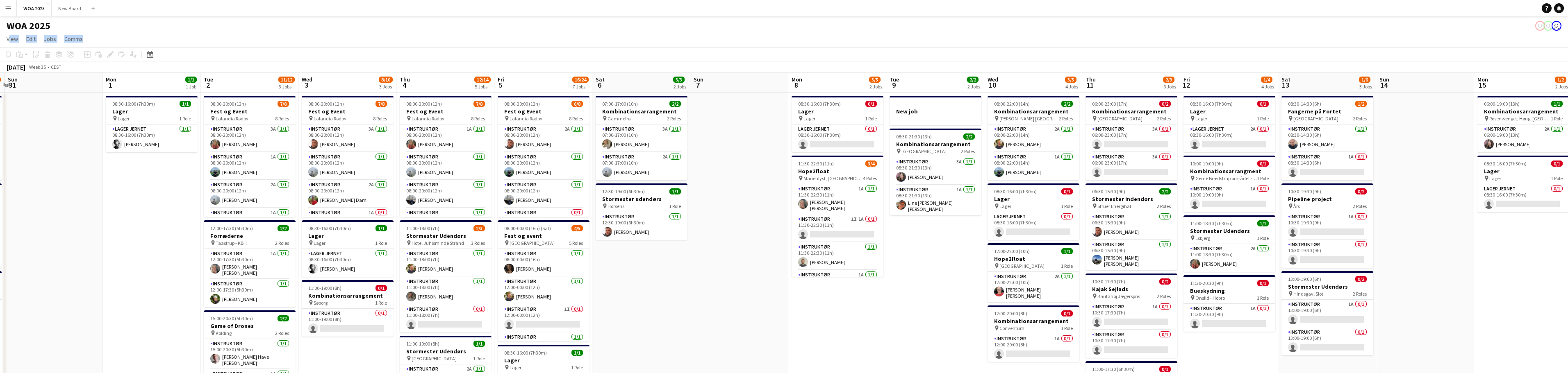
drag, startPoint x: 1256, startPoint y: 267, endPoint x: 956, endPoint y: 250, distance: 300.5
click at [1130, 132] on app-card-role "Instruktør 3A 0/1 06:00-23:00 (17h) single-neutral-actions" at bounding box center [1131, 139] width 92 height 28
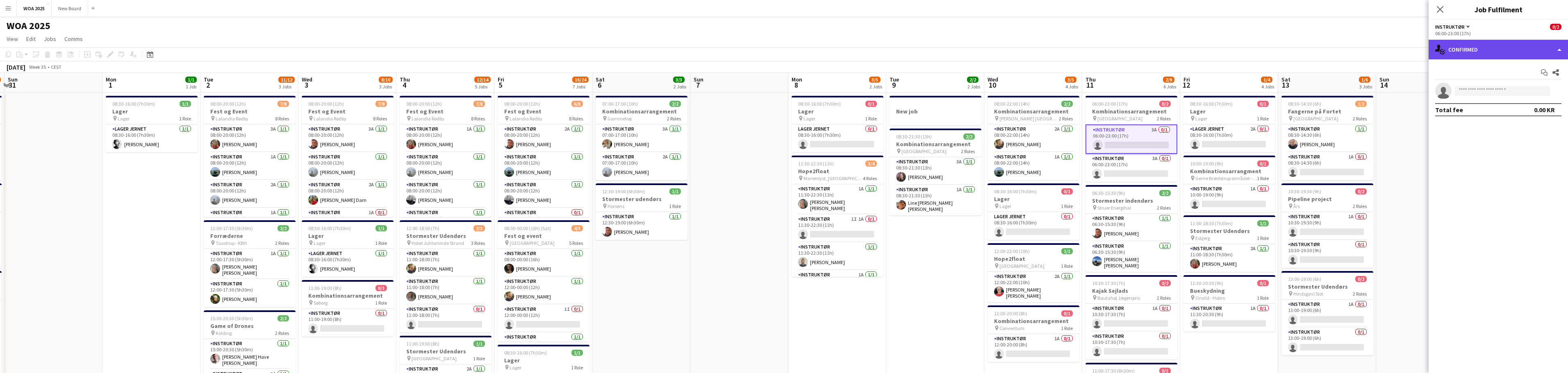
click at [1523, 49] on div "single-neutral-actions-check-2 Confirmed" at bounding box center [1498, 49] width 139 height 20
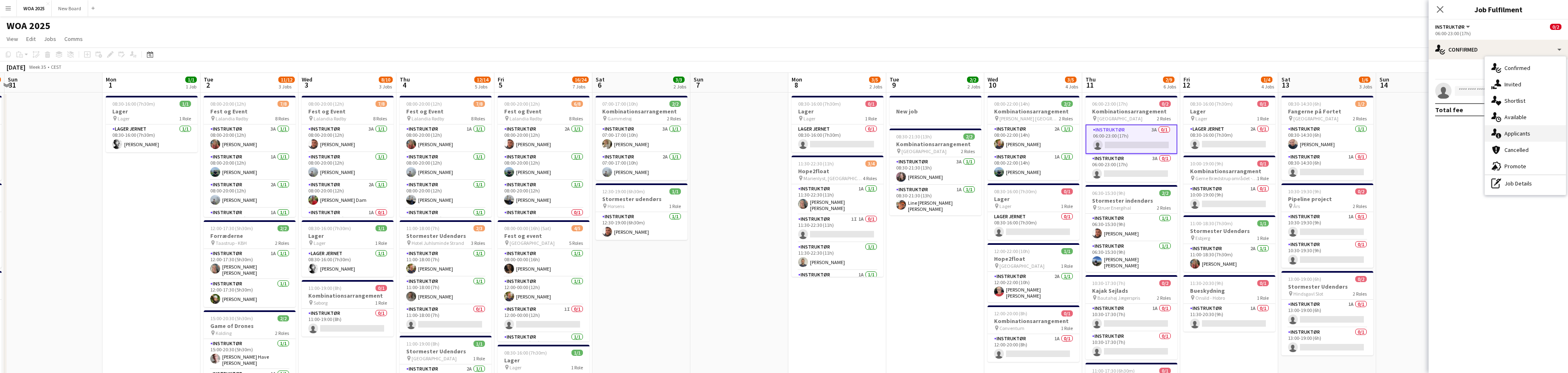
click at [1541, 134] on div "single-neutral-actions-information Applicants" at bounding box center [1525, 133] width 81 height 16
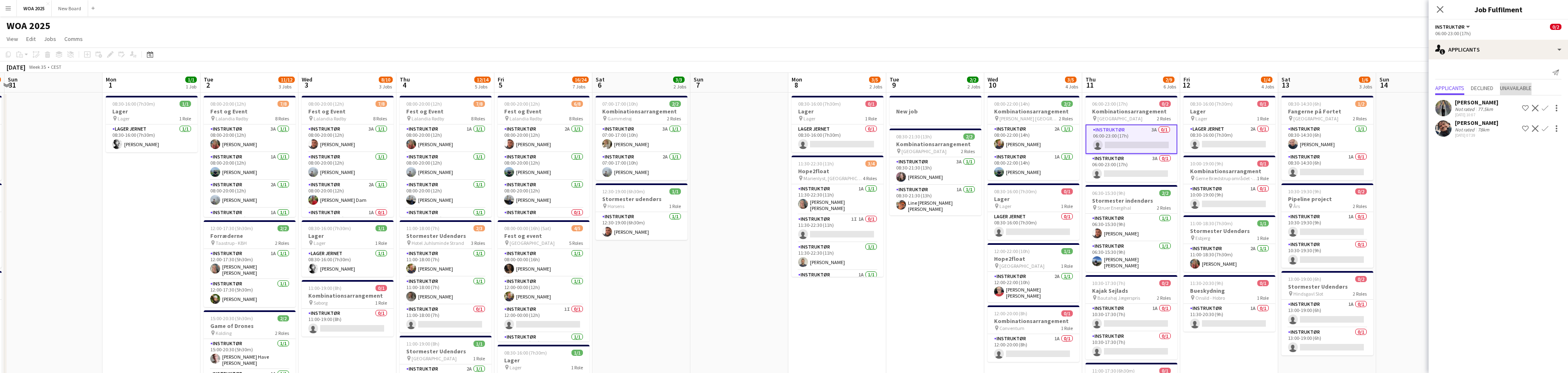
click at [1523, 90] on span "Unavailable" at bounding box center [1516, 88] width 32 height 5
click at [1460, 71] on span "Applicants" at bounding box center [1450, 71] width 29 height 5
click at [1144, 162] on app-card-role "Instruktør 3A 0/1 06:00-23:00 (17h) single-neutral-actions" at bounding box center [1131, 168] width 92 height 28
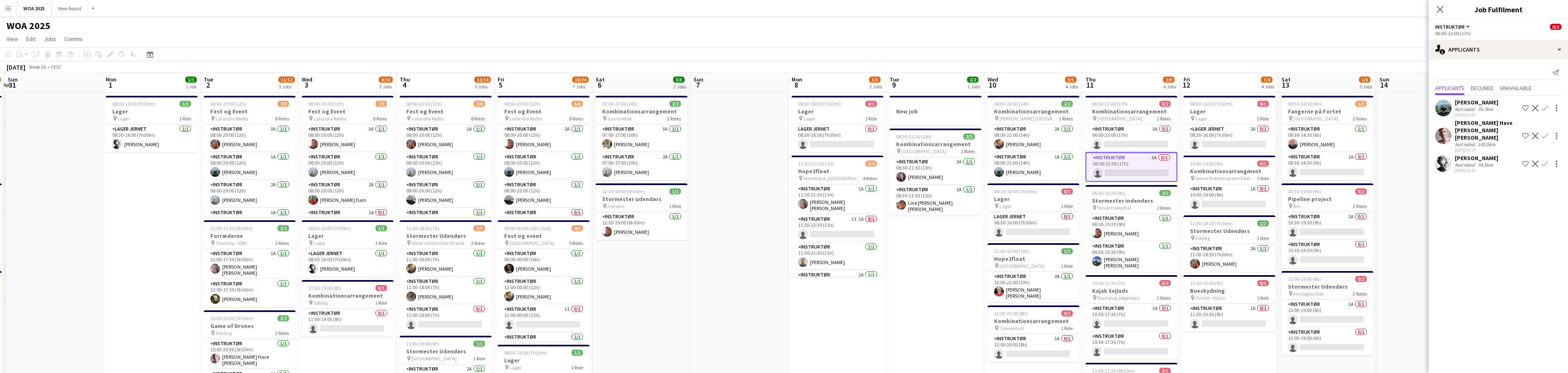
click at [1545, 109] on app-icon "Confirm" at bounding box center [1545, 108] width 7 height 7
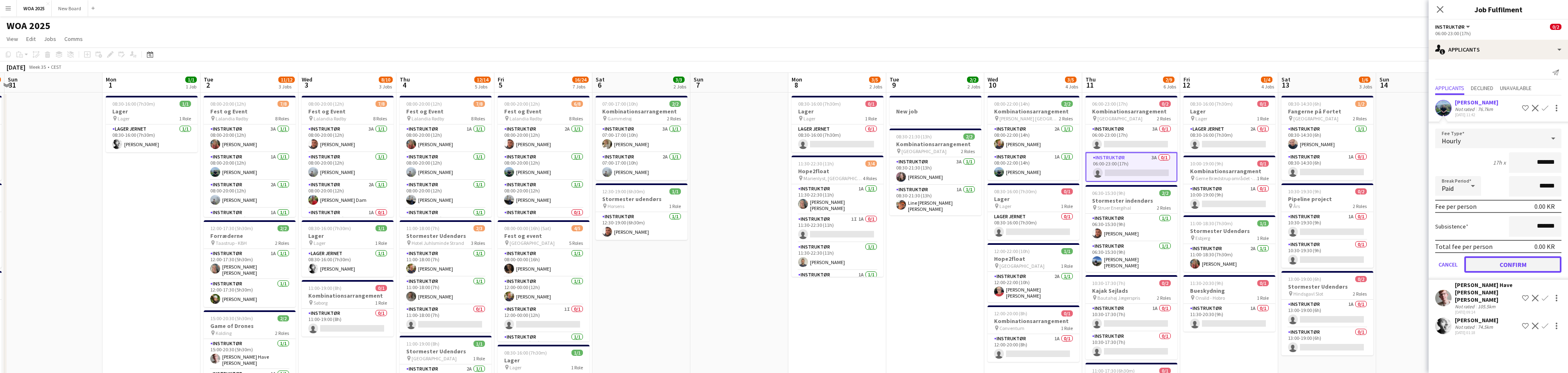
click at [1525, 263] on button "Confirm" at bounding box center [1512, 264] width 97 height 16
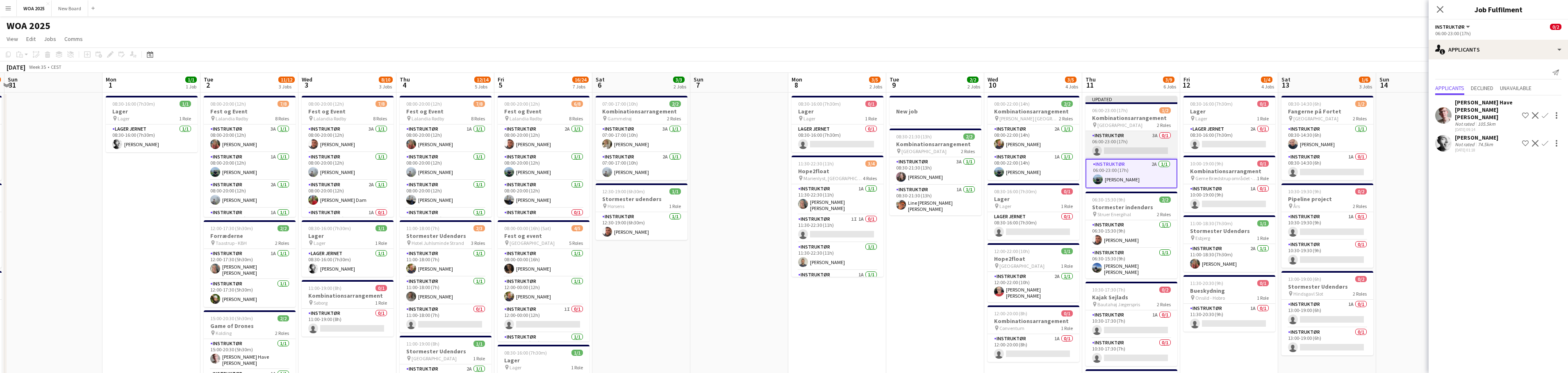
click at [1141, 141] on app-card-role "Instruktør 3A 0/1 06:00-23:00 (17h) single-neutral-actions" at bounding box center [1131, 145] width 92 height 28
click at [1141, 151] on app-card-role "Instruktør 3A 0/1 06:00-23:00 (17h) single-neutral-actions" at bounding box center [1131, 146] width 92 height 29
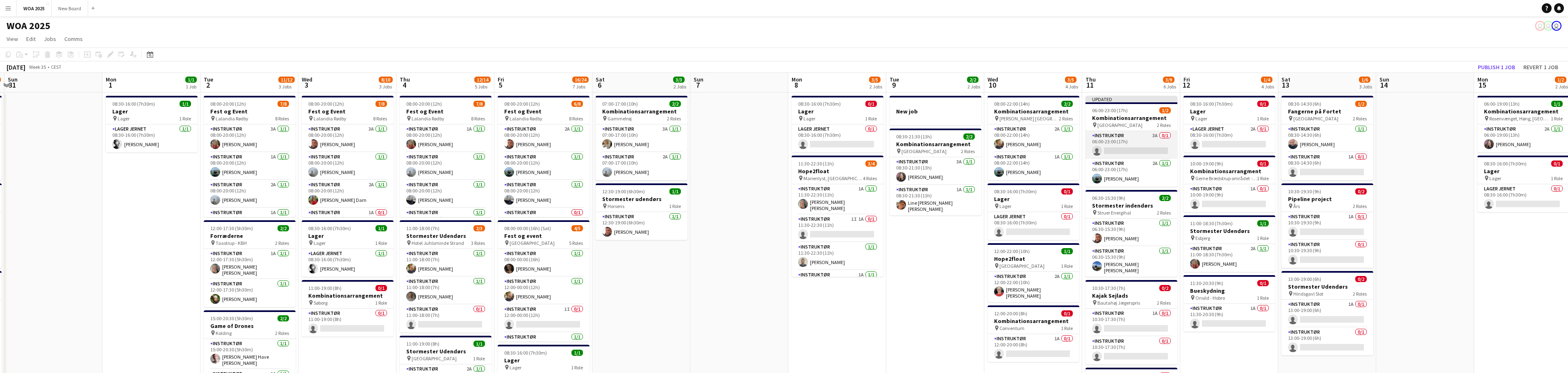
click at [1142, 146] on app-card-role "Instruktør 3A 0/1 06:00-23:00 (17h) single-neutral-actions" at bounding box center [1131, 145] width 92 height 28
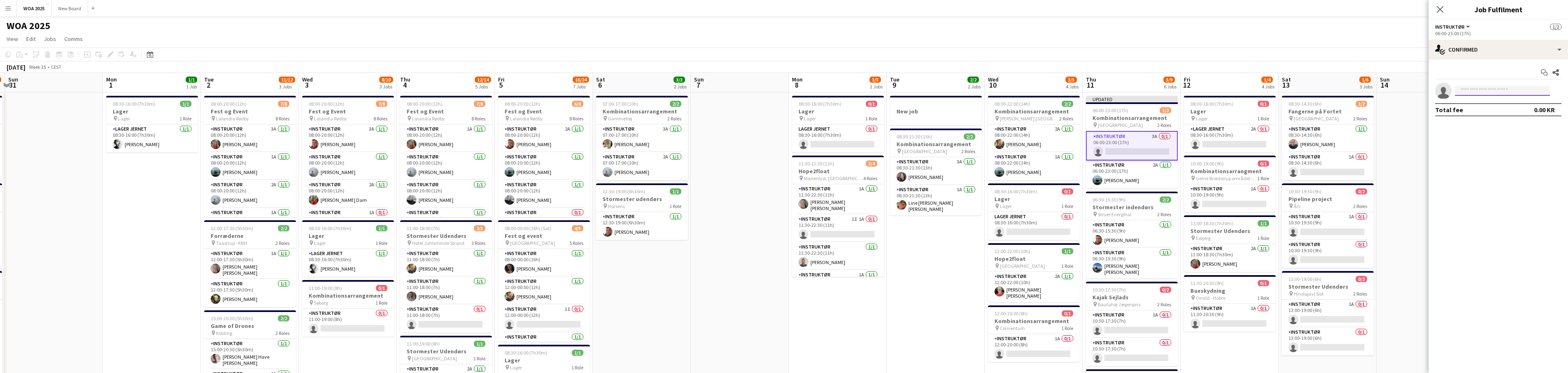
click at [1504, 90] on input at bounding box center [1503, 91] width 95 height 10
click at [1148, 114] on h3 "Kombinationsarrangement" at bounding box center [1132, 118] width 92 height 7
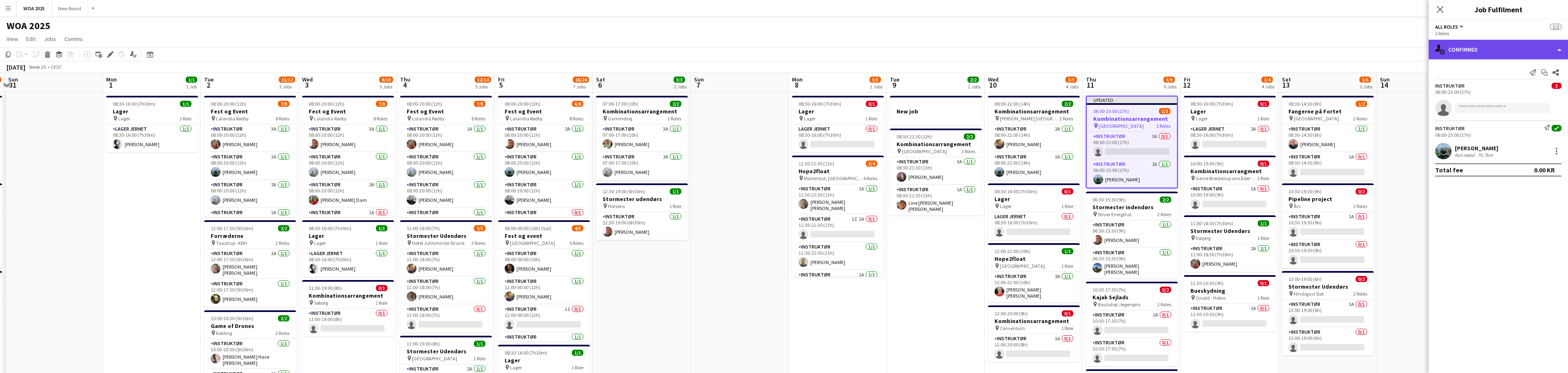
click at [1559, 53] on div "single-neutral-actions-check-2 Confirmed" at bounding box center [1498, 49] width 139 height 20
click at [1525, 89] on div "pen-write Job Details" at bounding box center [1525, 85] width 81 height 16
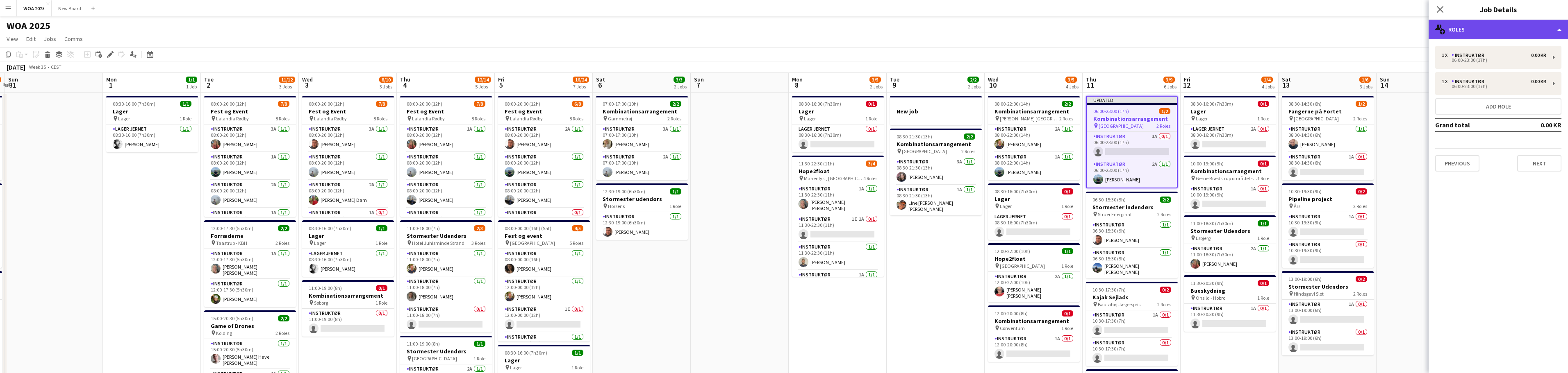
click at [1523, 29] on div "multiple-users-add Roles" at bounding box center [1498, 29] width 139 height 20
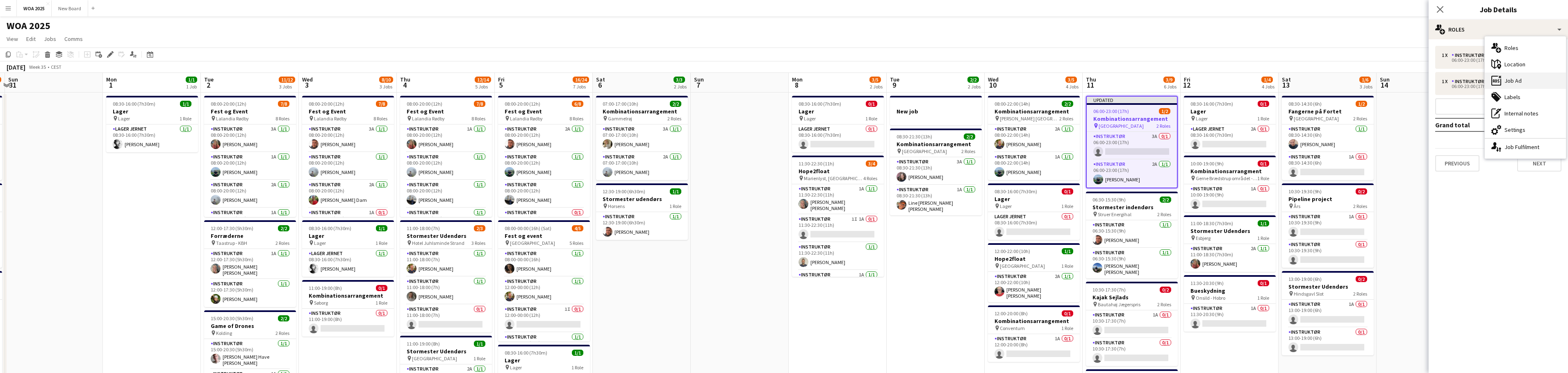
click at [1522, 79] on div "ads-window Job Ad" at bounding box center [1525, 81] width 81 height 16
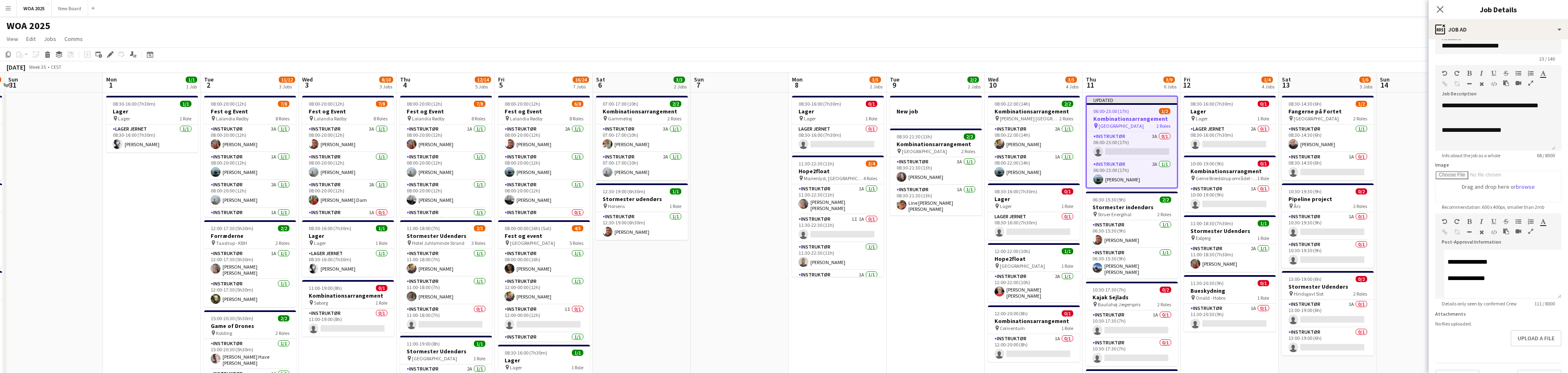
scroll to position [0, 0]
